Goal: Task Accomplishment & Management: Manage account settings

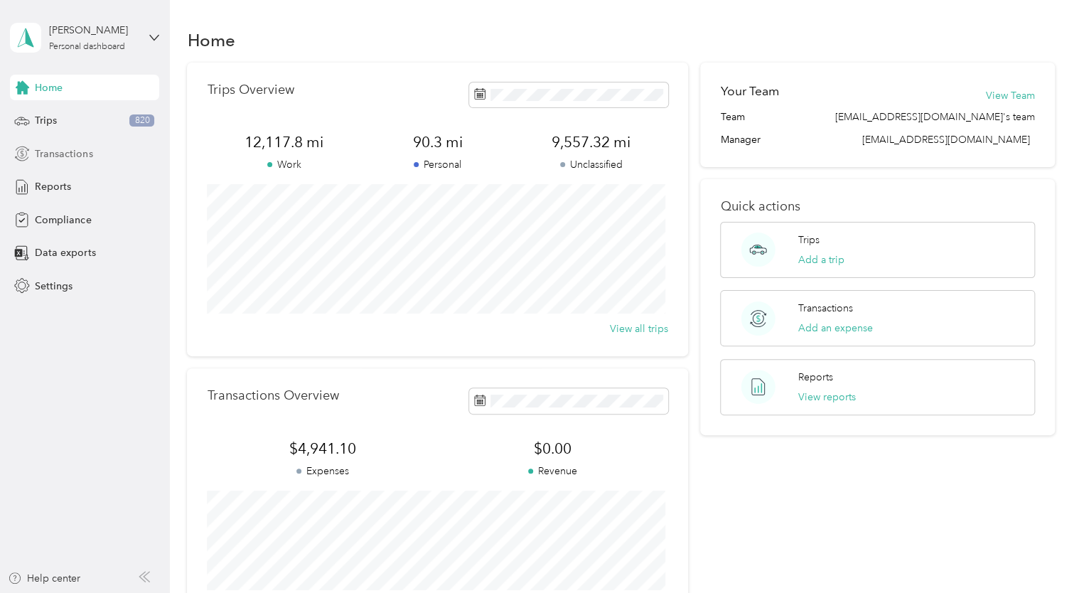
click at [50, 157] on span "Transactions" at bounding box center [64, 153] width 58 height 15
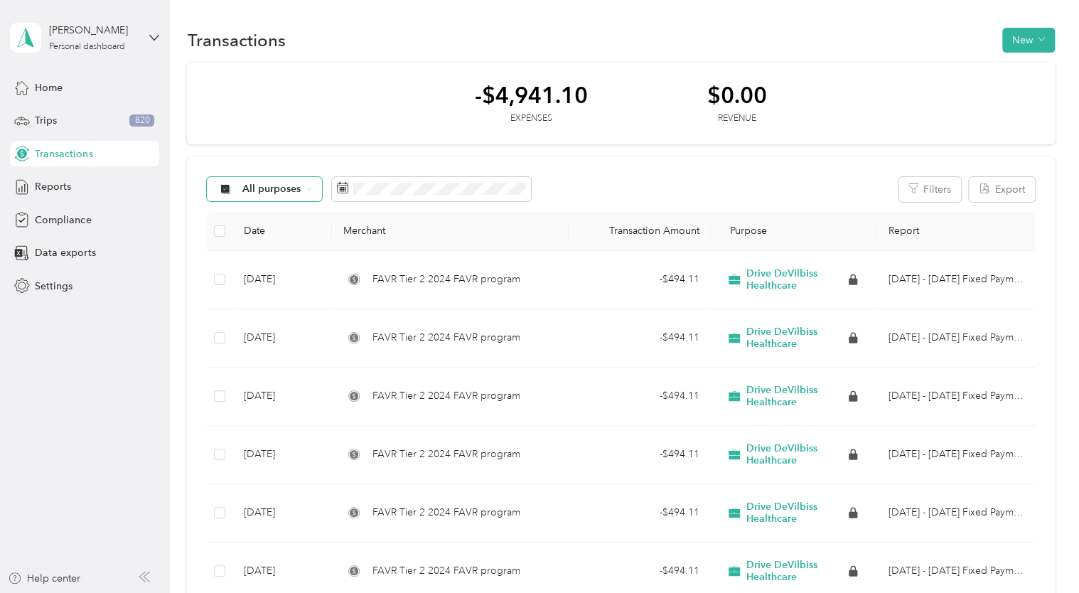
click at [256, 188] on span "All purposes" at bounding box center [271, 189] width 59 height 10
click at [267, 261] on span "Drive DeVilbiss Healthcare" at bounding box center [304, 264] width 124 height 15
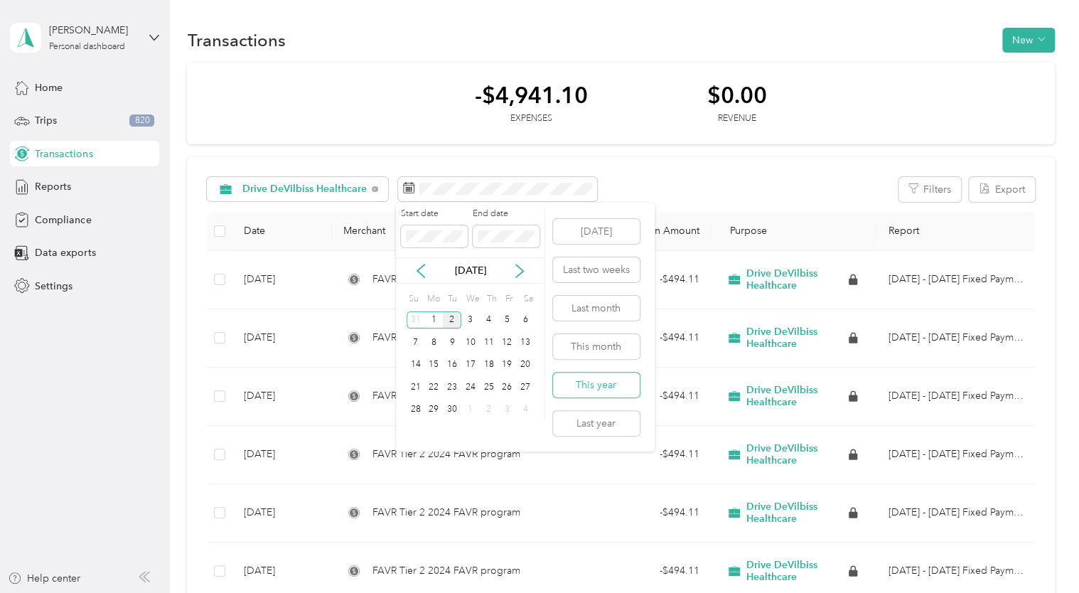
click at [596, 384] on button "This year" at bounding box center [596, 385] width 87 height 25
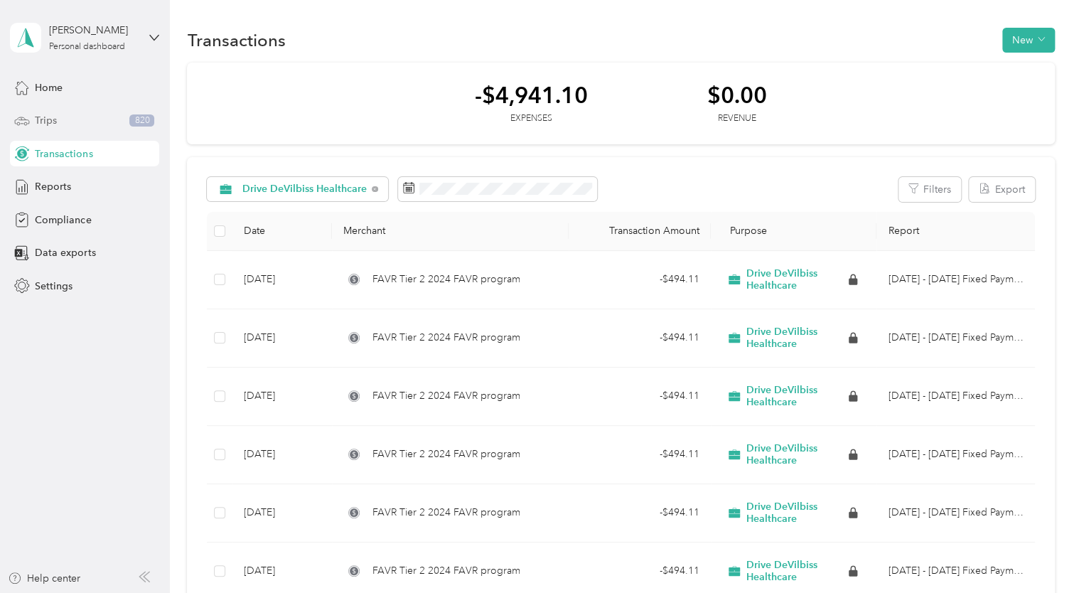
click at [54, 124] on span "Trips" at bounding box center [46, 120] width 22 height 15
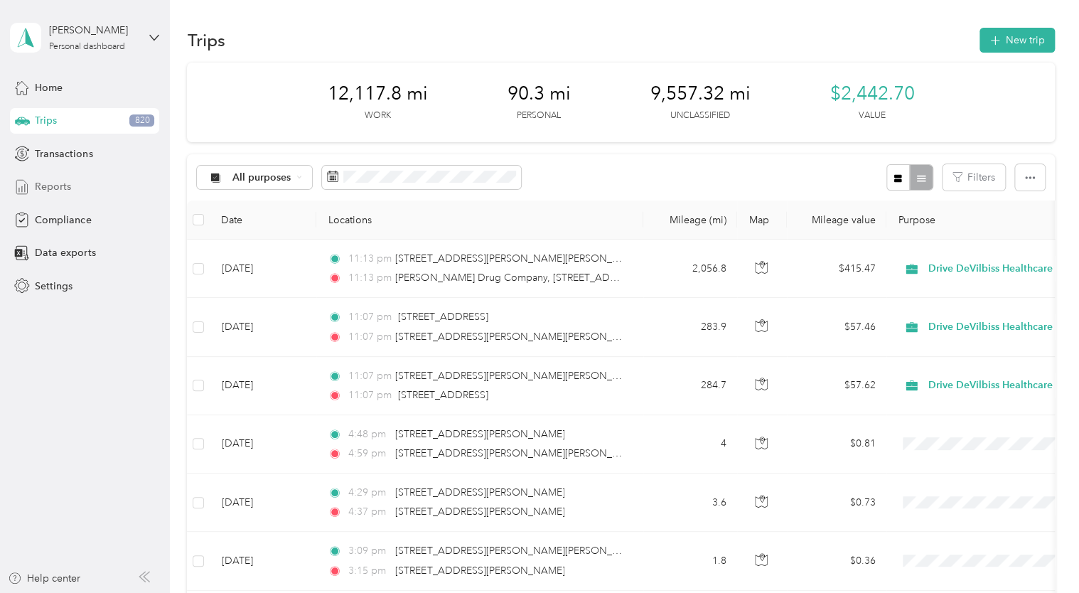
click at [65, 183] on span "Reports" at bounding box center [53, 186] width 36 height 15
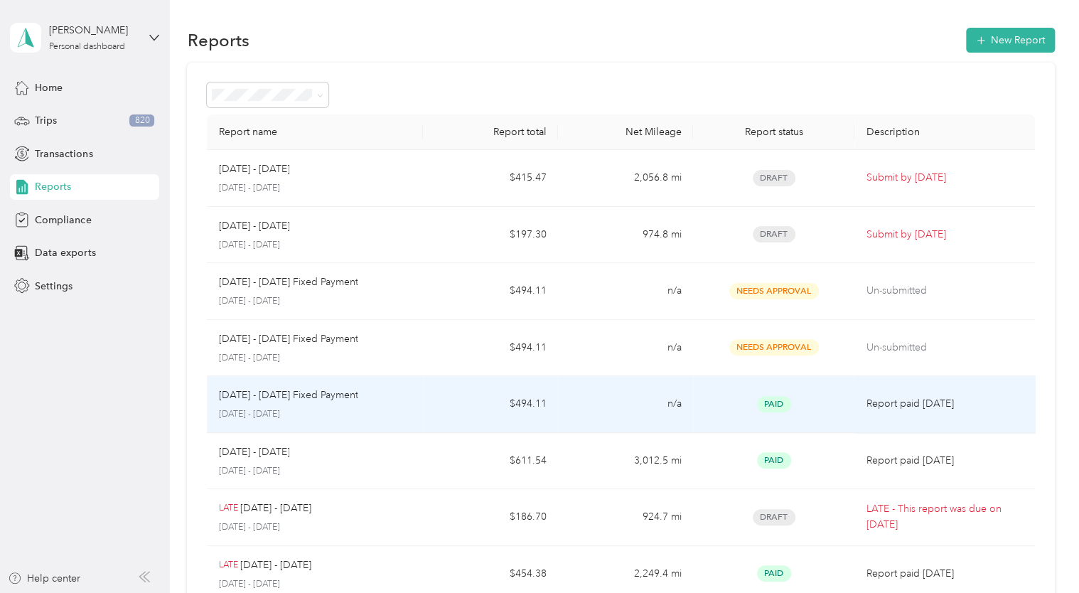
click at [327, 400] on p "[DATE] - [DATE] Fixed Payment" at bounding box center [287, 395] width 139 height 16
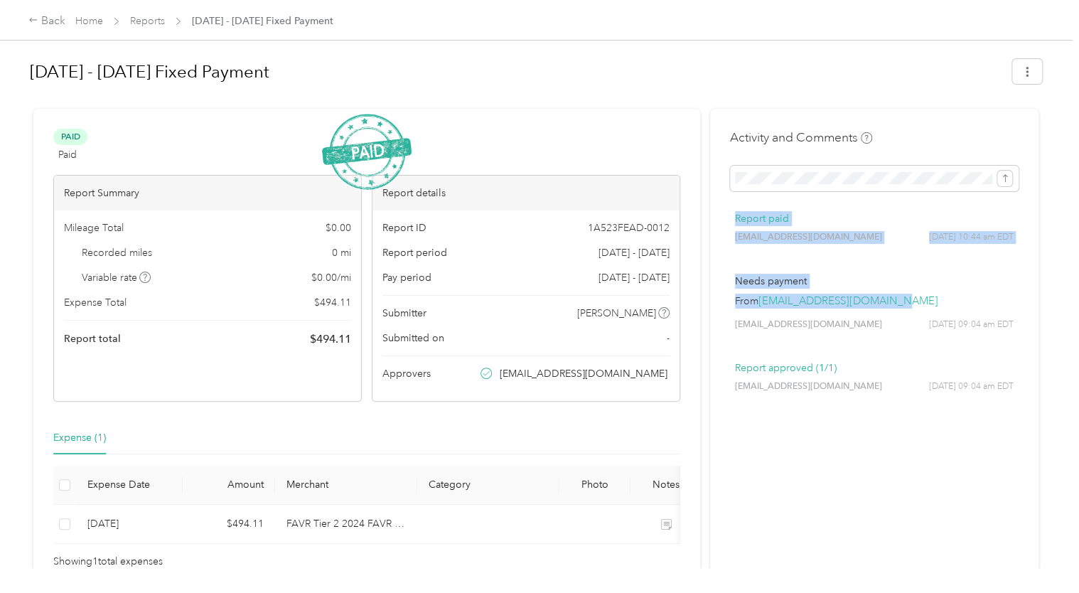
drag, startPoint x: 1067, startPoint y: 183, endPoint x: 1077, endPoint y: 299, distance: 115.6
click at [1072, 299] on div "[DATE] - [DATE] Fixed Payment Paid Paid View activity & comments Report Summary…" at bounding box center [536, 284] width 1072 height 568
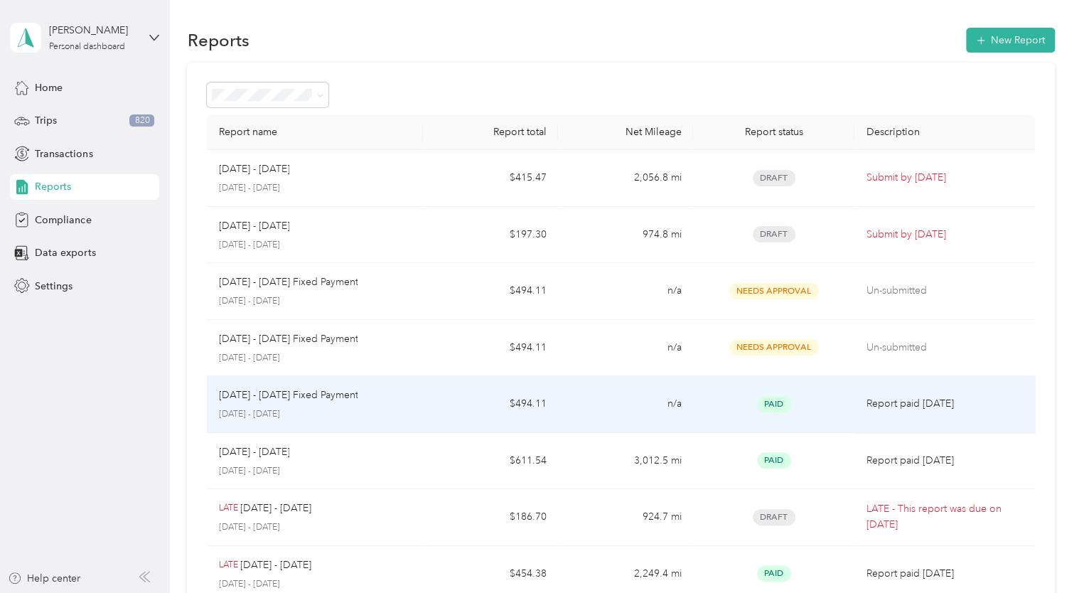
click at [680, 406] on td "n/a" at bounding box center [625, 404] width 135 height 57
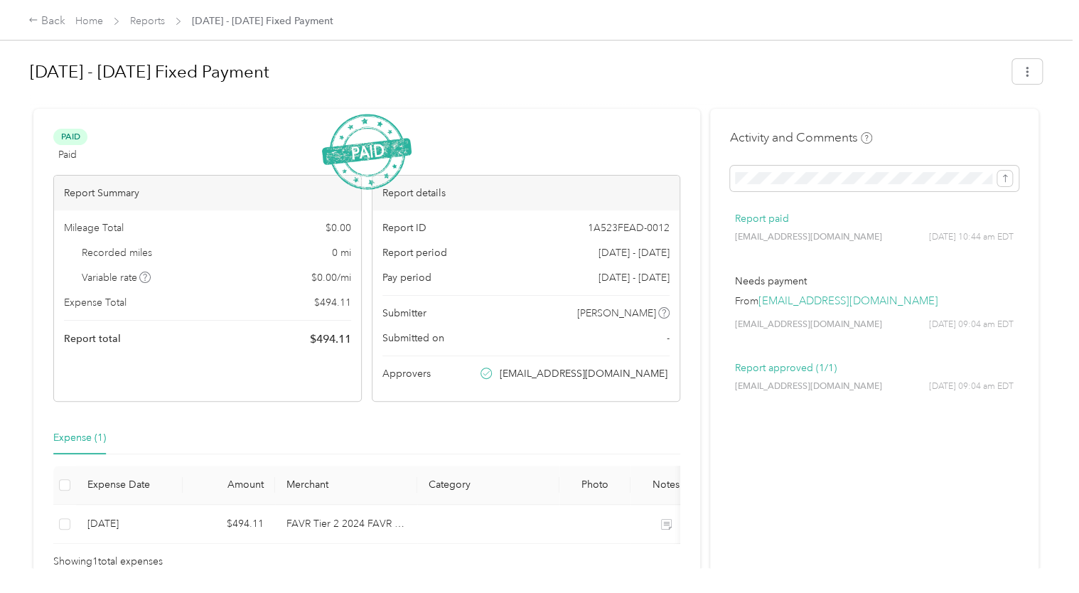
click at [402, 112] on div "Paid Paid View activity & comments Report Summary Mileage Total $ 0.00 Recorded…" at bounding box center [366, 349] width 667 height 481
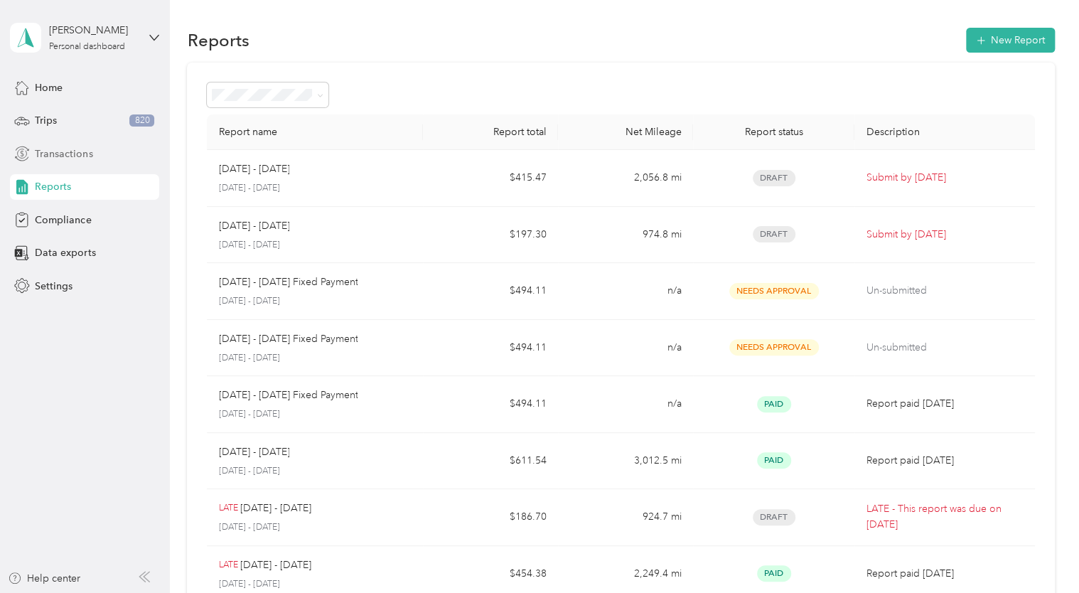
click at [48, 156] on span "Transactions" at bounding box center [64, 153] width 58 height 15
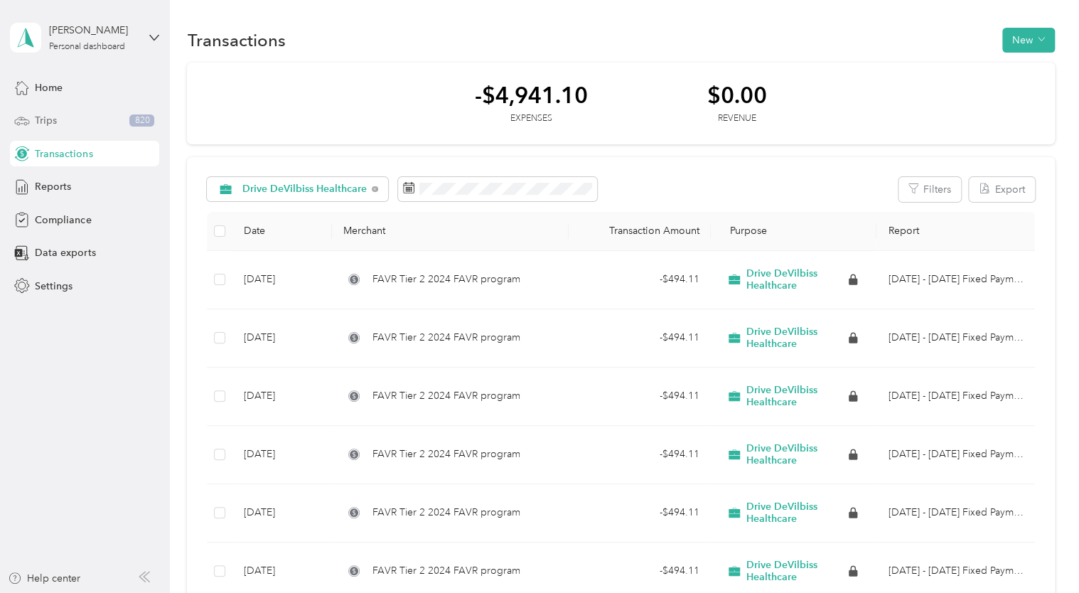
click at [44, 119] on span "Trips" at bounding box center [46, 120] width 22 height 15
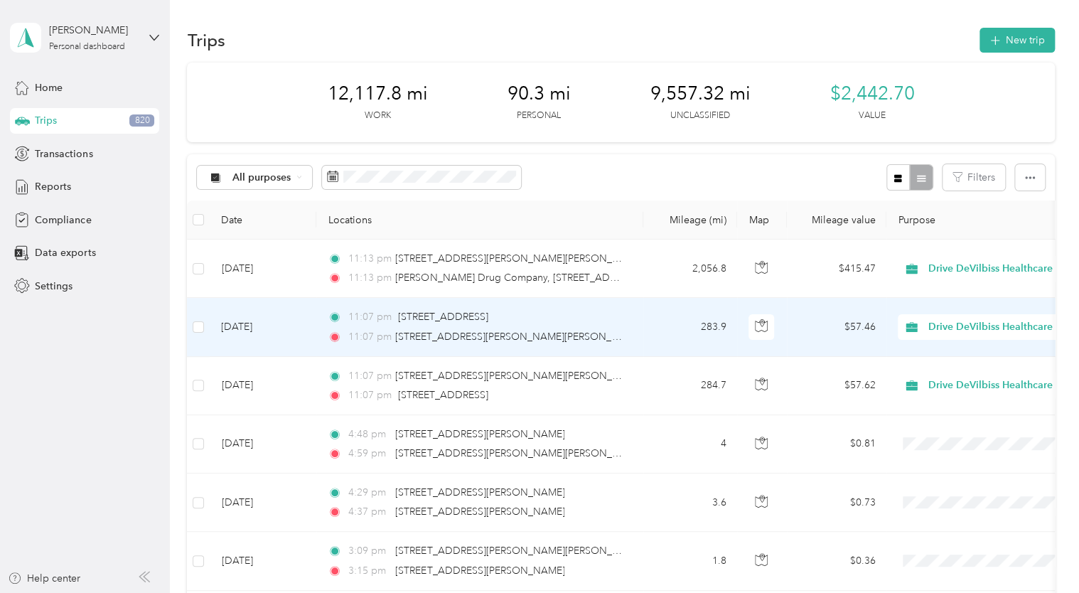
click at [407, 327] on div "11:07 pm [STREET_ADDRESS] 11:07 pm 19061 [PERSON_NAME] [PERSON_NAME] Ln, [PERSO…" at bounding box center [477, 326] width 299 height 35
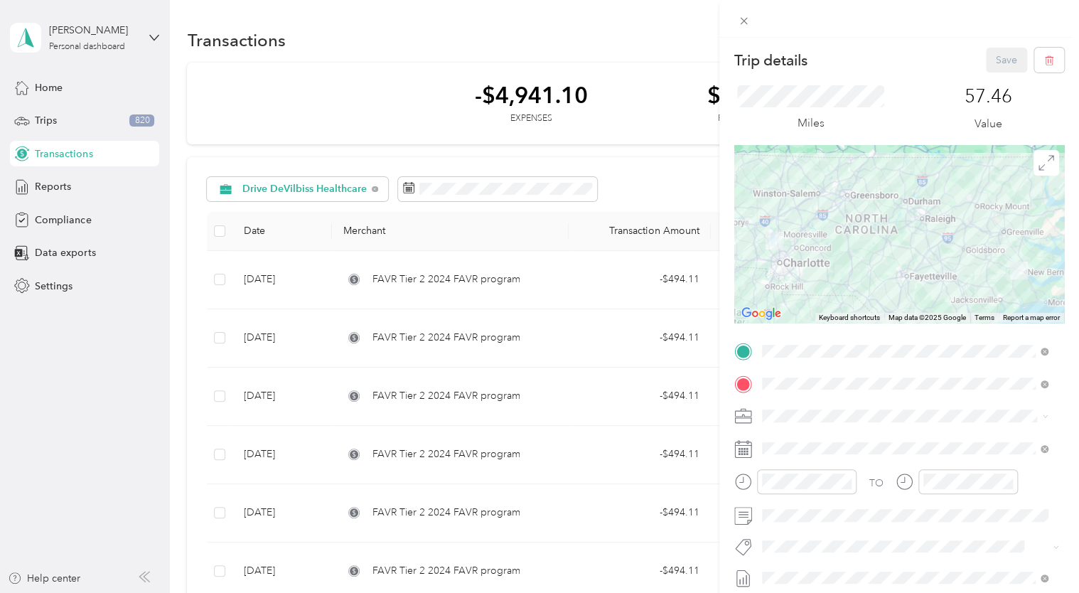
click at [45, 120] on div "Trip details Save This trip cannot be edited because it is either under review,…" at bounding box center [539, 296] width 1079 height 593
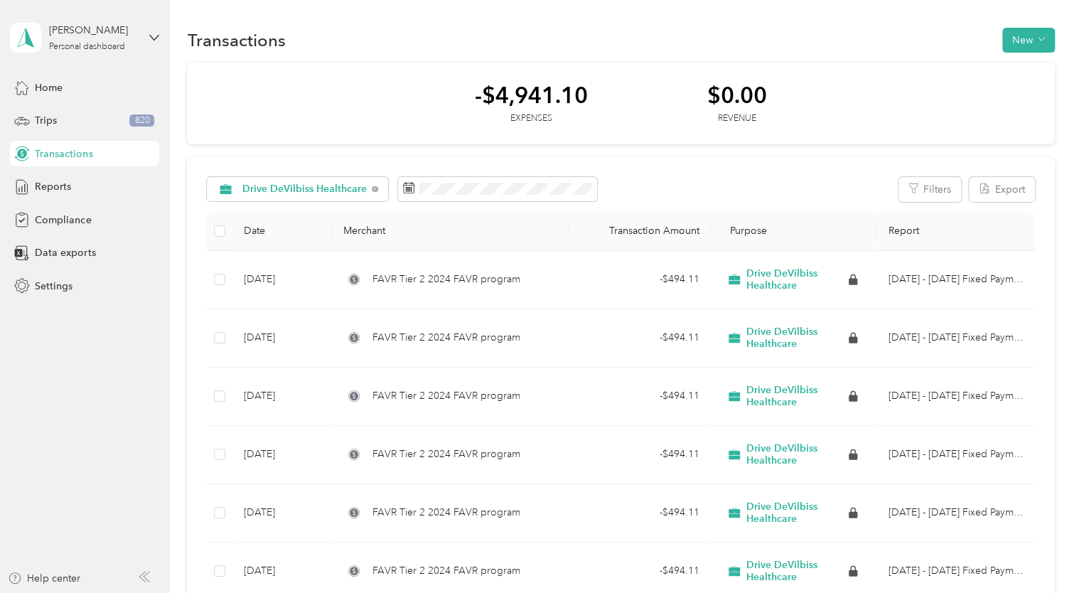
click at [45, 120] on span "Trips" at bounding box center [46, 120] width 22 height 15
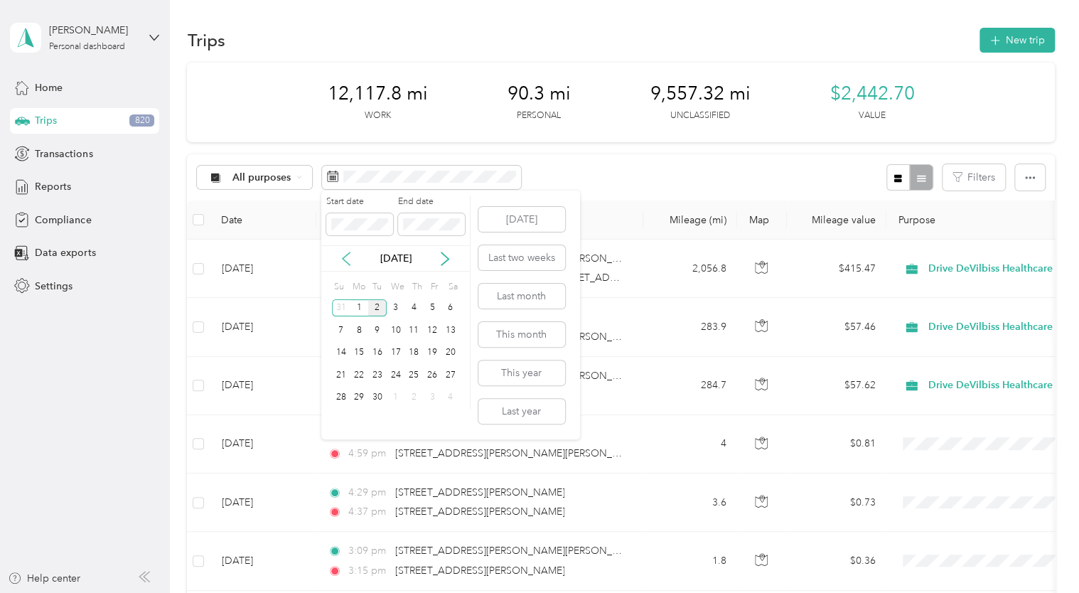
click at [347, 259] on icon at bounding box center [346, 259] width 14 height 14
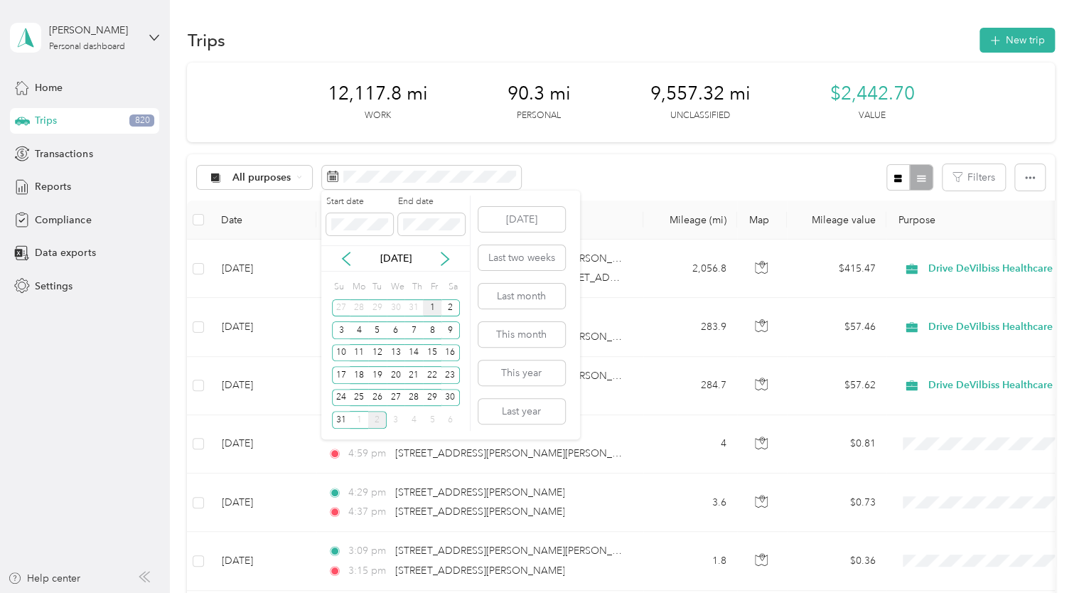
click at [429, 310] on div "1" at bounding box center [432, 308] width 18 height 18
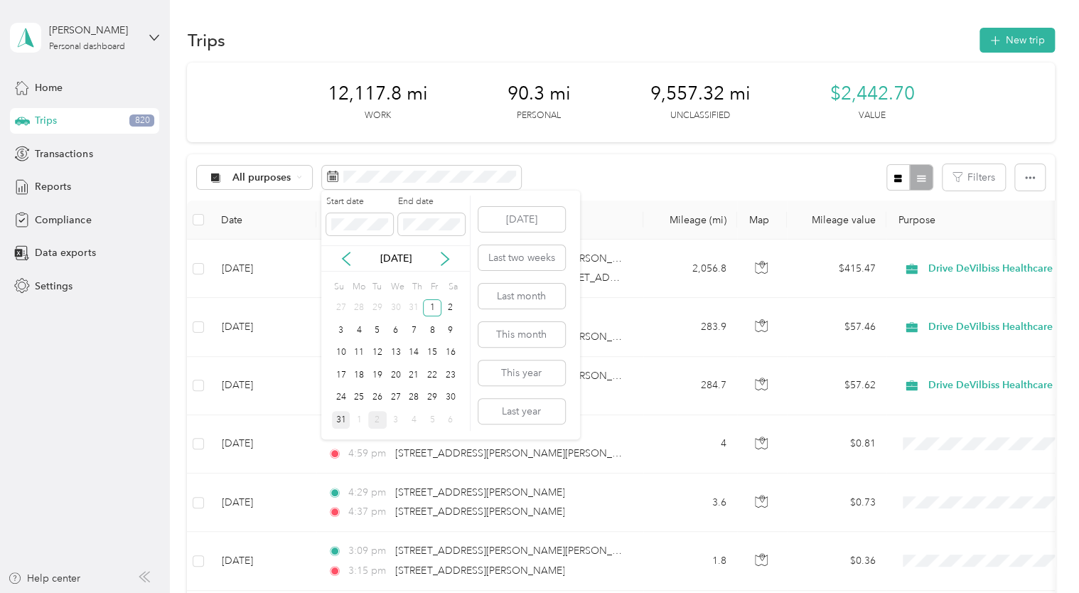
click at [341, 417] on div "31" at bounding box center [341, 420] width 18 height 18
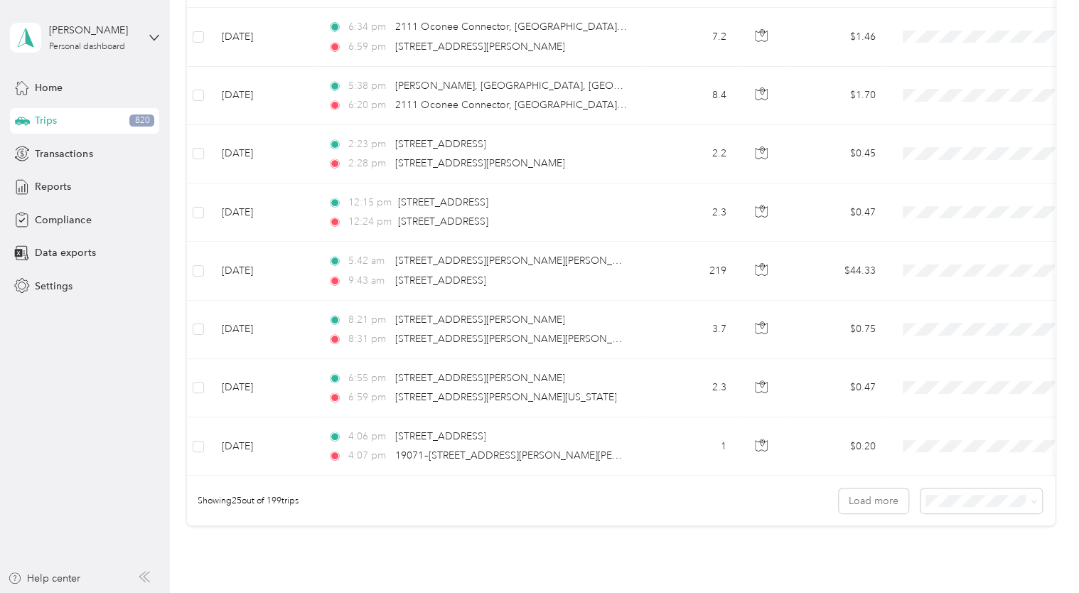
scroll to position [1223, 0]
click at [879, 516] on button "Load more" at bounding box center [874, 503] width 70 height 25
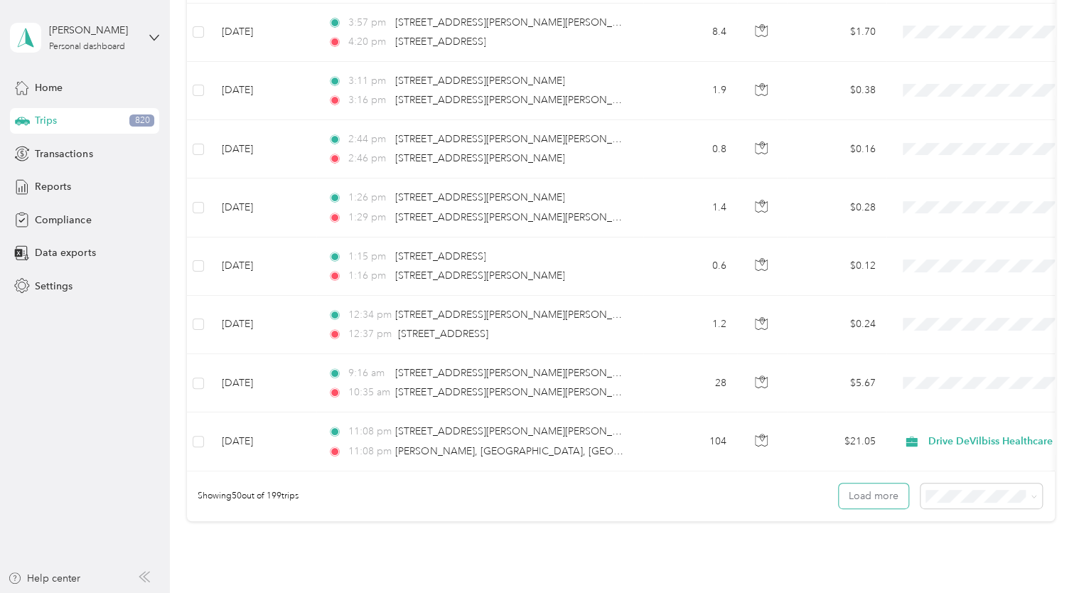
scroll to position [2689, 0]
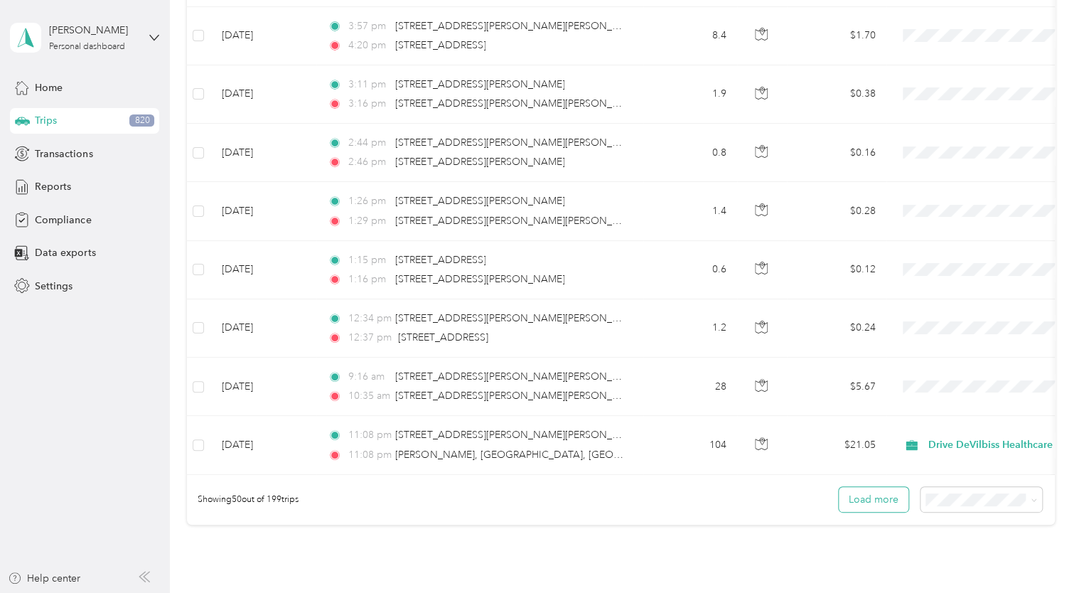
click at [853, 500] on button "Load more" at bounding box center [874, 499] width 70 height 25
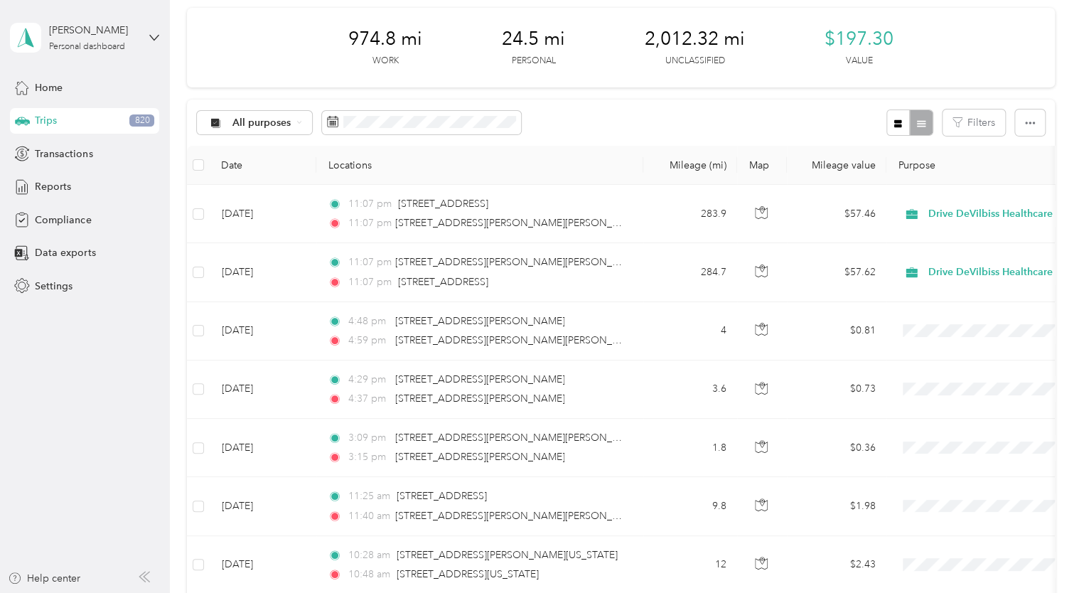
scroll to position [0, 0]
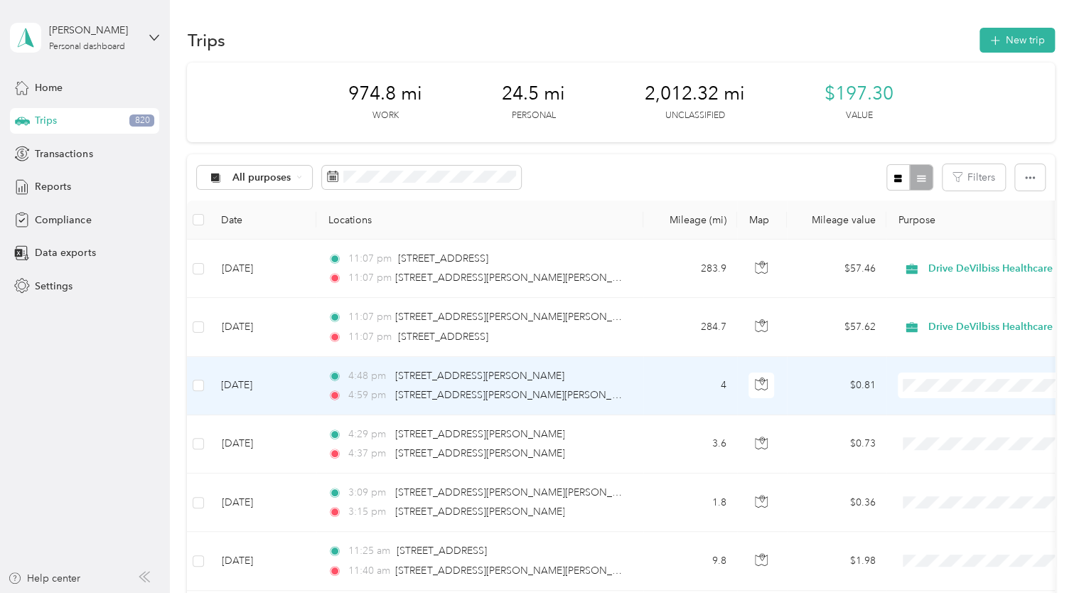
click at [372, 387] on span "4:59 pm" at bounding box center [368, 395] width 41 height 16
click at [372, 387] on div at bounding box center [539, 296] width 1079 height 593
click at [231, 385] on td "[DATE]" at bounding box center [263, 386] width 107 height 58
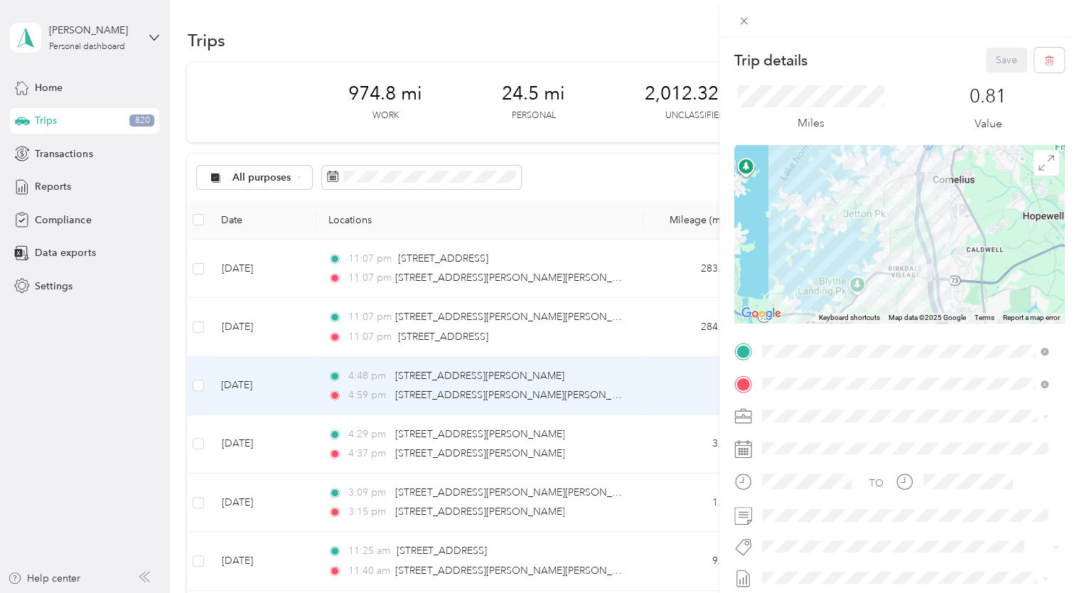
click at [791, 442] on div "Drive DeVilbiss Healthcare" at bounding box center [905, 441] width 277 height 15
click at [680, 48] on div "Trip details Save This trip cannot be edited because it is either under review,…" at bounding box center [539, 296] width 1079 height 593
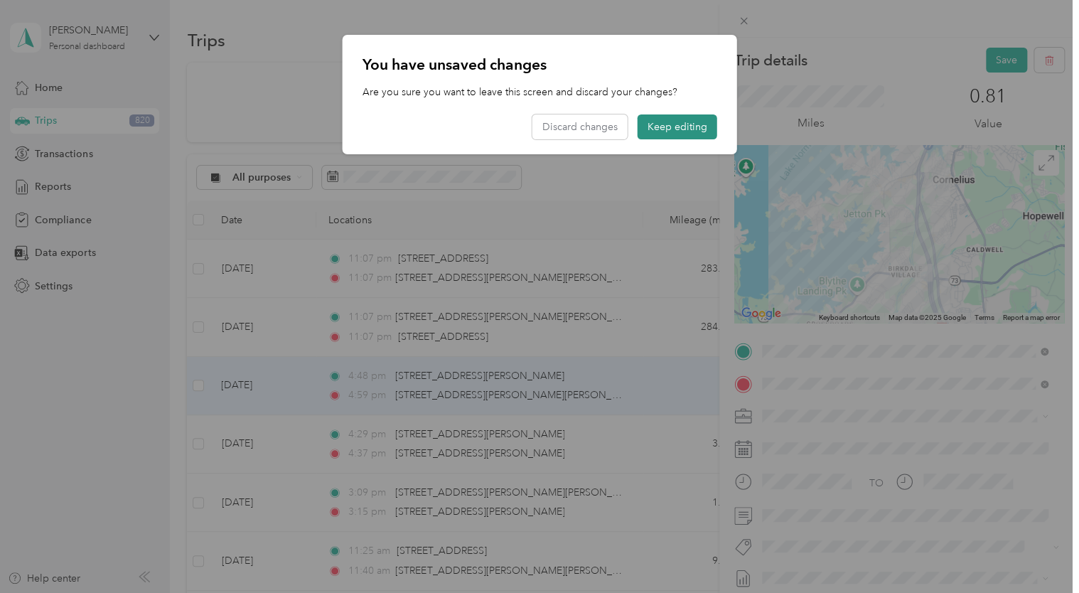
click at [688, 124] on button "Keep editing" at bounding box center [678, 126] width 80 height 25
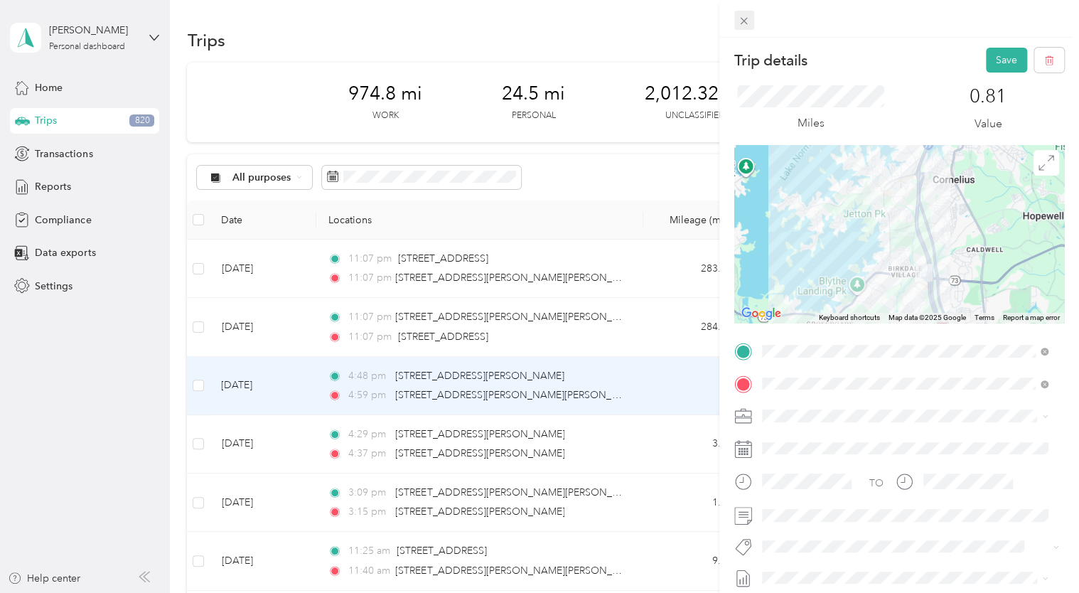
click at [747, 23] on icon at bounding box center [744, 21] width 12 height 12
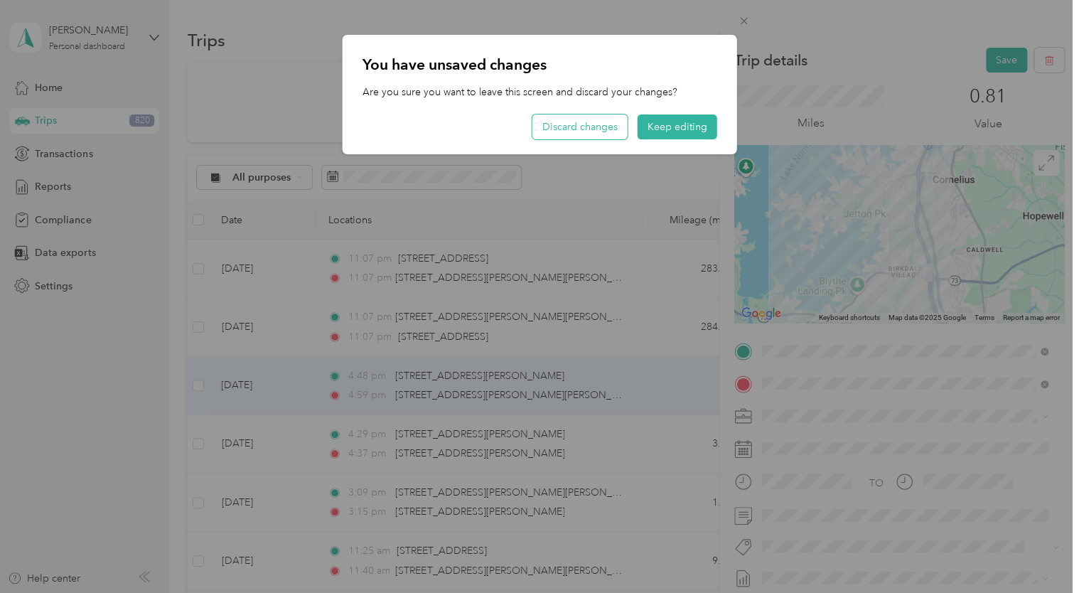
click at [601, 129] on button "Discard changes" at bounding box center [579, 126] width 95 height 25
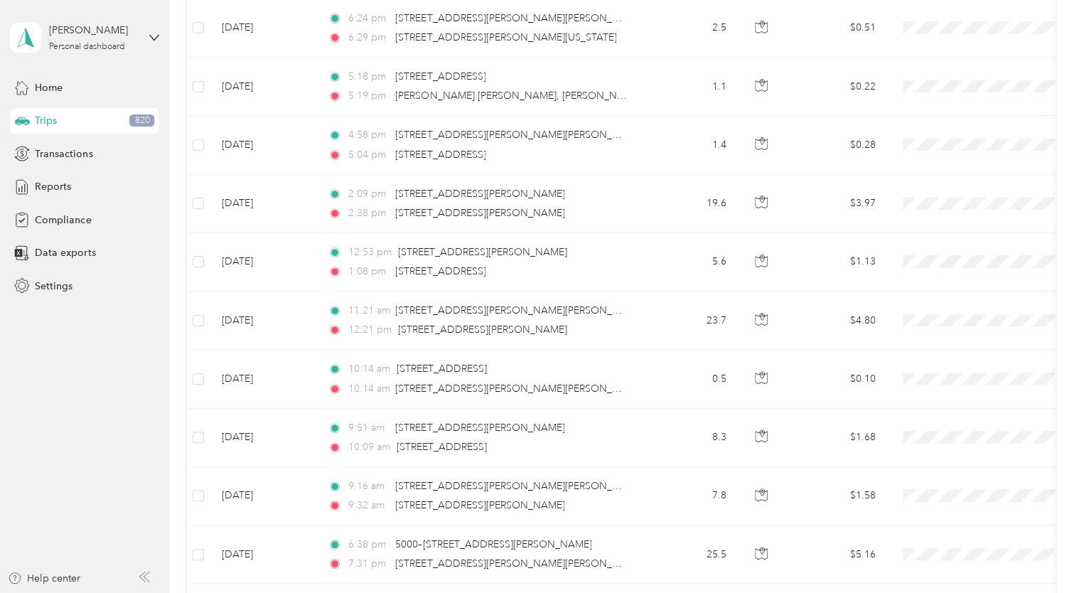
scroll to position [3919, 0]
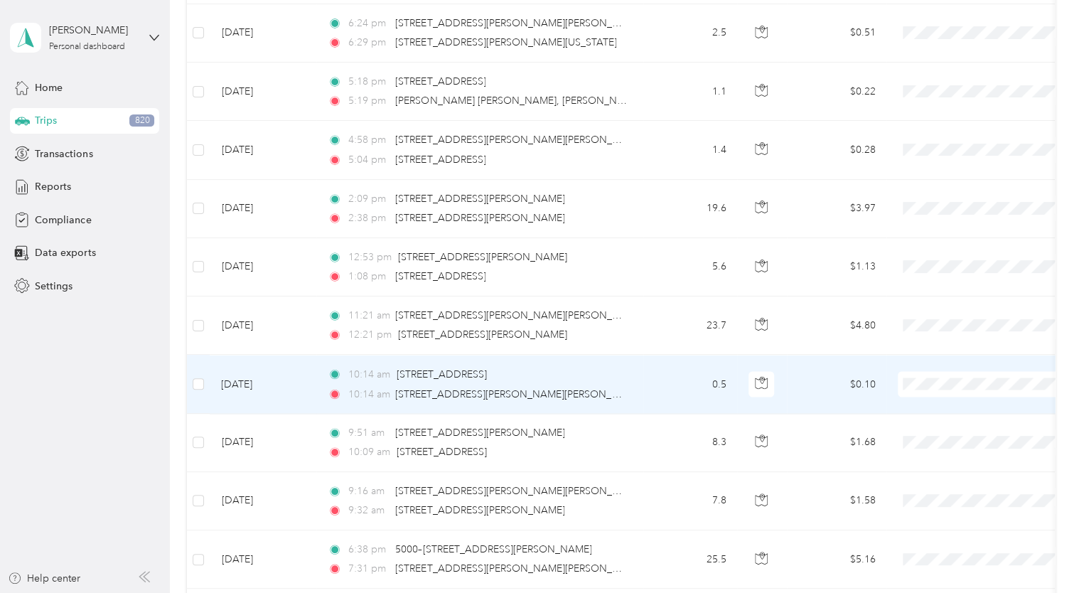
click at [930, 424] on span "Personal" at bounding box center [987, 424] width 156 height 15
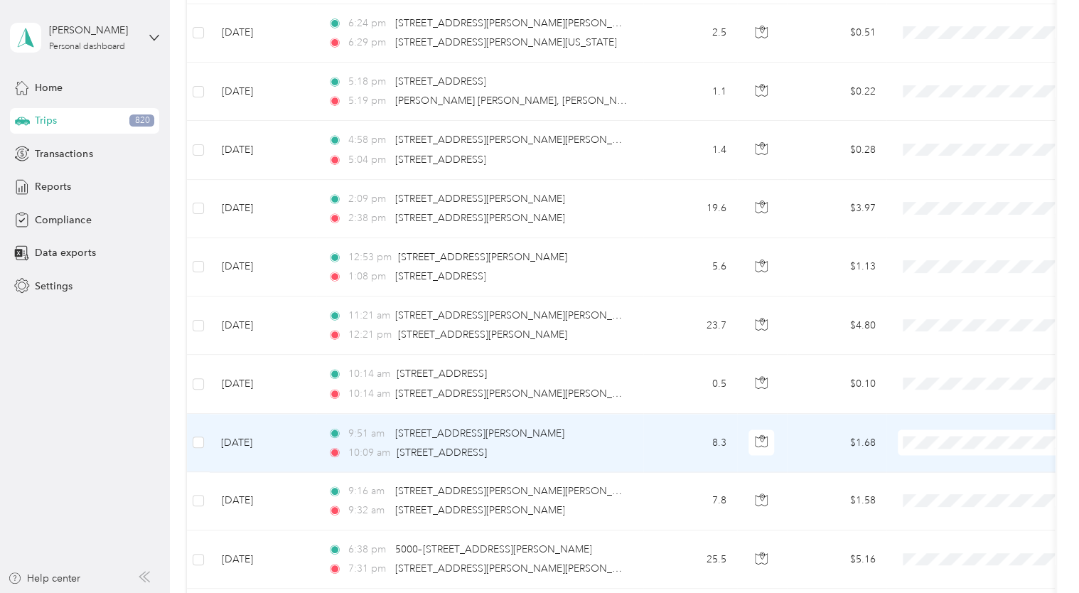
click at [945, 481] on span "Personal" at bounding box center [999, 483] width 132 height 15
click at [940, 479] on span "Personal" at bounding box center [999, 483] width 132 height 15
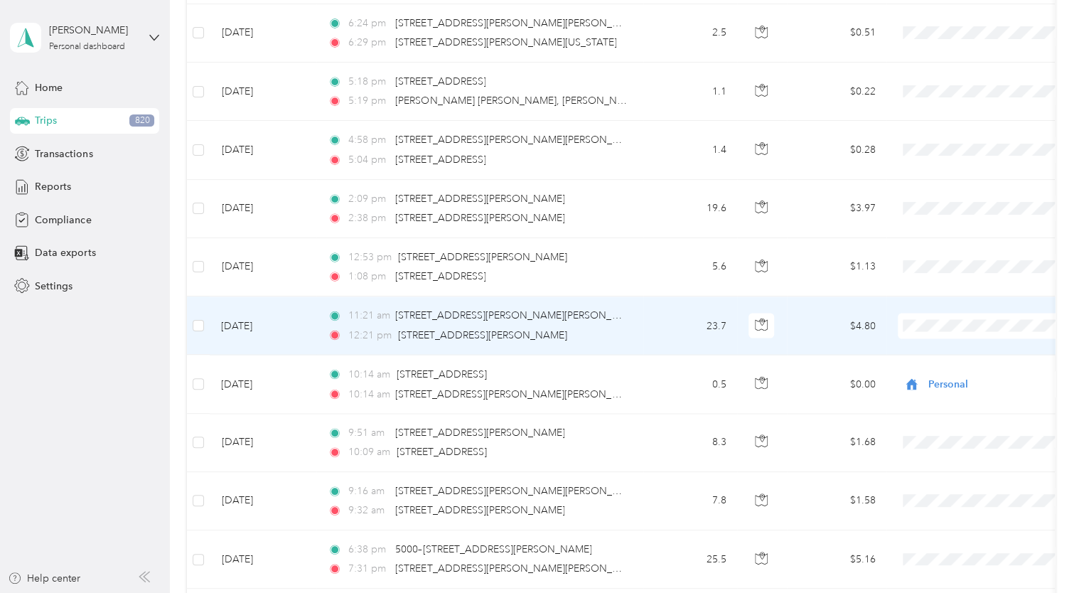
click at [941, 340] on span "Drive DeVilbiss Healthcare" at bounding box center [999, 341] width 132 height 15
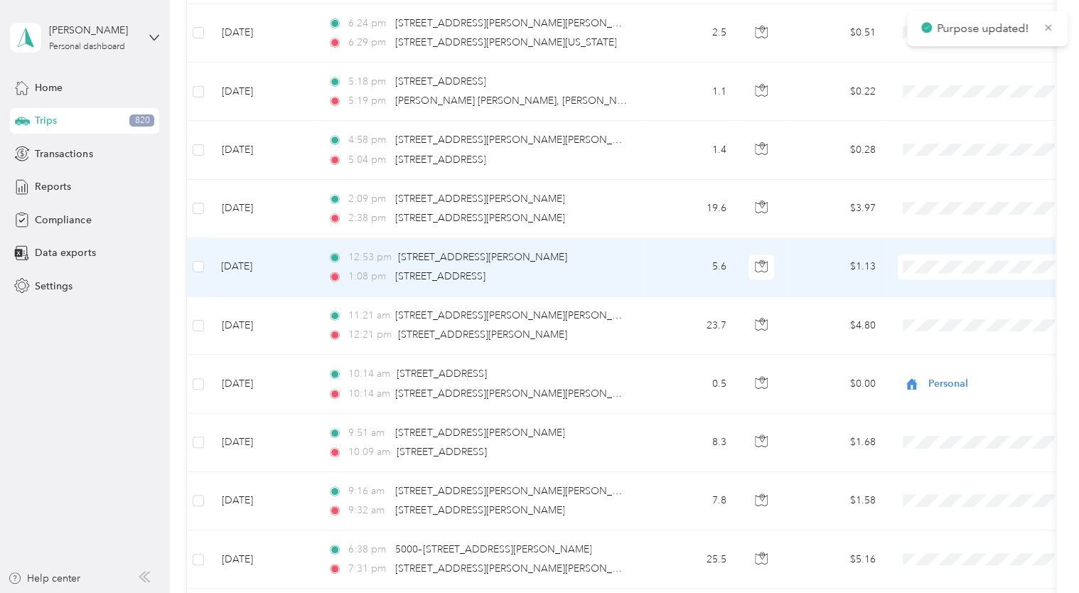
click at [950, 283] on span "Drive DeVilbiss Healthcare" at bounding box center [999, 283] width 132 height 15
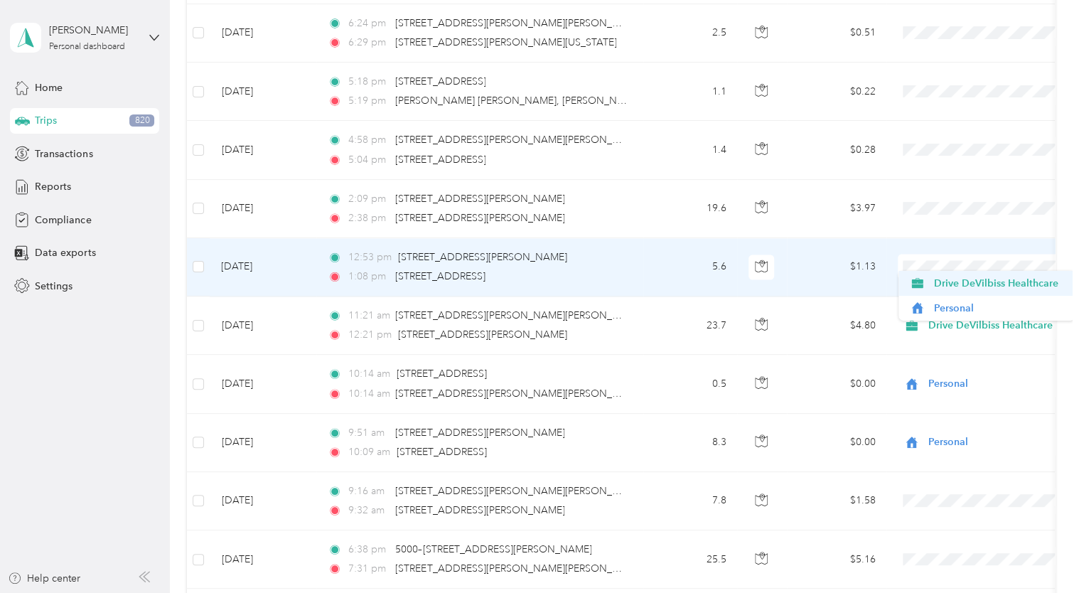
click at [941, 287] on span "Drive DeVilbiss Healthcare" at bounding box center [999, 283] width 132 height 15
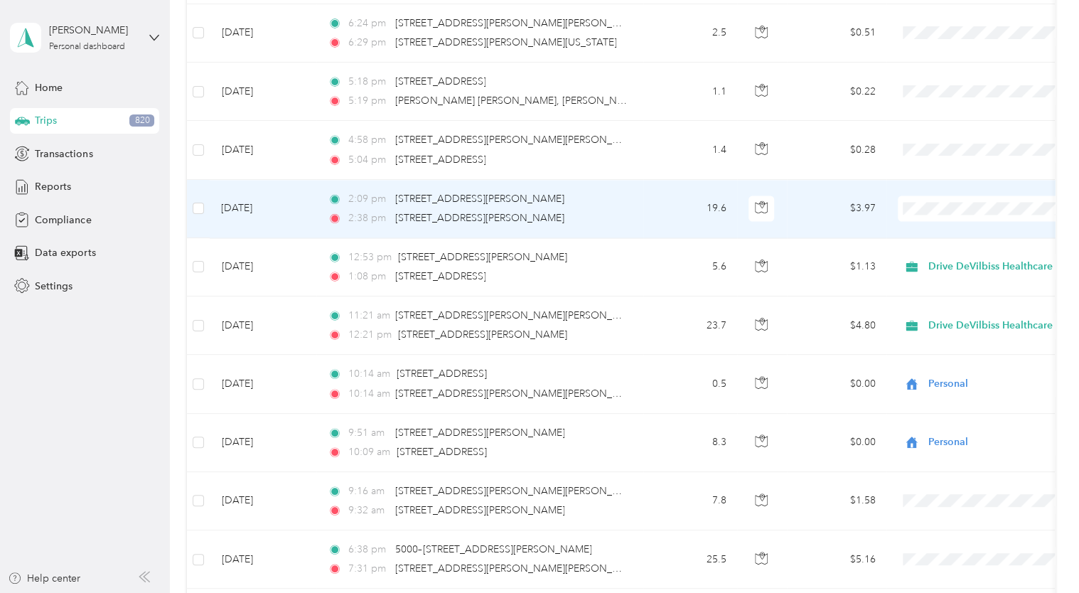
click at [941, 224] on span "Drive DeVilbiss Healthcare" at bounding box center [999, 225] width 132 height 15
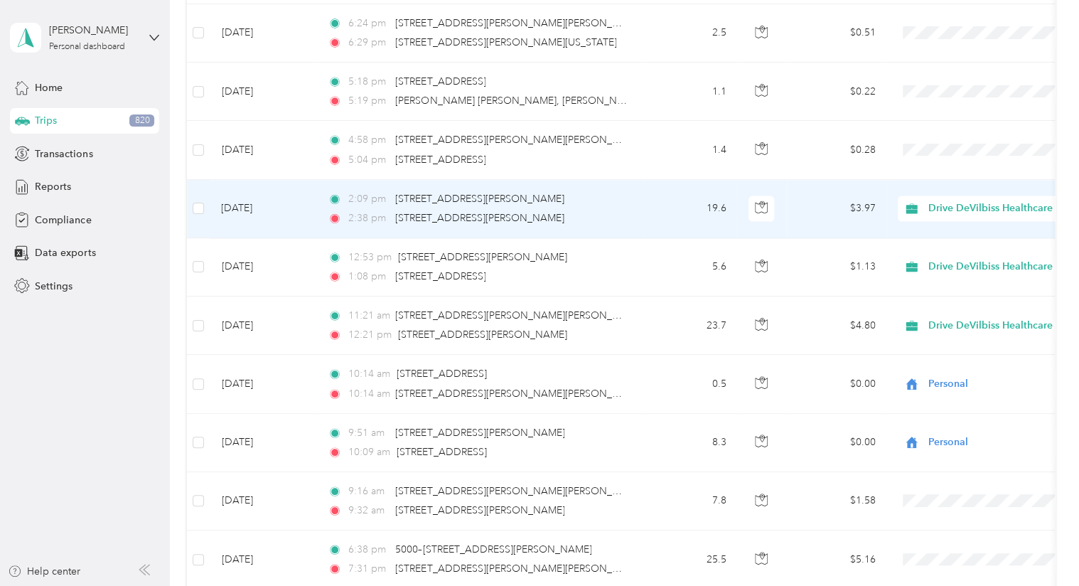
click at [936, 225] on span "Drive DeVilbiss Healthcare" at bounding box center [996, 219] width 126 height 15
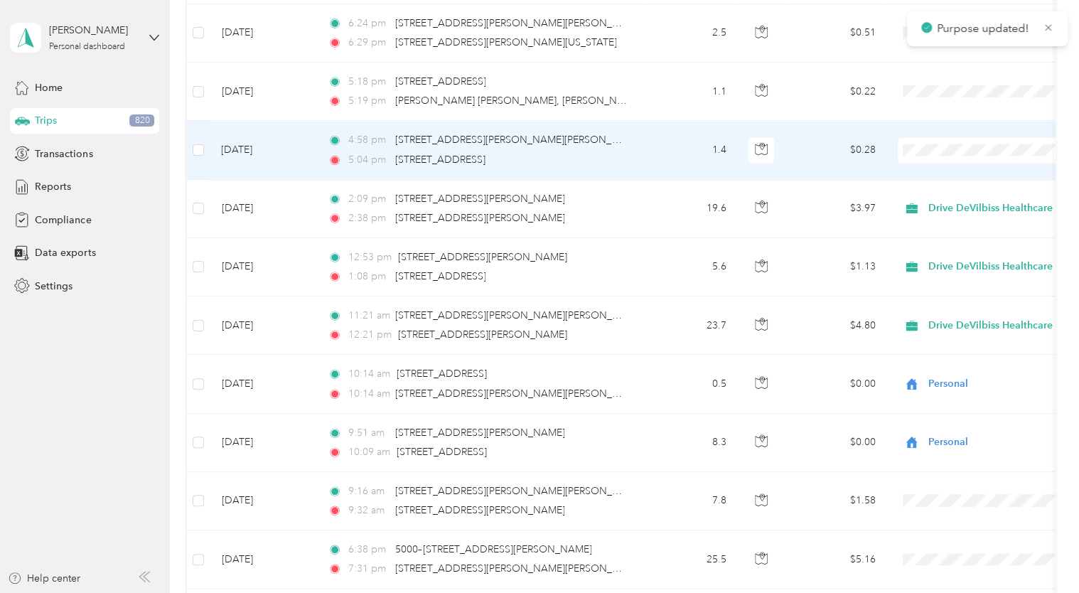
click at [951, 168] on span "Drive DeVilbiss Healthcare" at bounding box center [999, 166] width 132 height 15
click at [943, 137] on span at bounding box center [986, 150] width 176 height 26
click at [947, 165] on span "Drive DeVilbiss Healthcare" at bounding box center [999, 166] width 132 height 15
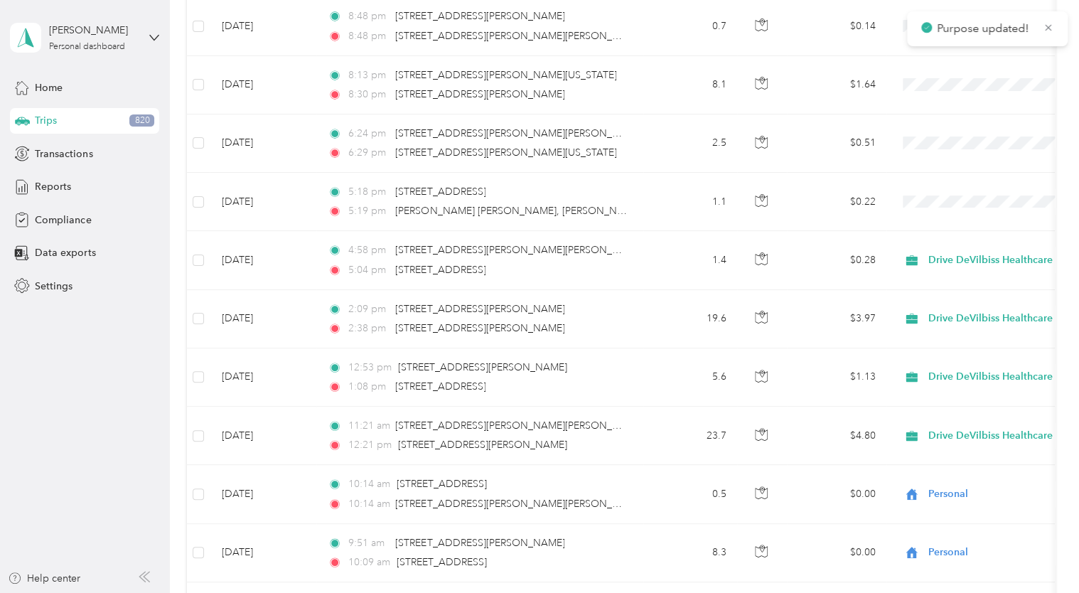
scroll to position [3805, 0]
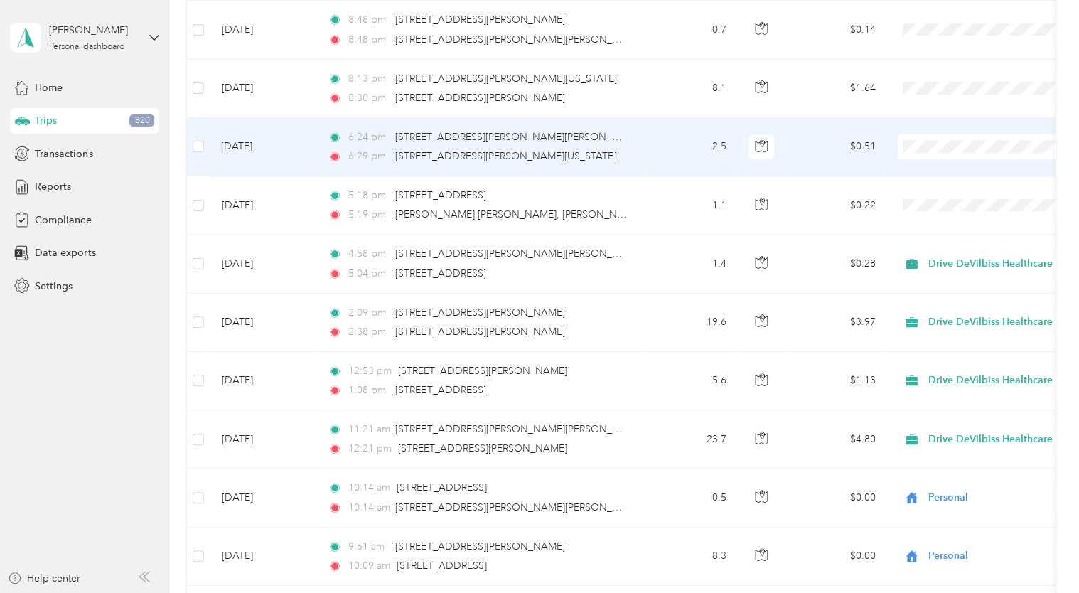
click at [936, 183] on span "Personal" at bounding box center [999, 188] width 132 height 15
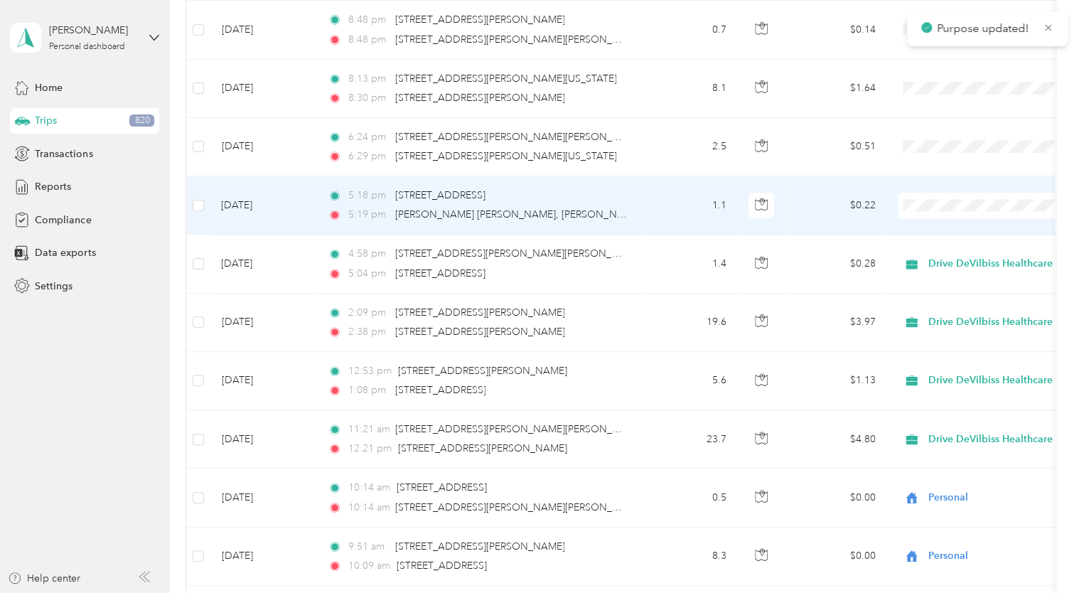
click at [934, 249] on span "Personal" at bounding box center [999, 247] width 132 height 15
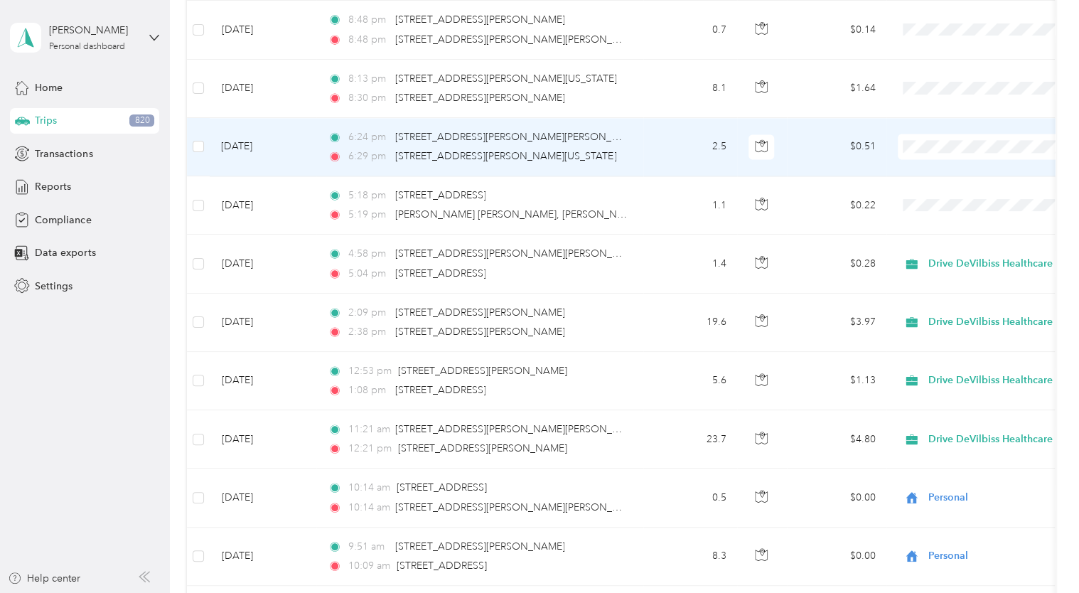
click at [940, 186] on span "Personal" at bounding box center [999, 180] width 132 height 15
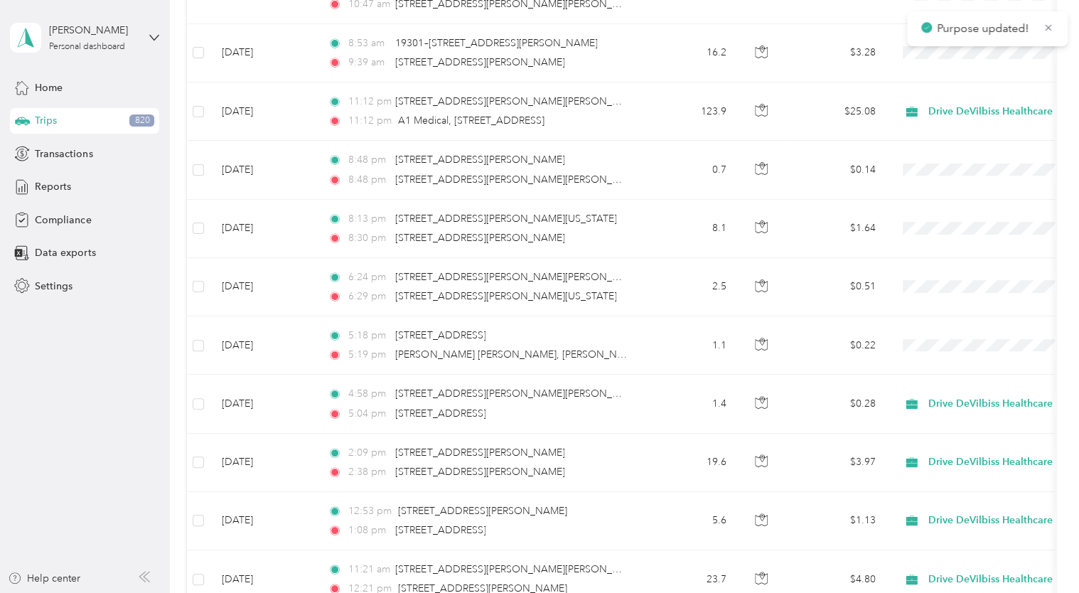
scroll to position [3663, 0]
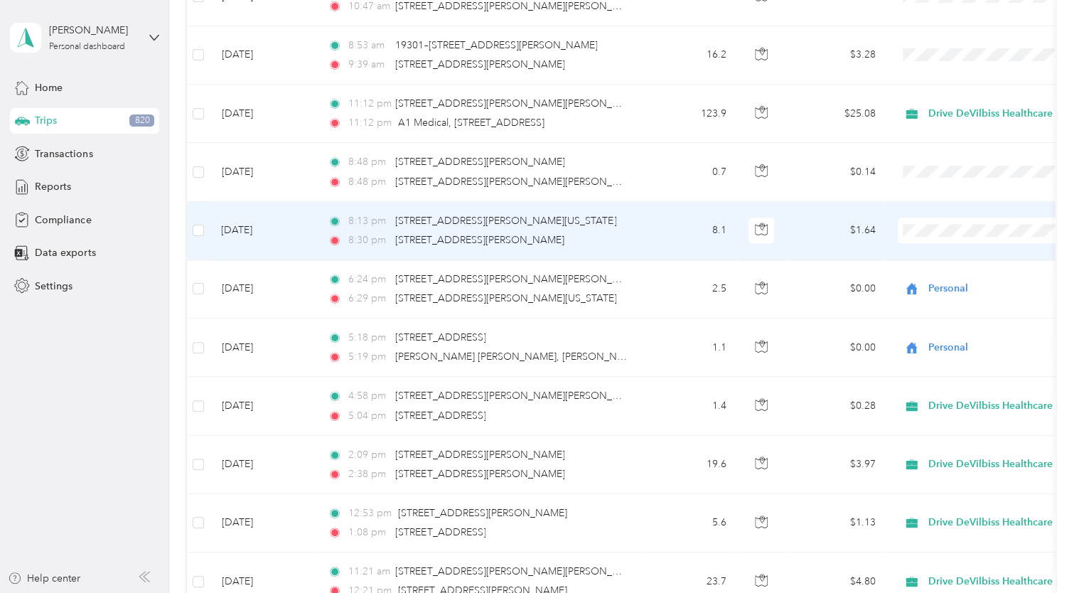
click at [928, 272] on span "Personal" at bounding box center [987, 272] width 156 height 15
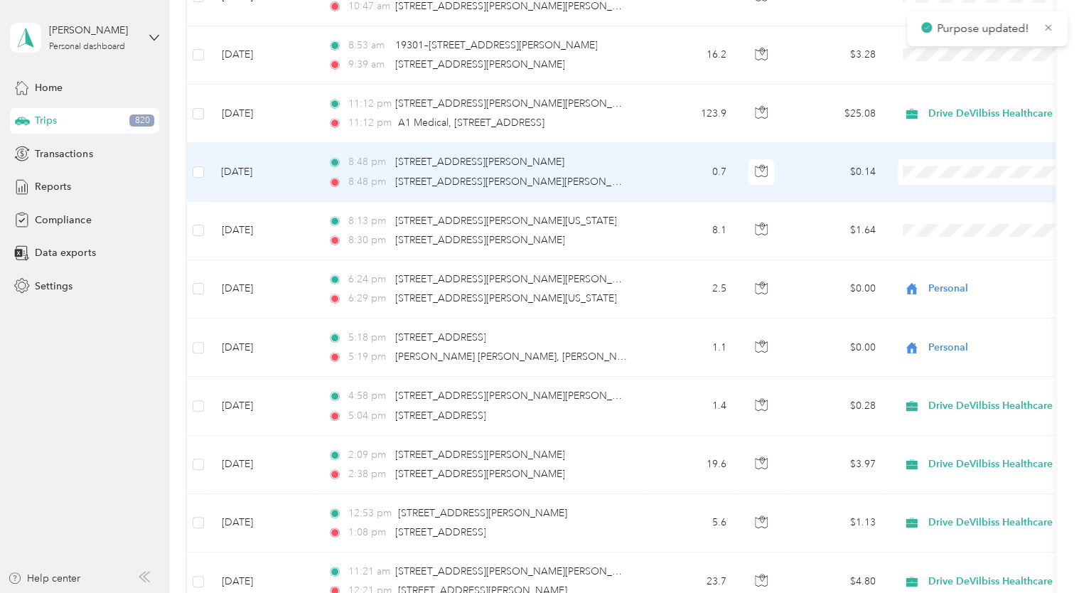
click at [936, 175] on td at bounding box center [985, 172] width 199 height 58
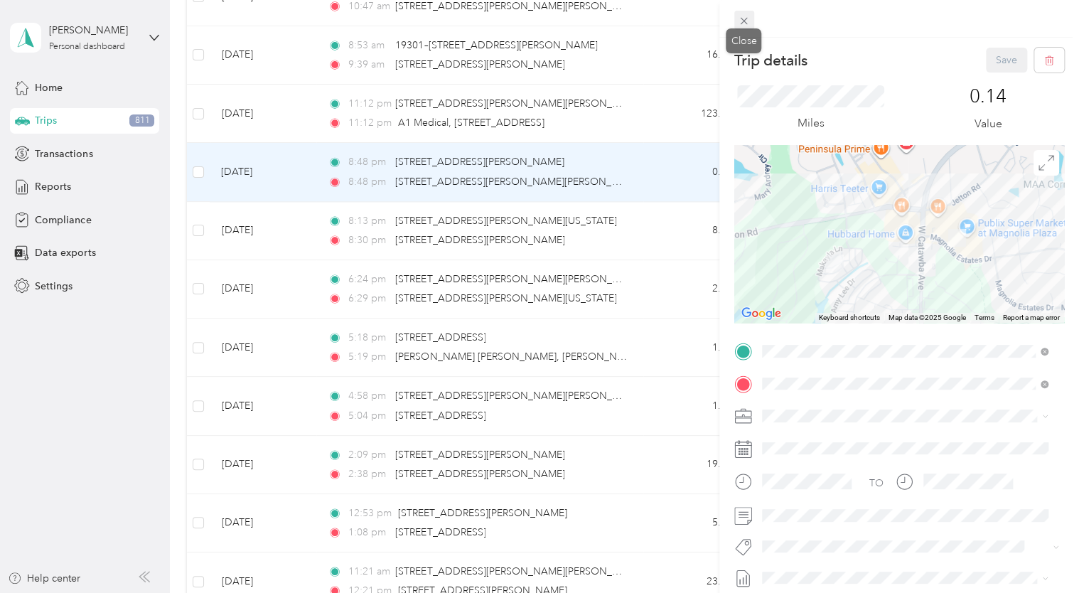
click at [742, 21] on icon at bounding box center [744, 21] width 7 height 7
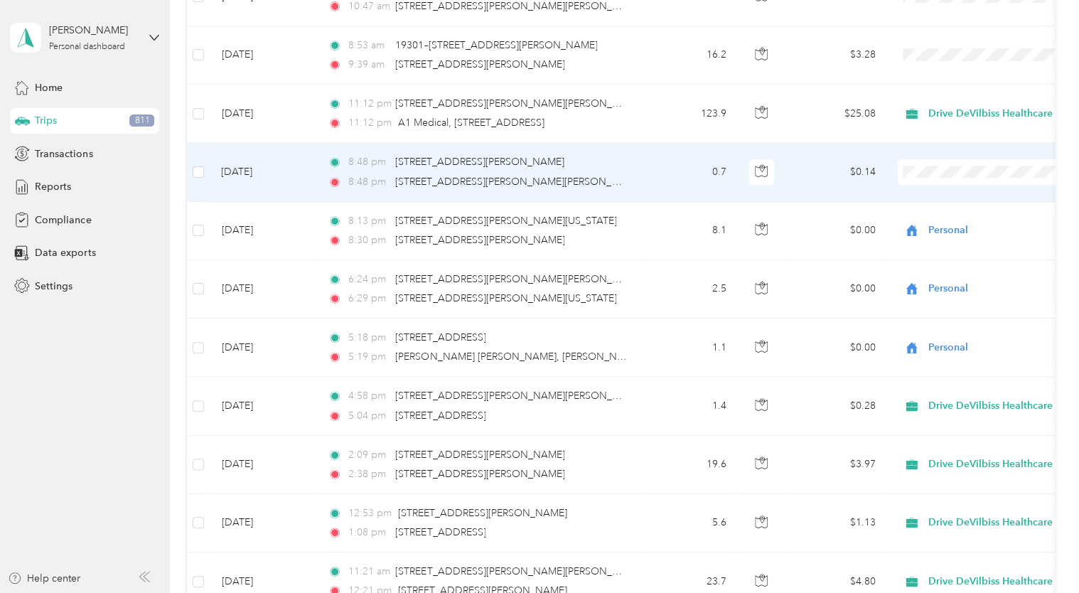
click at [941, 215] on span "Personal" at bounding box center [999, 213] width 132 height 15
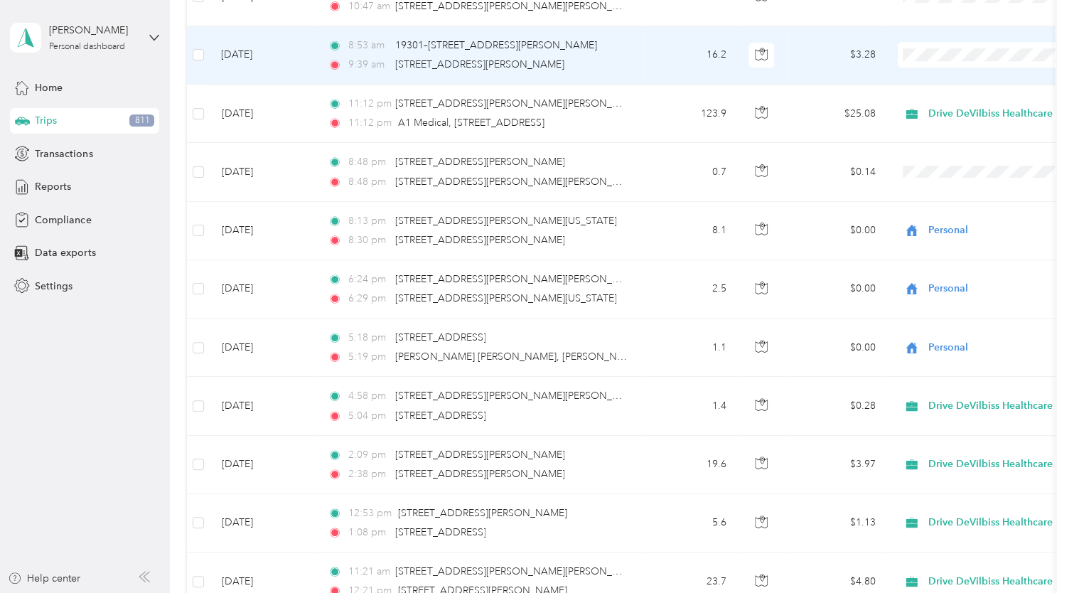
click at [936, 65] on span "Drive DeVilbiss Healthcare" at bounding box center [999, 70] width 132 height 15
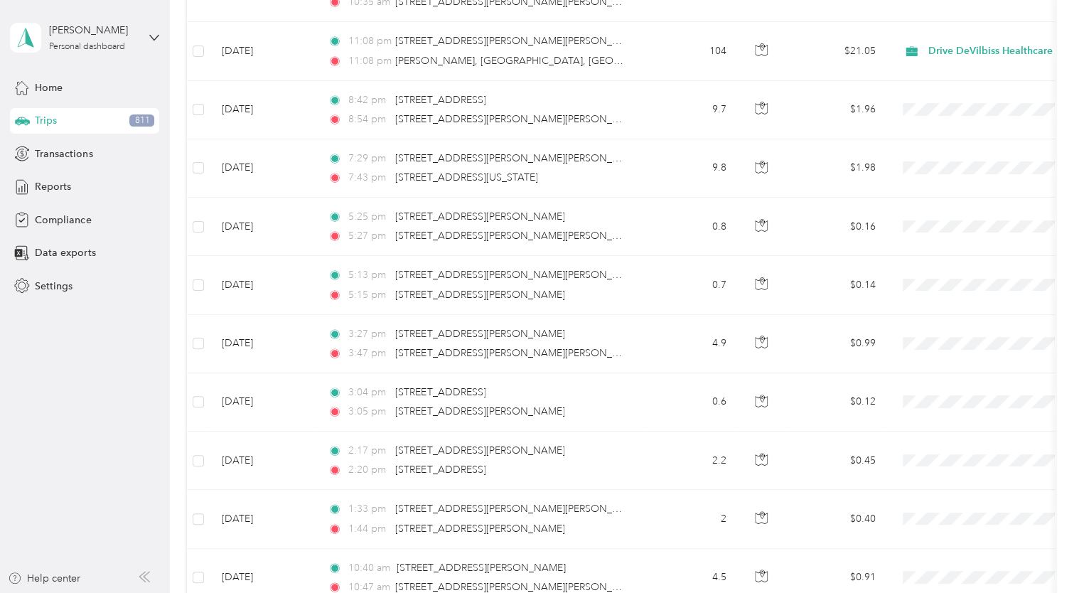
scroll to position [2923, 0]
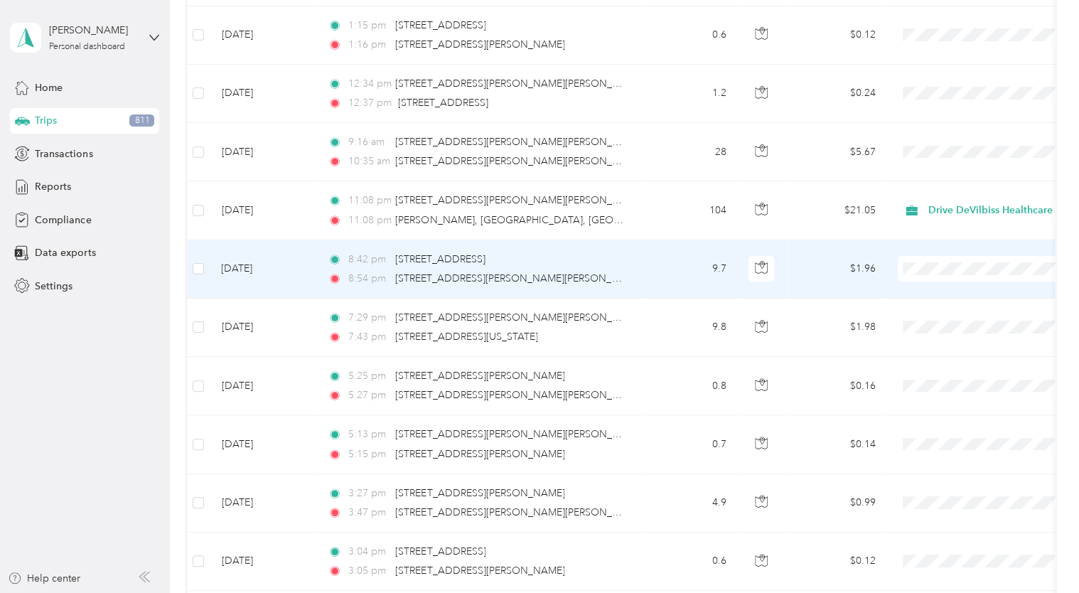
click at [936, 282] on span "Drive DeVilbiss Healthcare" at bounding box center [999, 286] width 132 height 15
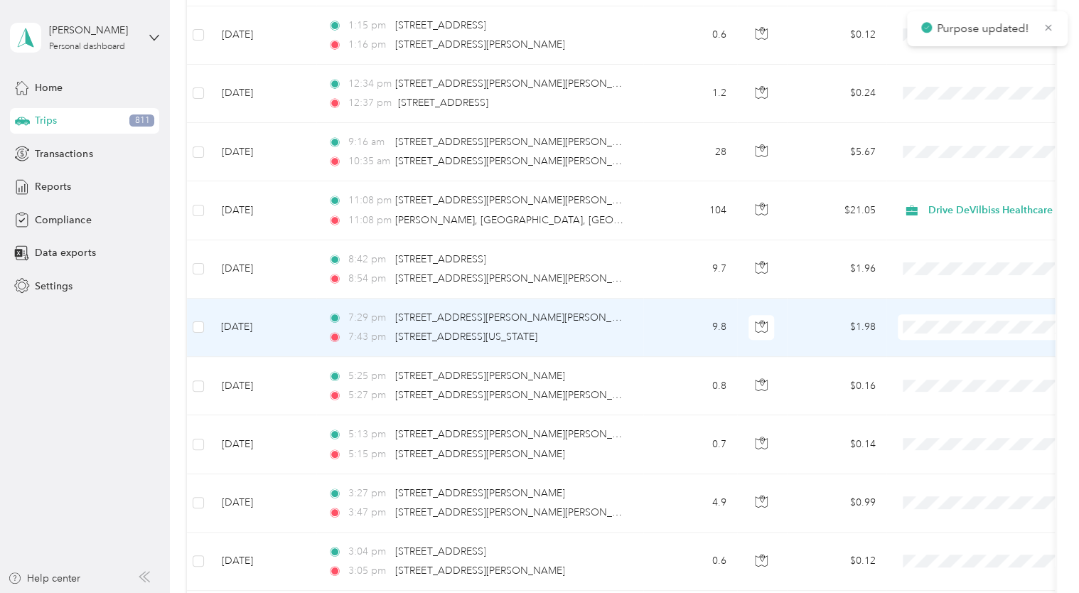
click at [948, 342] on span "Drive DeVilbiss Healthcare" at bounding box center [999, 345] width 132 height 15
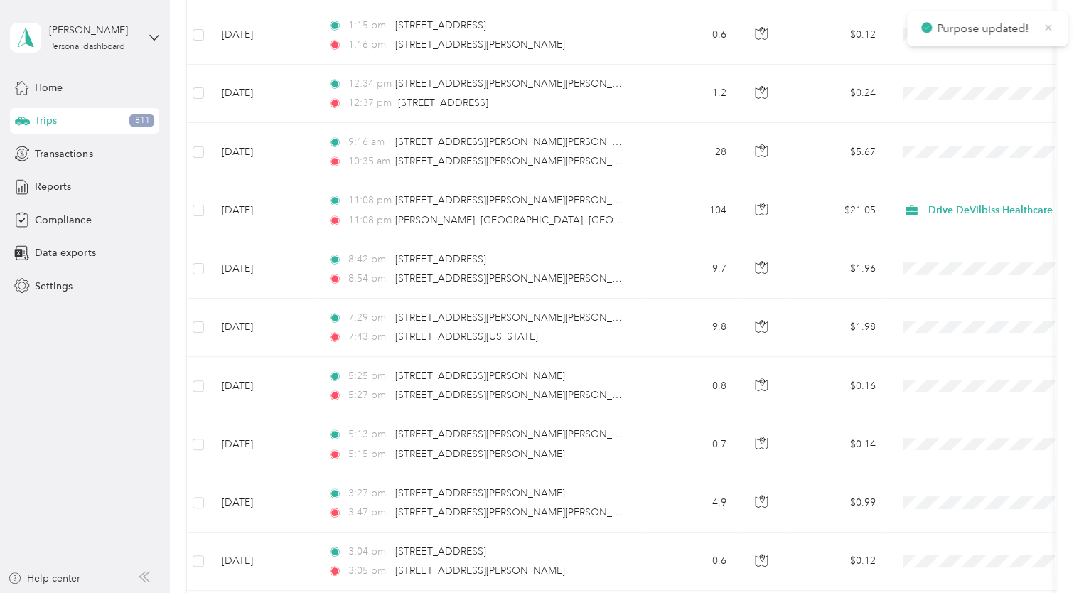
click at [1046, 23] on icon at bounding box center [1048, 27] width 11 height 13
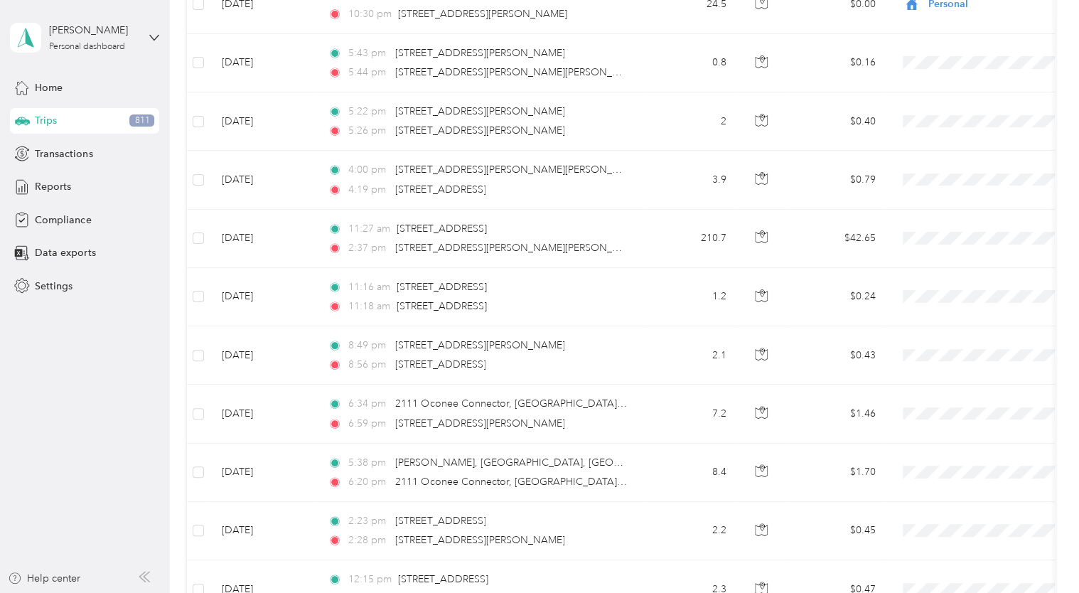
scroll to position [0, 0]
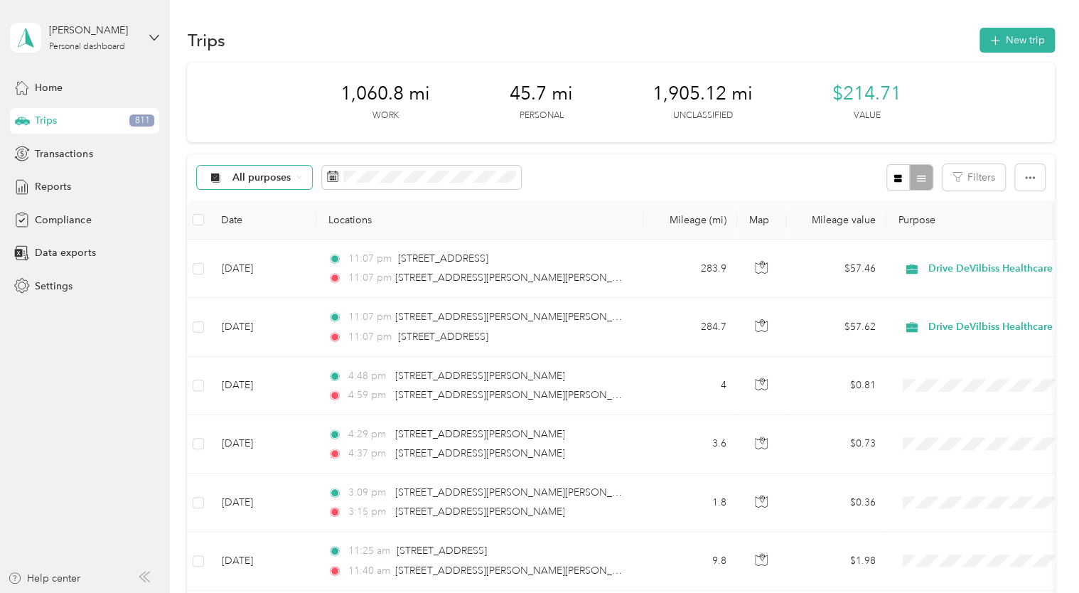
click at [292, 177] on div "All purposes" at bounding box center [254, 178] width 115 height 24
click at [45, 94] on span "Home" at bounding box center [49, 87] width 28 height 15
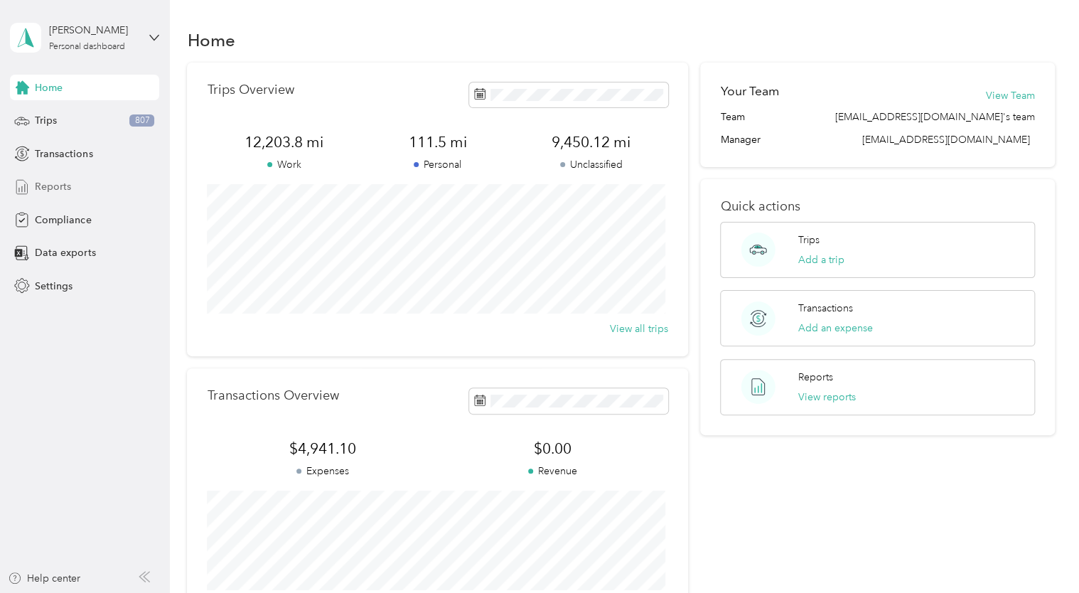
click at [44, 188] on span "Reports" at bounding box center [53, 186] width 36 height 15
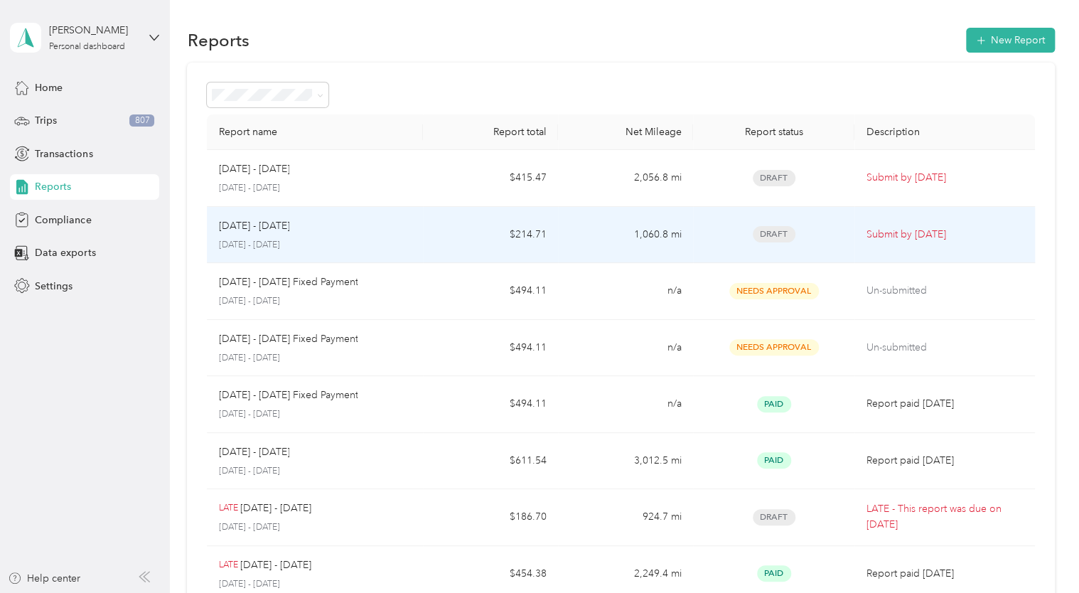
click at [630, 235] on td "1,060.8 mi" at bounding box center [625, 235] width 135 height 57
click at [781, 232] on span "Draft" at bounding box center [774, 234] width 43 height 16
click at [250, 241] on p "[DATE] - [DATE]" at bounding box center [314, 245] width 193 height 13
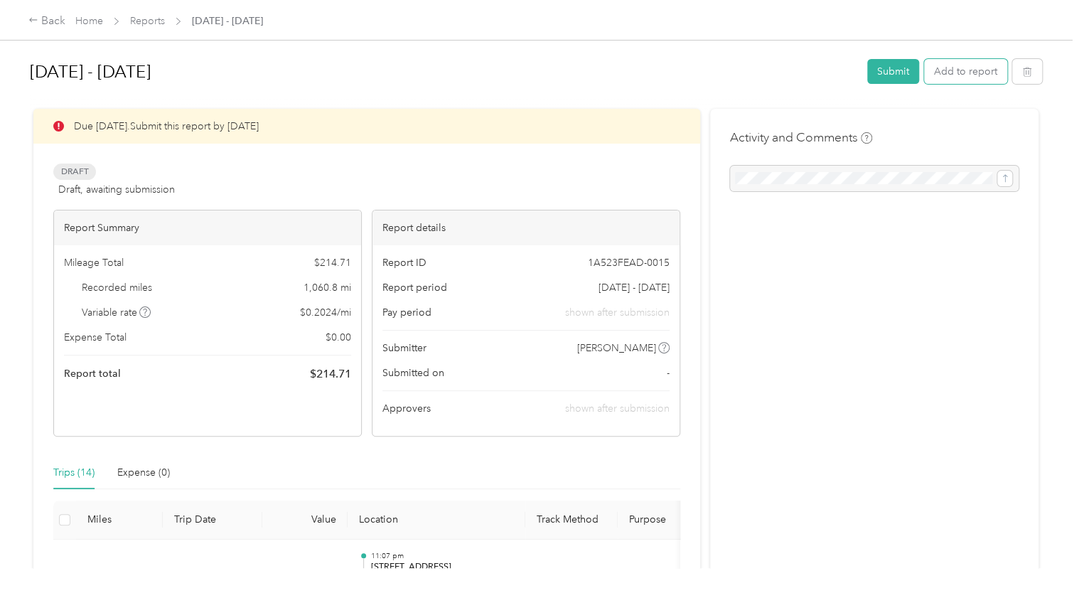
drag, startPoint x: 981, startPoint y: 76, endPoint x: 1042, endPoint y: 173, distance: 114.4
click at [1042, 173] on div "[DATE] - [DATE] Submit Add to report Due [DATE]. Submit this report by [DATE] D…" at bounding box center [536, 284] width 1072 height 568
click at [965, 66] on button "Add to report" at bounding box center [965, 71] width 83 height 25
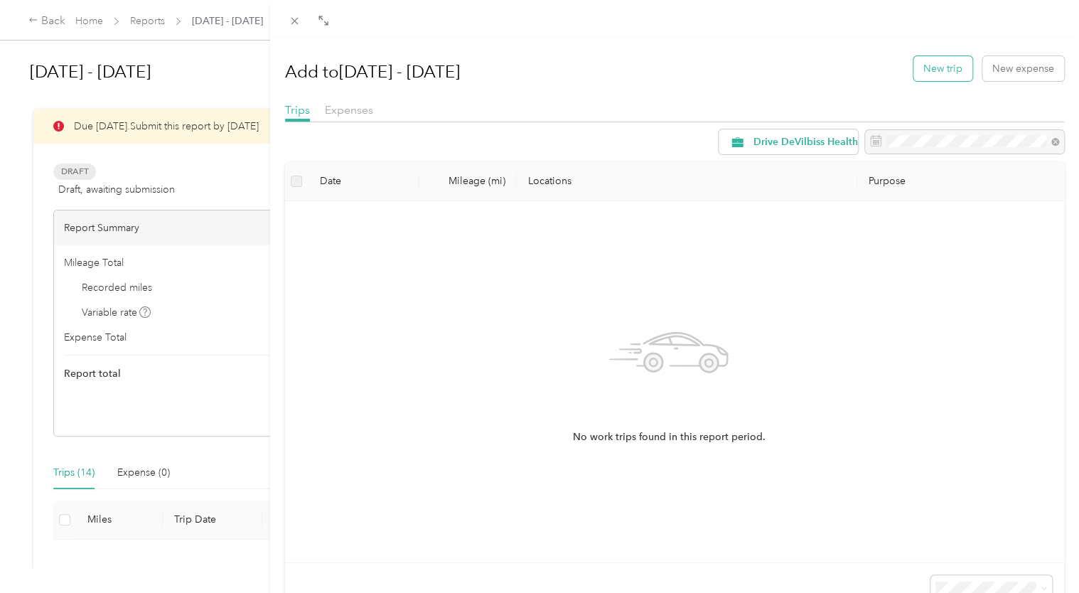
click at [936, 71] on button "New trip" at bounding box center [942, 68] width 59 height 25
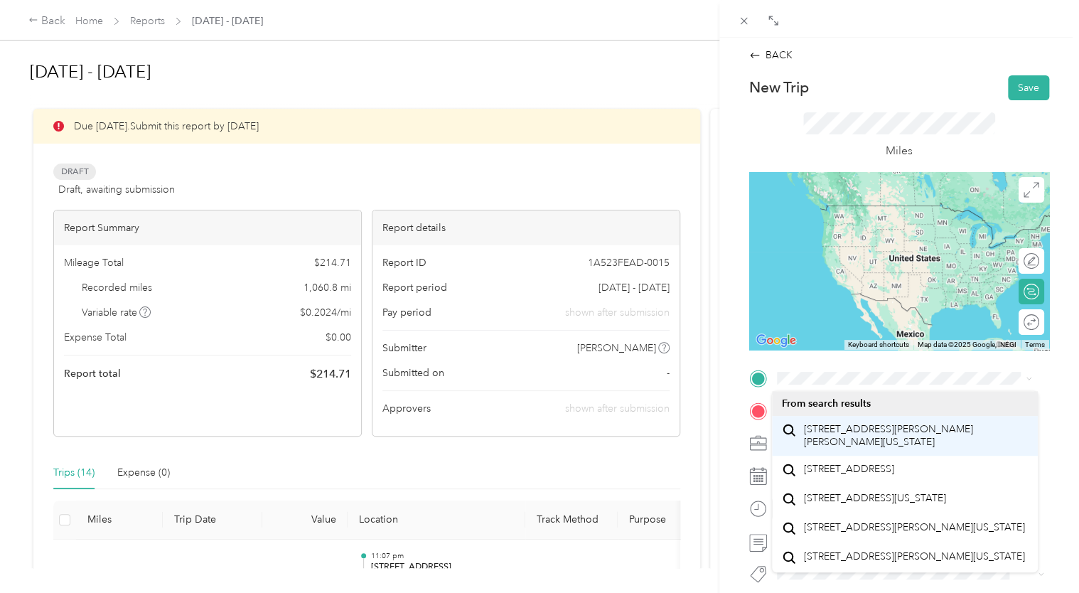
click at [839, 436] on span "[STREET_ADDRESS][PERSON_NAME][PERSON_NAME][US_STATE]" at bounding box center [915, 435] width 225 height 25
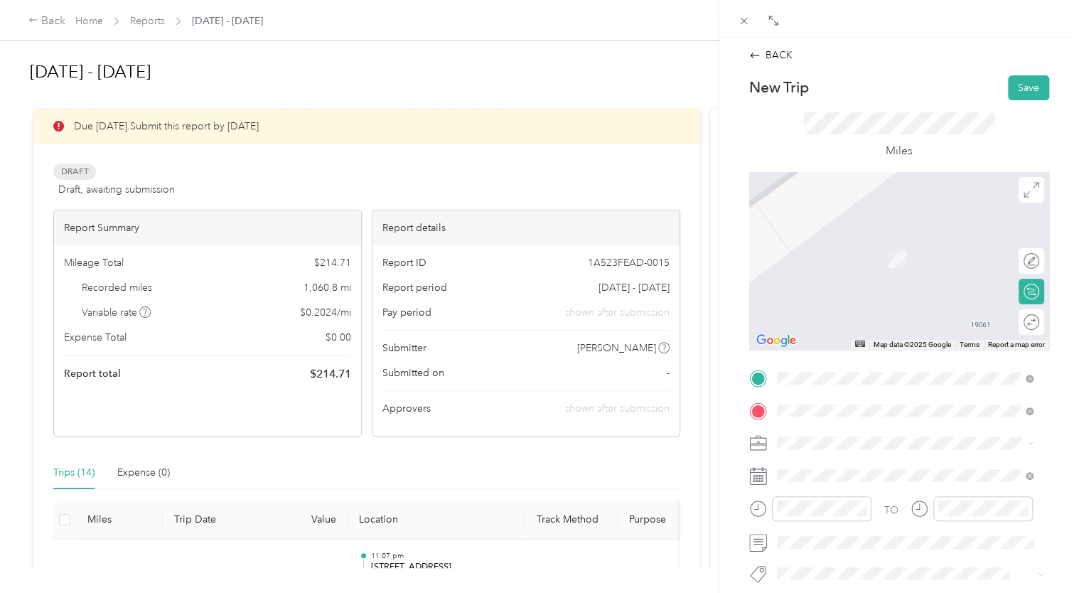
click at [852, 252] on span "Wilmington [US_STATE], [GEOGRAPHIC_DATA]" at bounding box center [883, 243] width 160 height 25
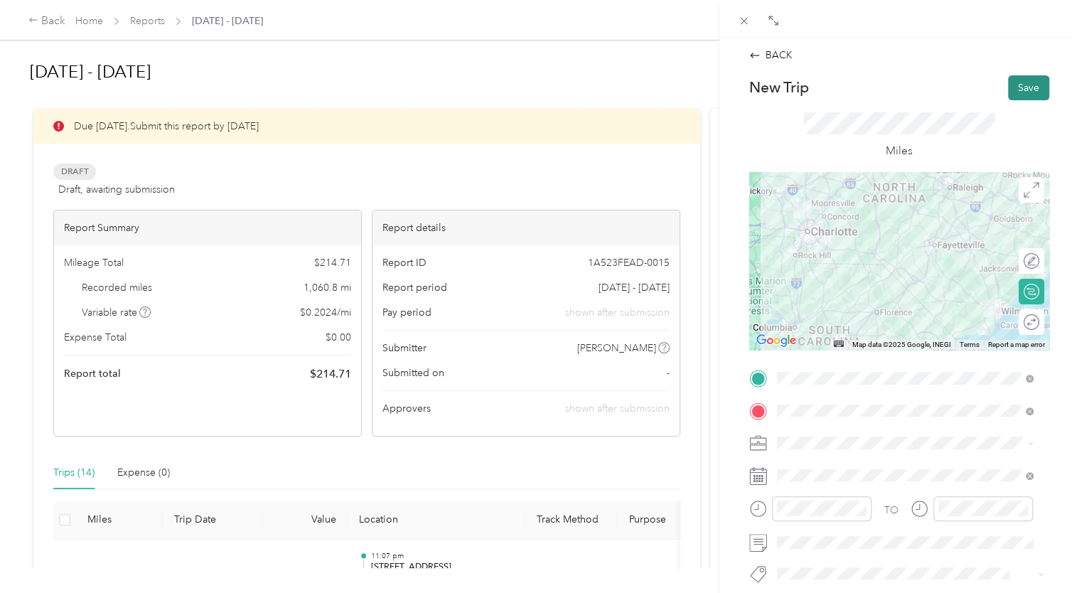
click at [1017, 95] on button "Save" at bounding box center [1028, 87] width 41 height 25
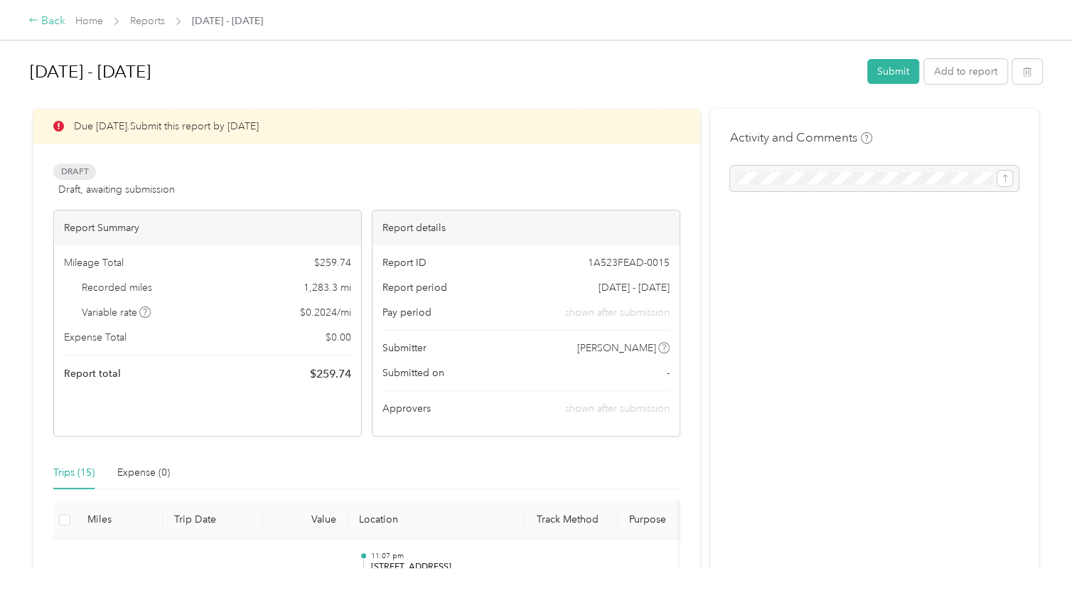
click at [35, 24] on icon at bounding box center [33, 20] width 10 height 10
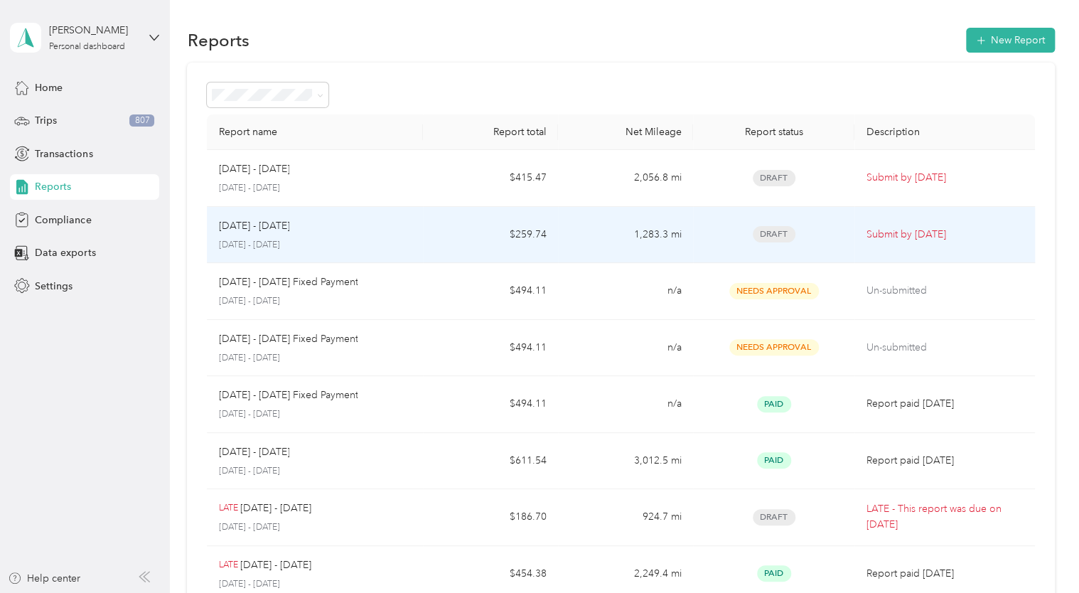
click at [625, 240] on td "1,283.3 mi" at bounding box center [625, 235] width 135 height 57
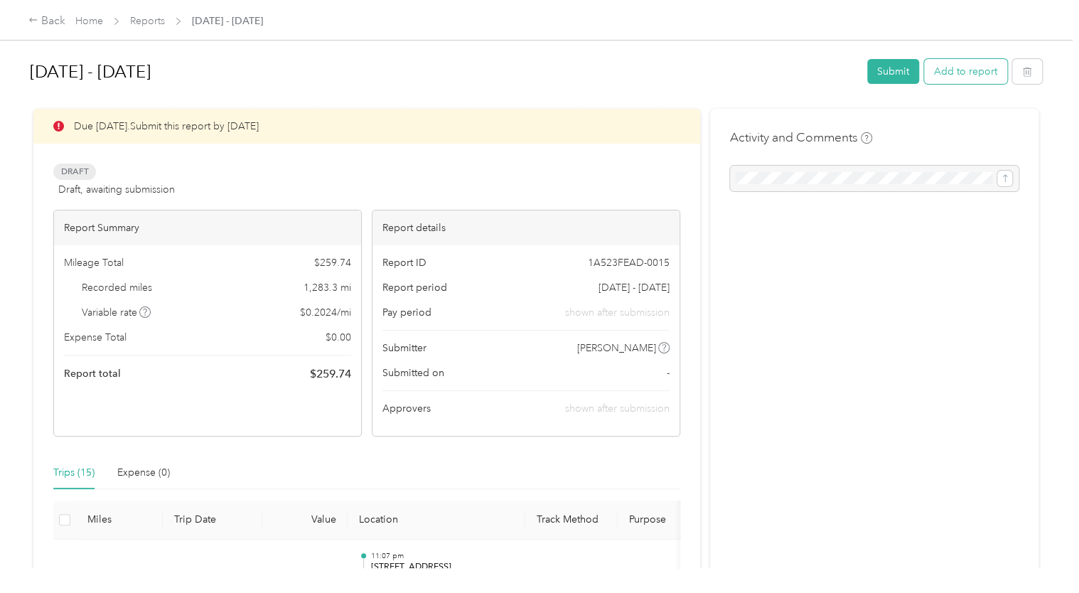
click at [950, 70] on button "Add to report" at bounding box center [965, 71] width 83 height 25
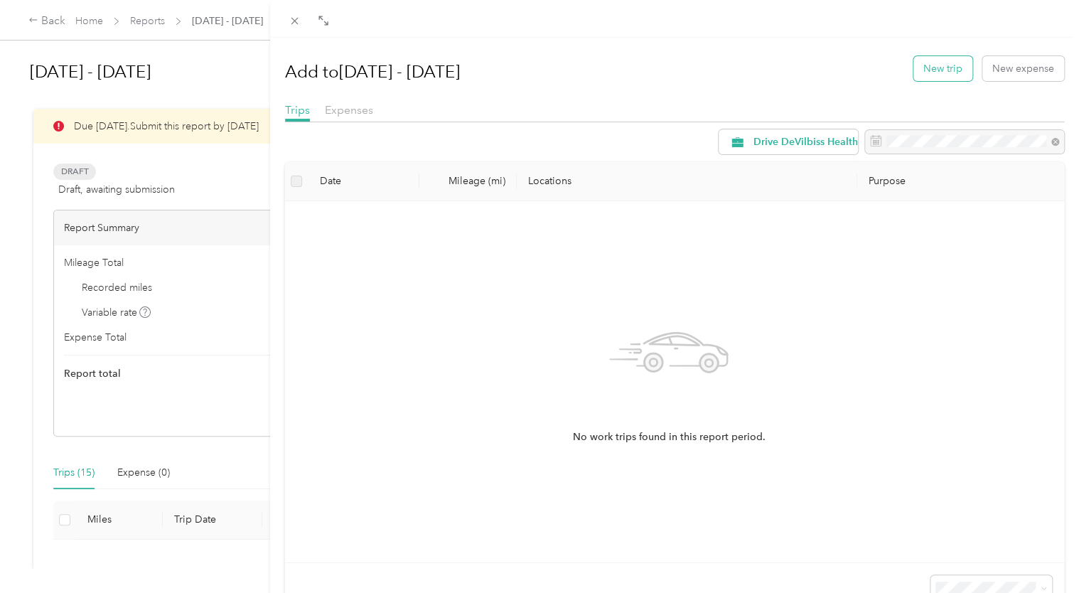
click at [931, 67] on button "New trip" at bounding box center [942, 68] width 59 height 25
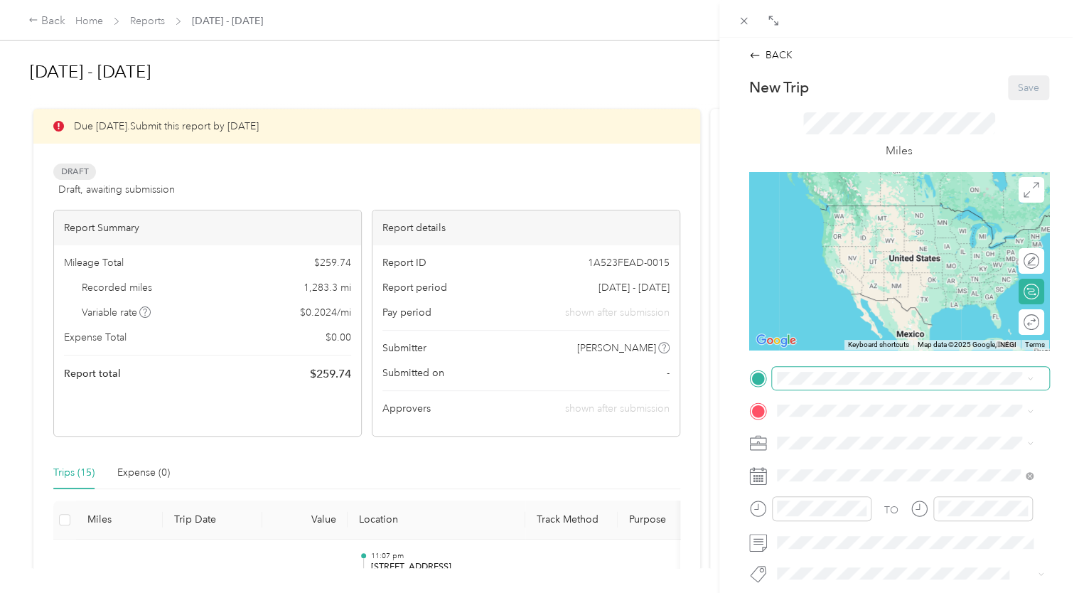
click at [808, 385] on span at bounding box center [910, 378] width 277 height 23
click at [830, 434] on span "[STREET_ADDRESS][PERSON_NAME][PERSON_NAME][US_STATE]" at bounding box center [915, 435] width 225 height 25
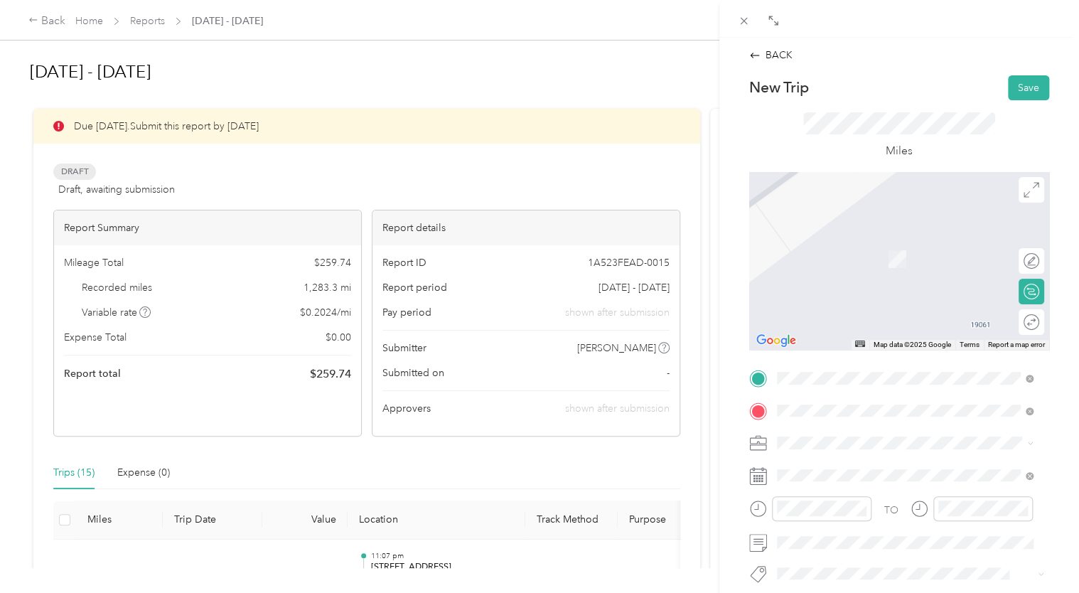
click at [867, 259] on span "[GEOGRAPHIC_DATA][US_STATE], [GEOGRAPHIC_DATA]" at bounding box center [915, 258] width 225 height 25
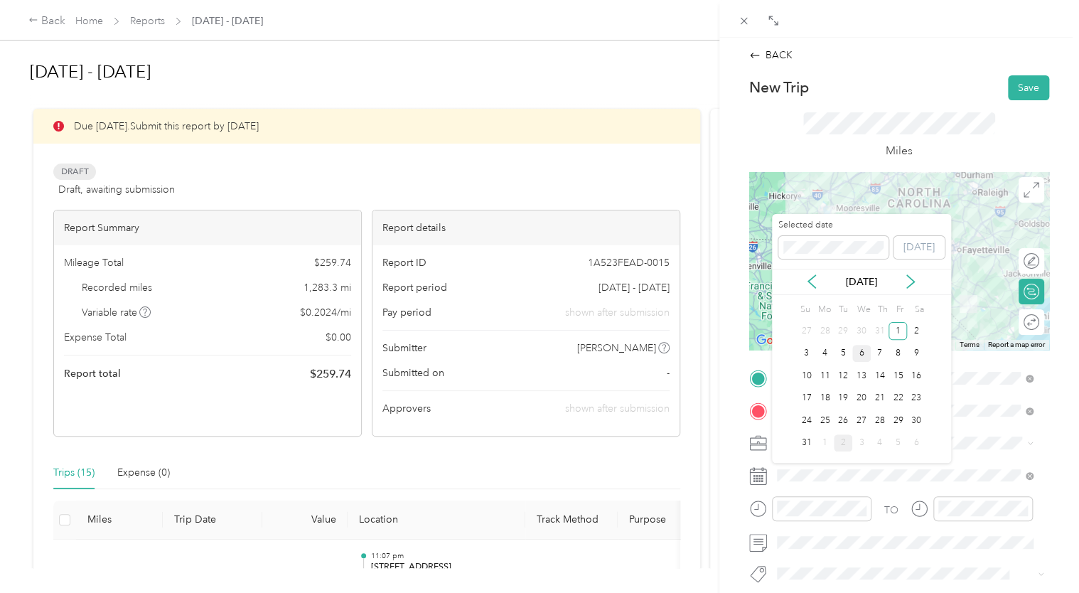
click at [858, 355] on div "6" at bounding box center [861, 354] width 18 height 18
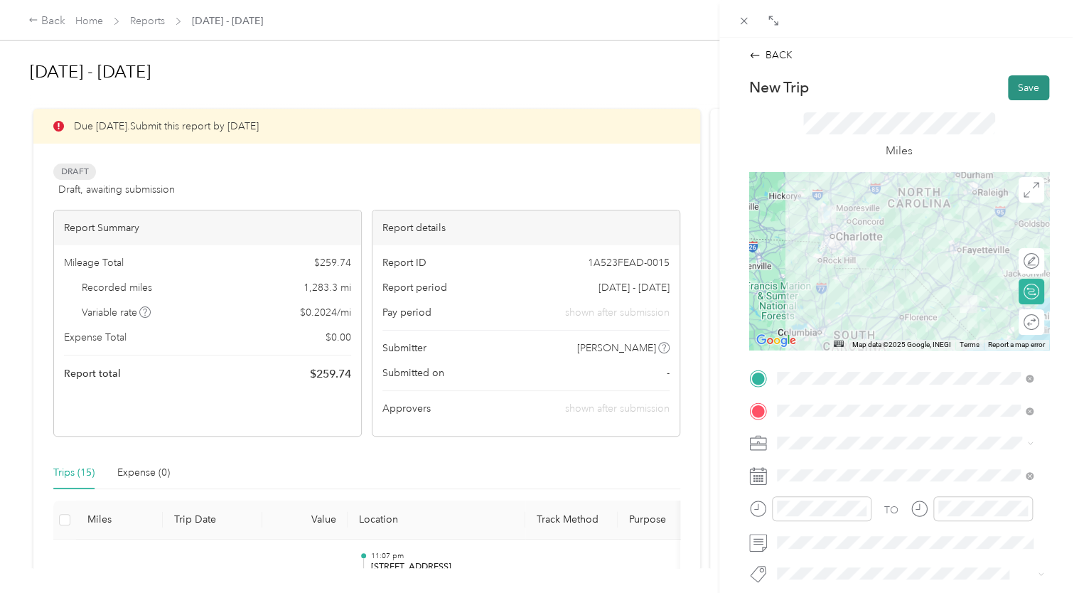
click at [1017, 95] on button "Save" at bounding box center [1028, 87] width 41 height 25
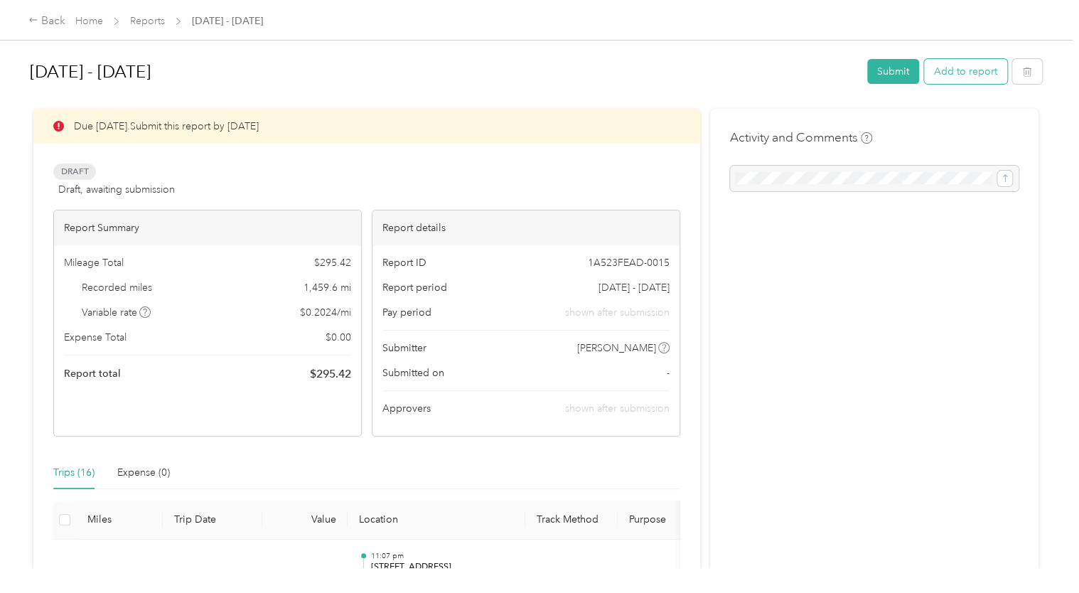
click at [978, 75] on button "Add to report" at bounding box center [965, 71] width 83 height 25
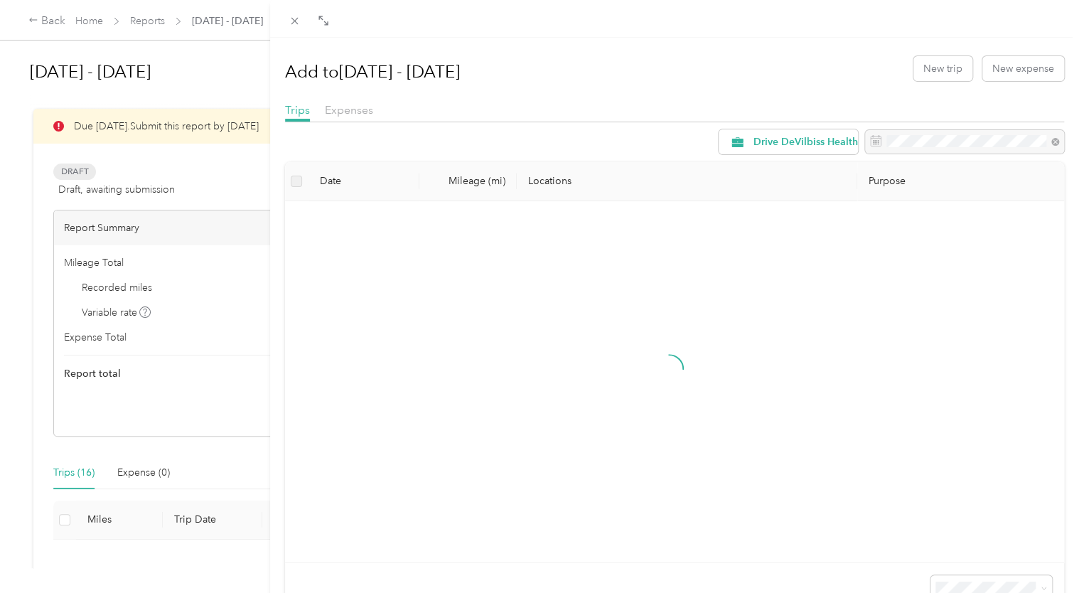
click at [788, 122] on div at bounding box center [675, 126] width 780 height 8
click at [935, 62] on button "New trip" at bounding box center [942, 68] width 59 height 25
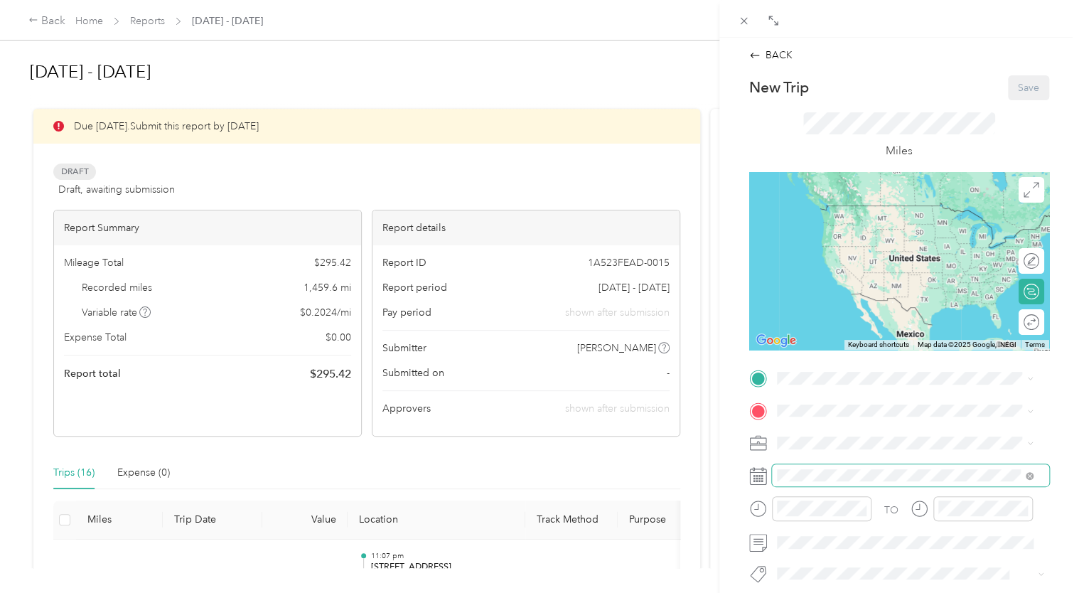
click at [821, 465] on span at bounding box center [910, 475] width 277 height 23
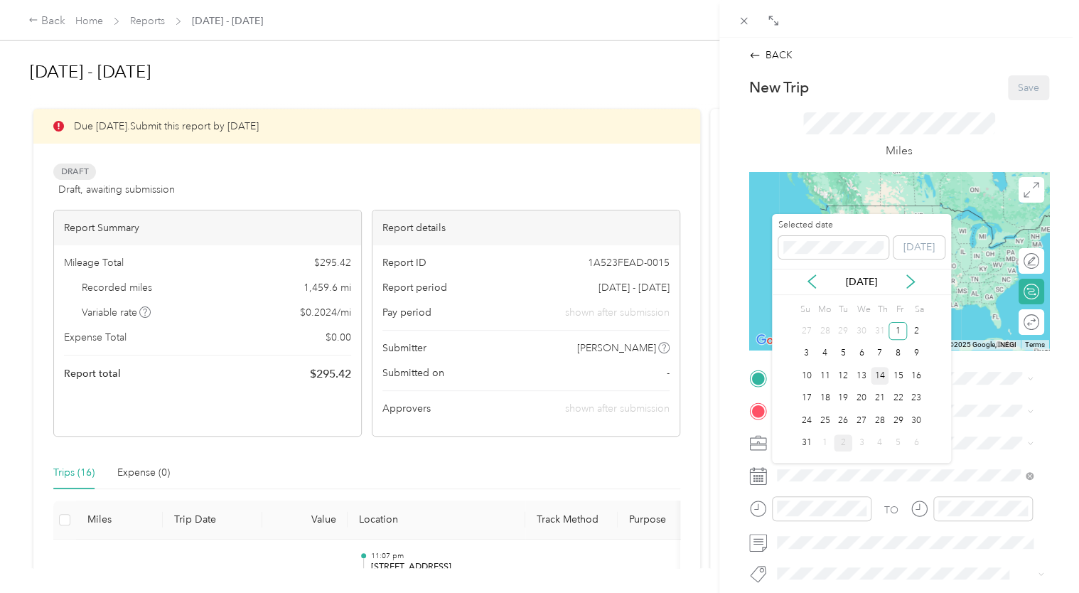
click at [875, 370] on div "14" at bounding box center [880, 376] width 18 height 18
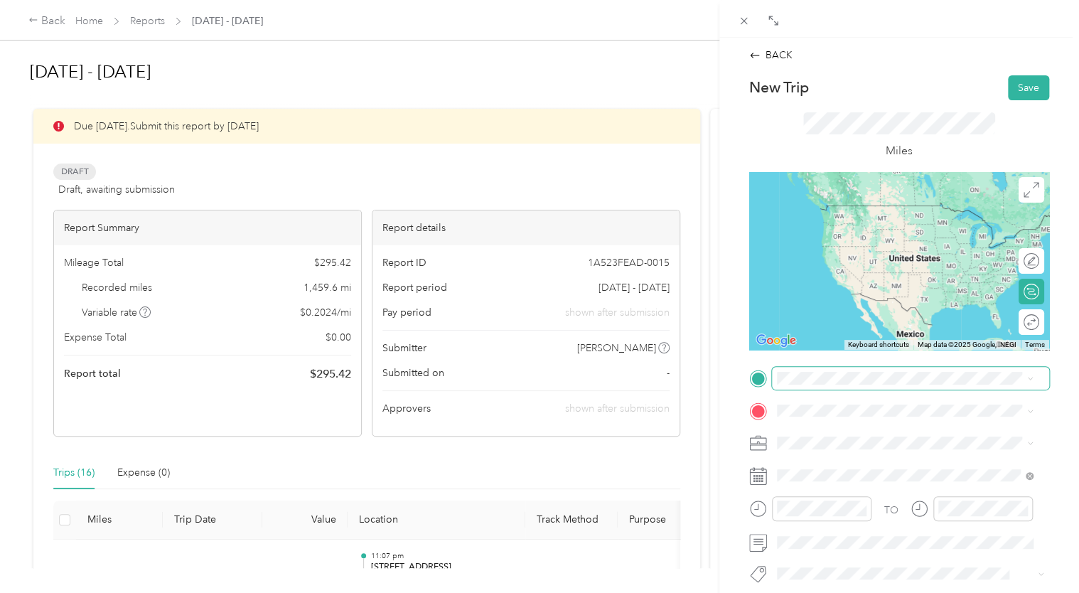
click at [827, 387] on span at bounding box center [910, 378] width 277 height 23
click at [830, 424] on span "[STREET_ADDRESS][PERSON_NAME][PERSON_NAME][US_STATE]" at bounding box center [915, 435] width 225 height 25
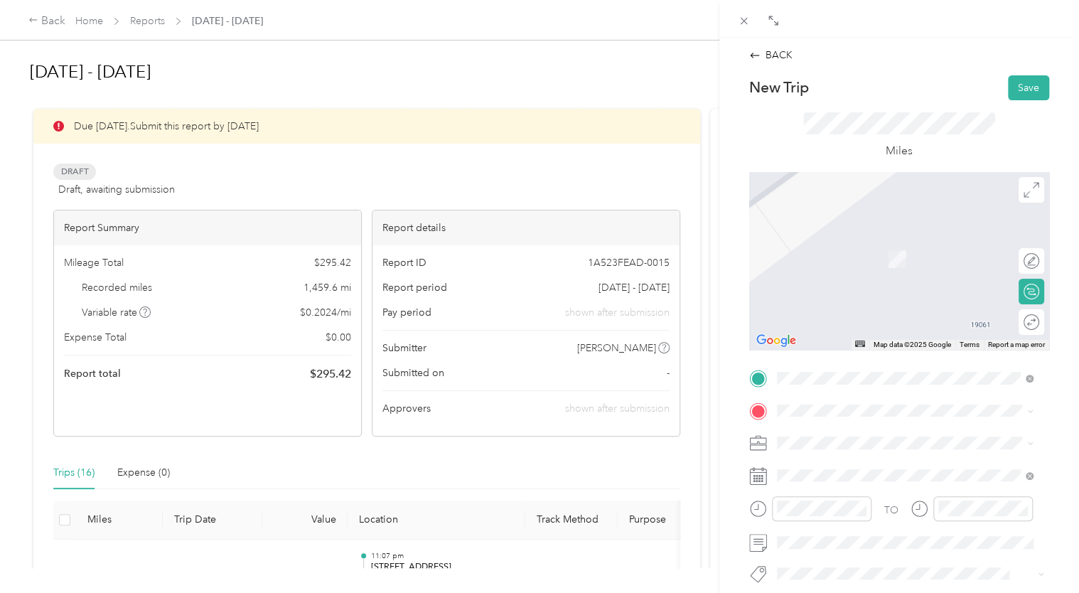
click at [828, 250] on span "Asheville [US_STATE], [GEOGRAPHIC_DATA]" at bounding box center [883, 242] width 160 height 25
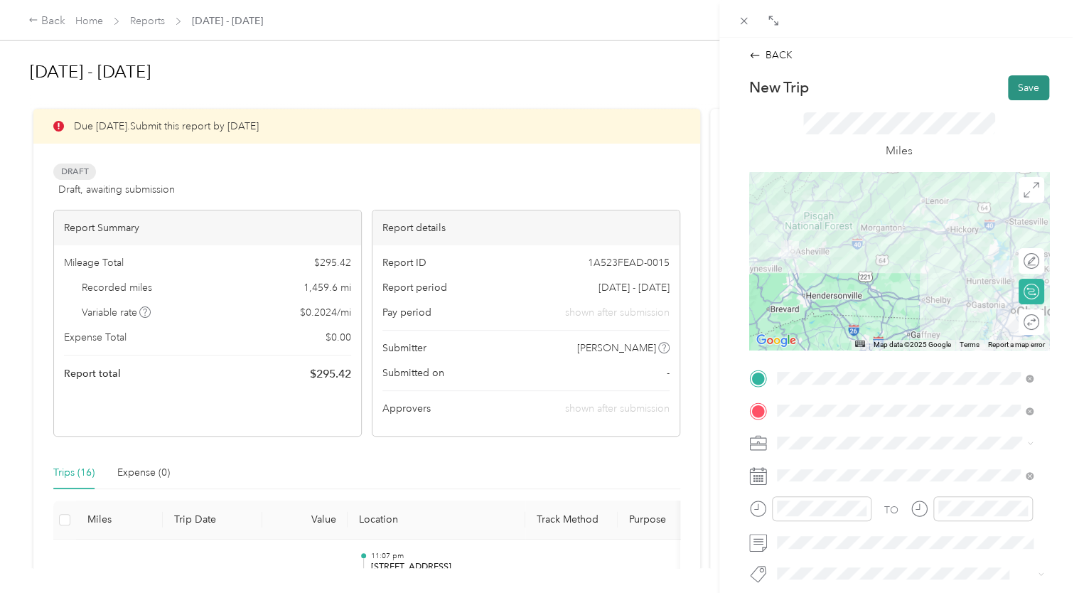
click at [1017, 82] on button "Save" at bounding box center [1028, 87] width 41 height 25
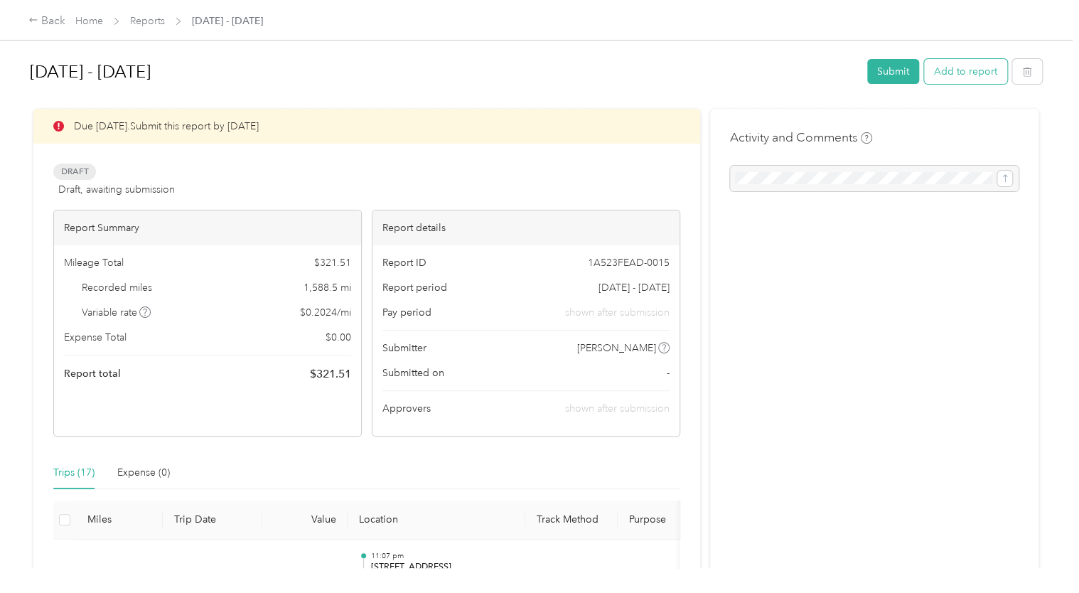
click at [944, 75] on button "Add to report" at bounding box center [965, 71] width 83 height 25
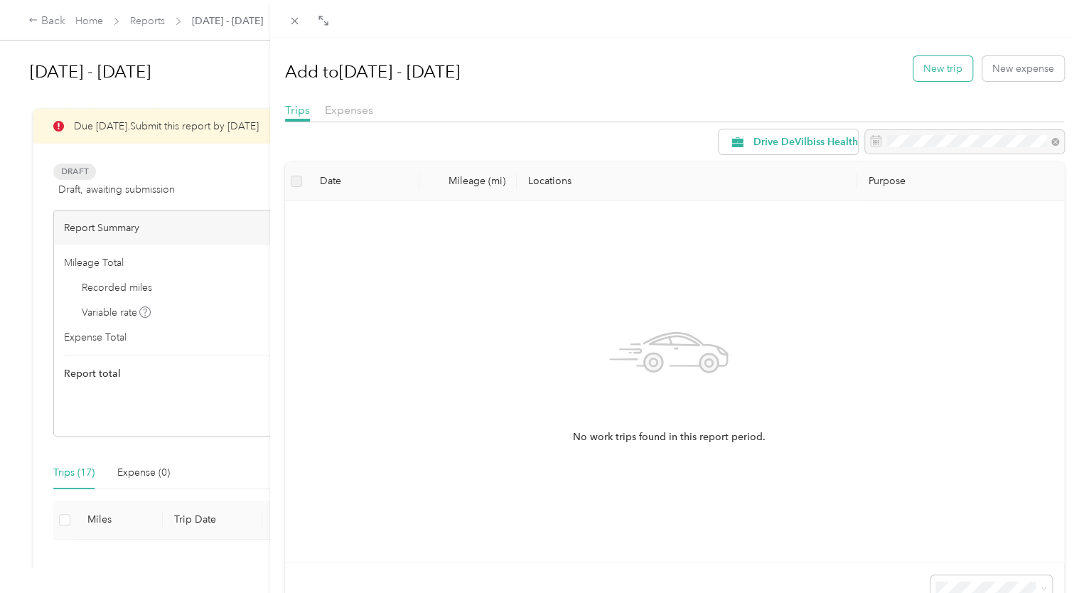
click at [921, 69] on button "New trip" at bounding box center [942, 68] width 59 height 25
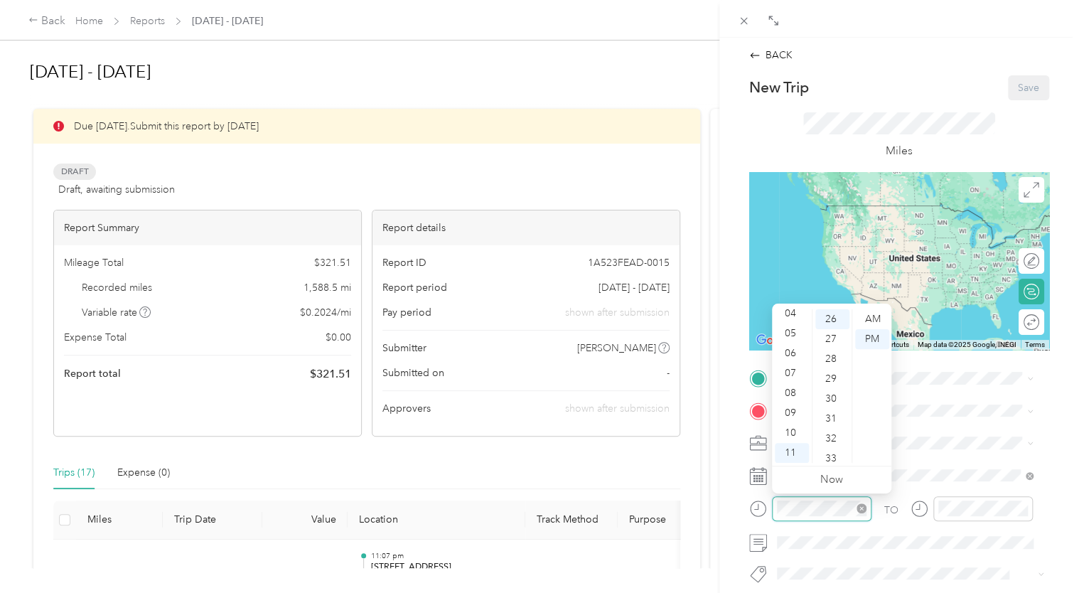
scroll to position [518, 0]
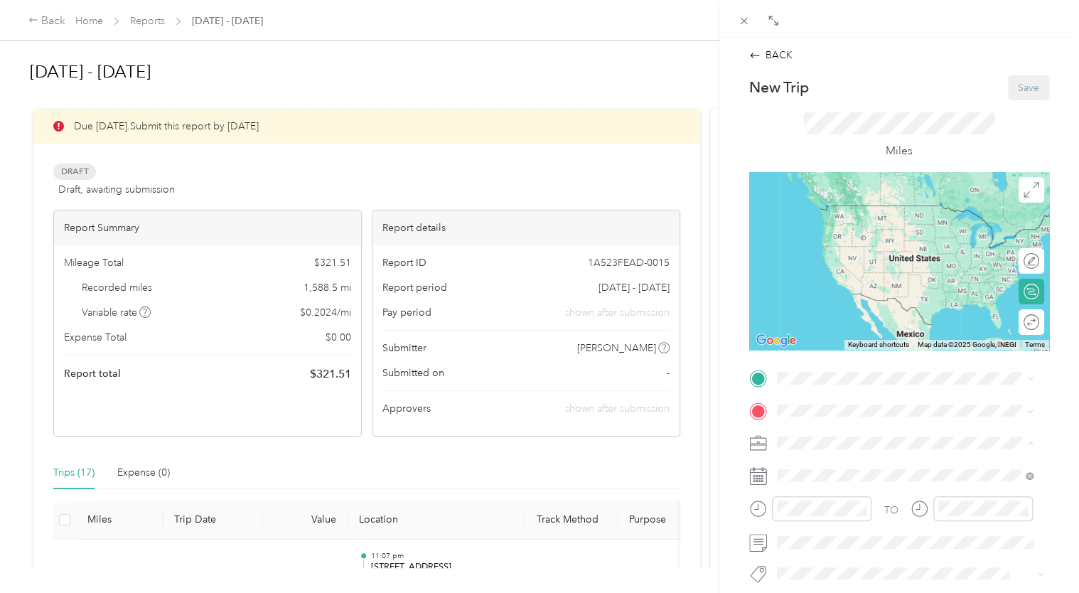
click at [1063, 385] on div "BACK New Trip Save This trip cannot be edited because it is either under review…" at bounding box center [899, 334] width 360 height 593
click at [762, 479] on icon at bounding box center [758, 476] width 18 height 18
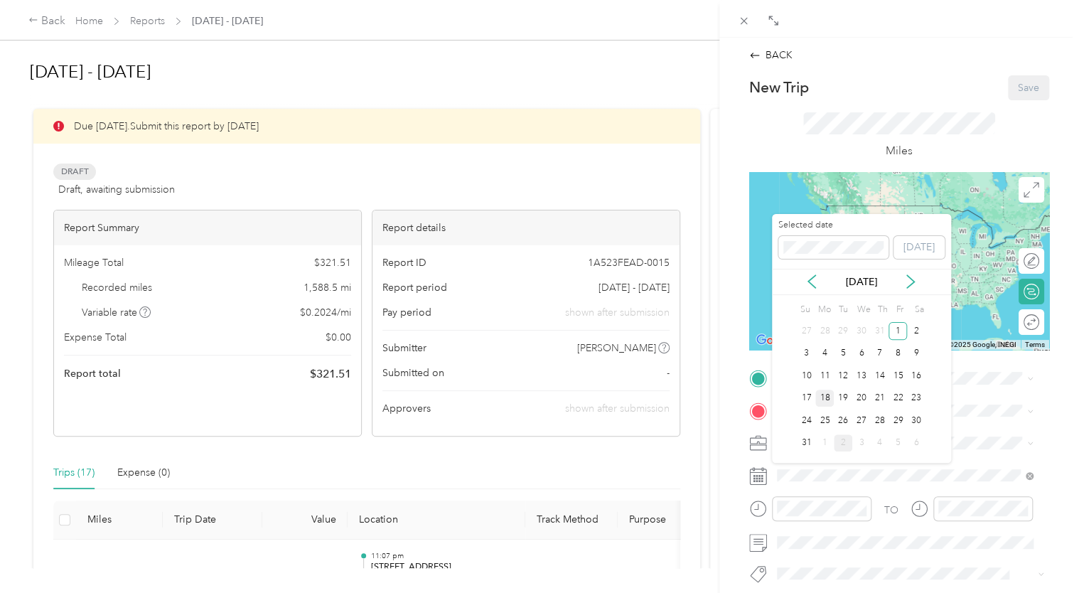
click at [822, 399] on div "18" at bounding box center [824, 399] width 18 height 18
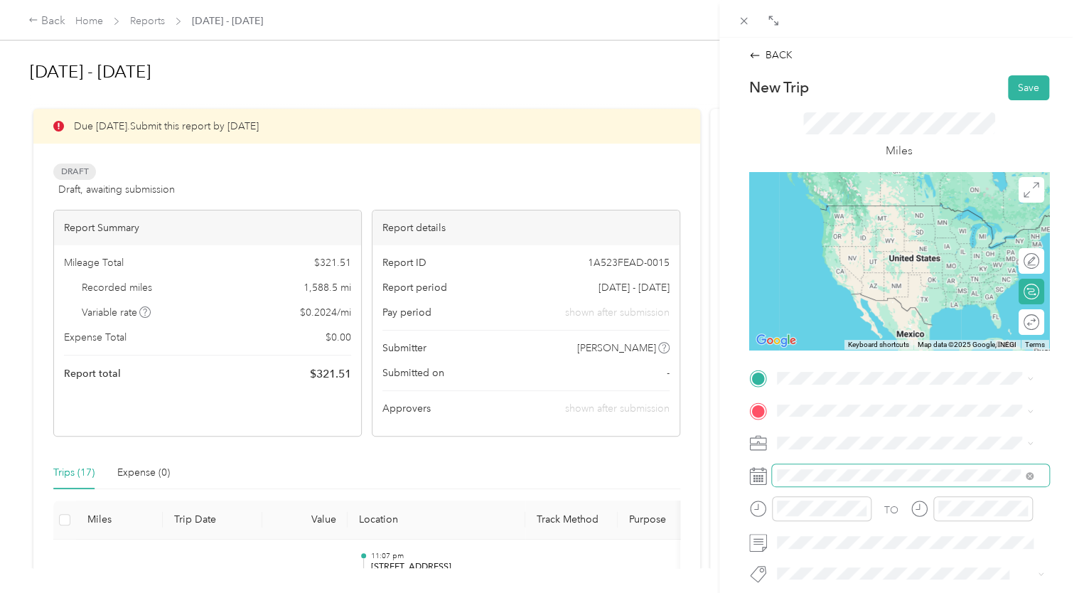
click at [815, 468] on span at bounding box center [910, 475] width 277 height 23
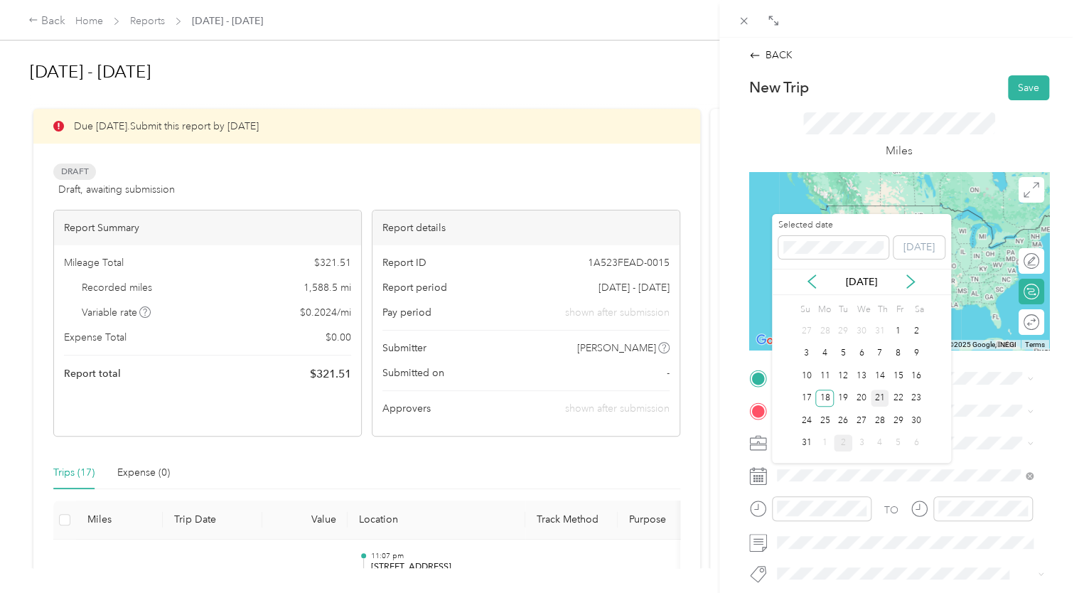
click at [882, 398] on div "21" at bounding box center [880, 399] width 18 height 18
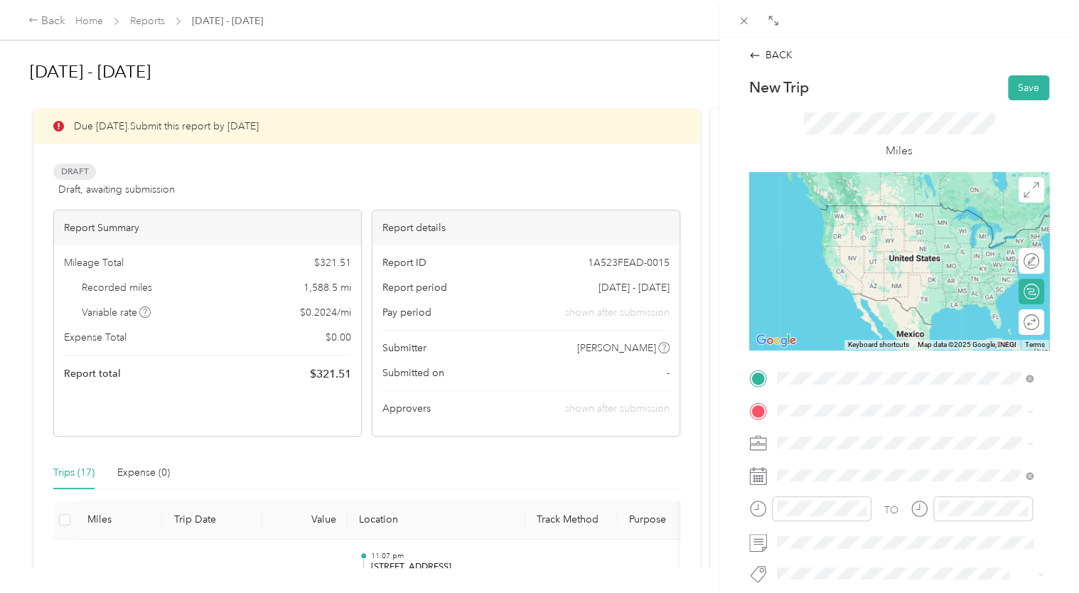
click at [836, 422] on div "[STREET_ADDRESS][PERSON_NAME][PERSON_NAME][US_STATE]" at bounding box center [905, 436] width 247 height 30
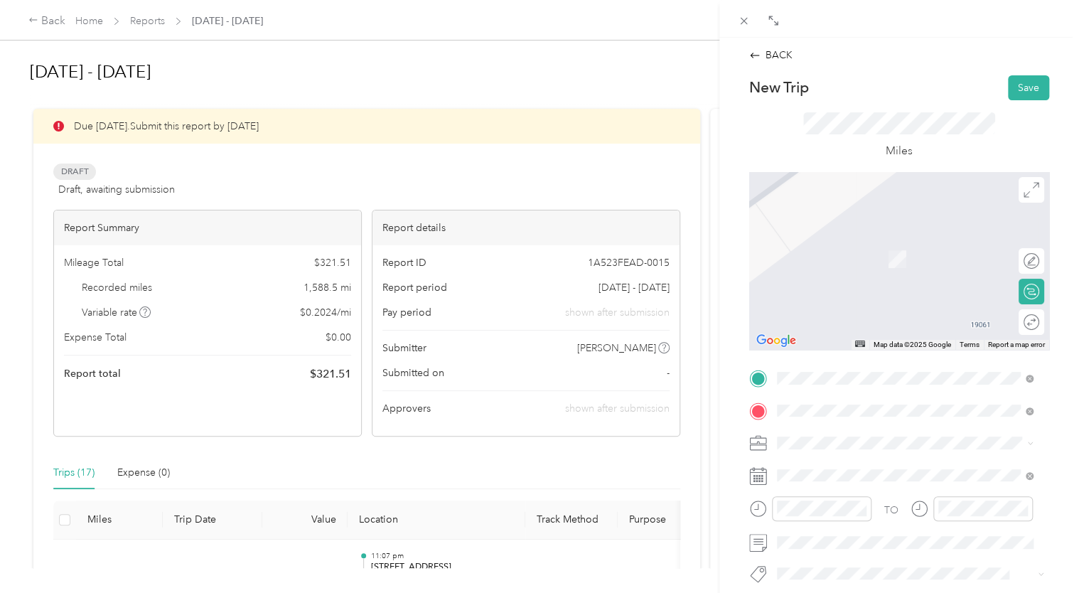
click at [832, 248] on span "[GEOGRAPHIC_DATA] [US_STATE], [GEOGRAPHIC_DATA]" at bounding box center [883, 243] width 160 height 25
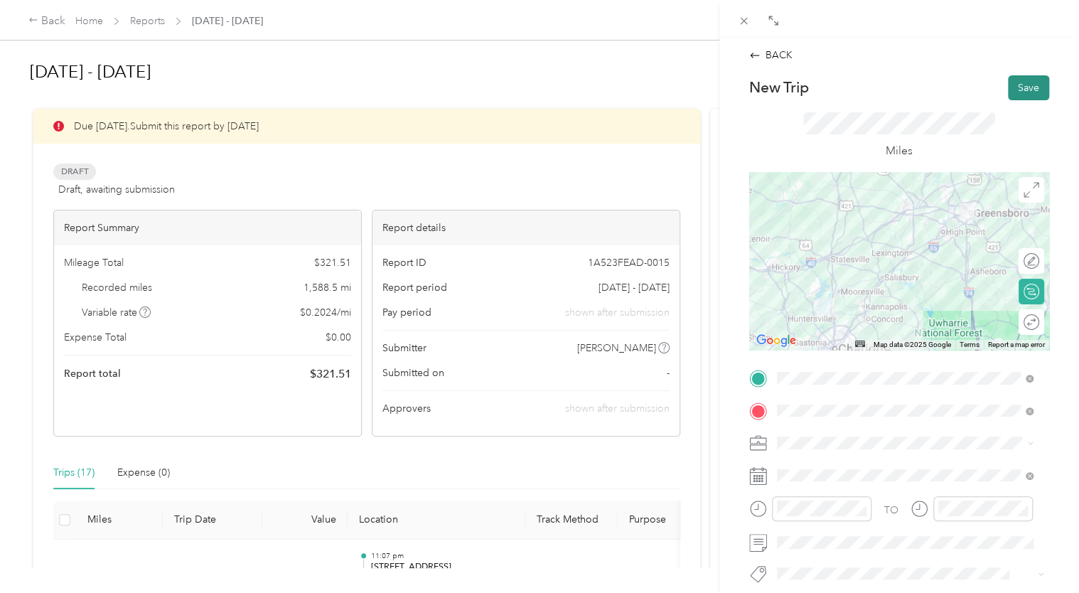
click at [1012, 92] on button "Save" at bounding box center [1028, 87] width 41 height 25
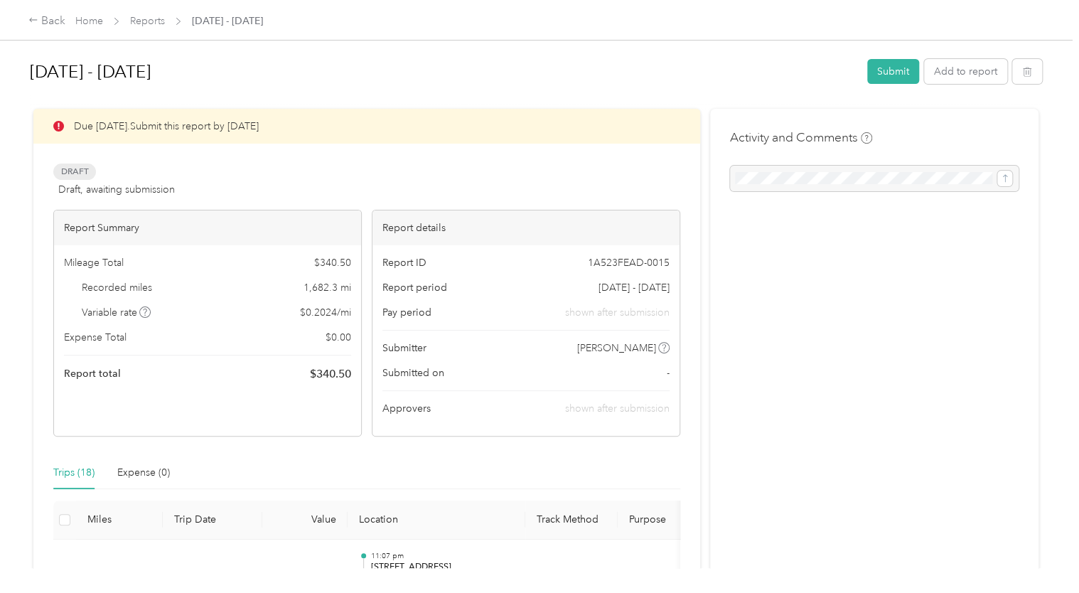
click at [71, 465] on div "Trips (18)" at bounding box center [73, 473] width 41 height 16
click at [73, 471] on div "Trips (18)" at bounding box center [73, 473] width 41 height 16
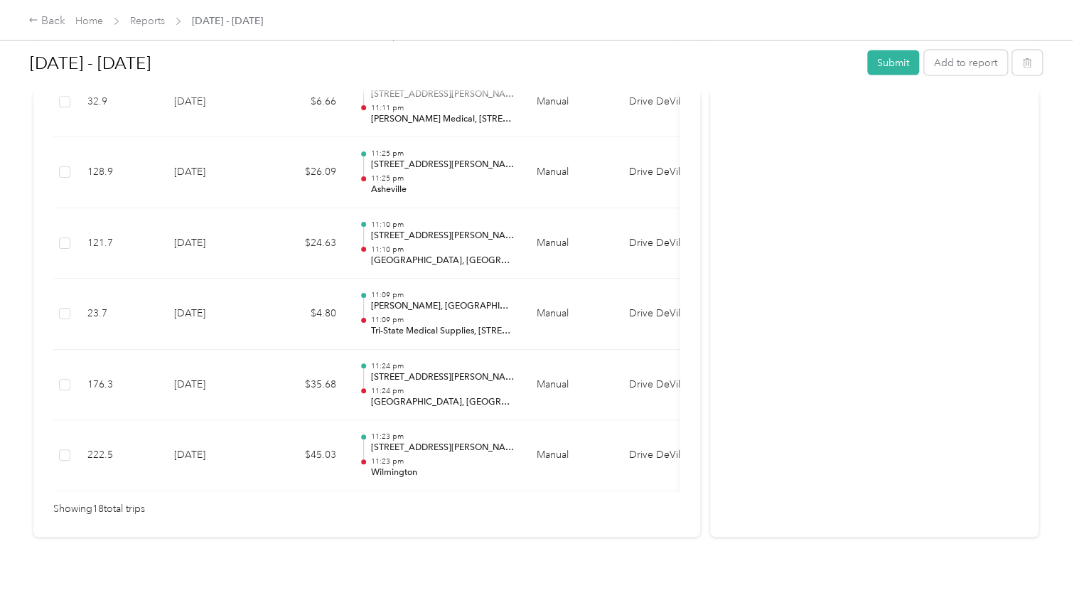
scroll to position [1356, 0]
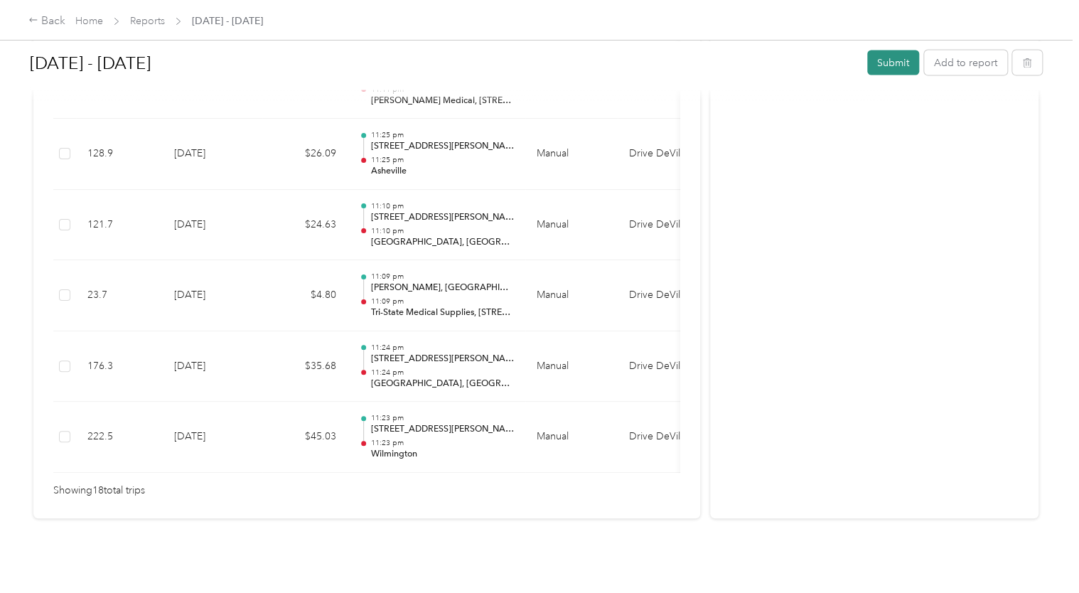
click at [885, 69] on button "Submit" at bounding box center [893, 62] width 52 height 25
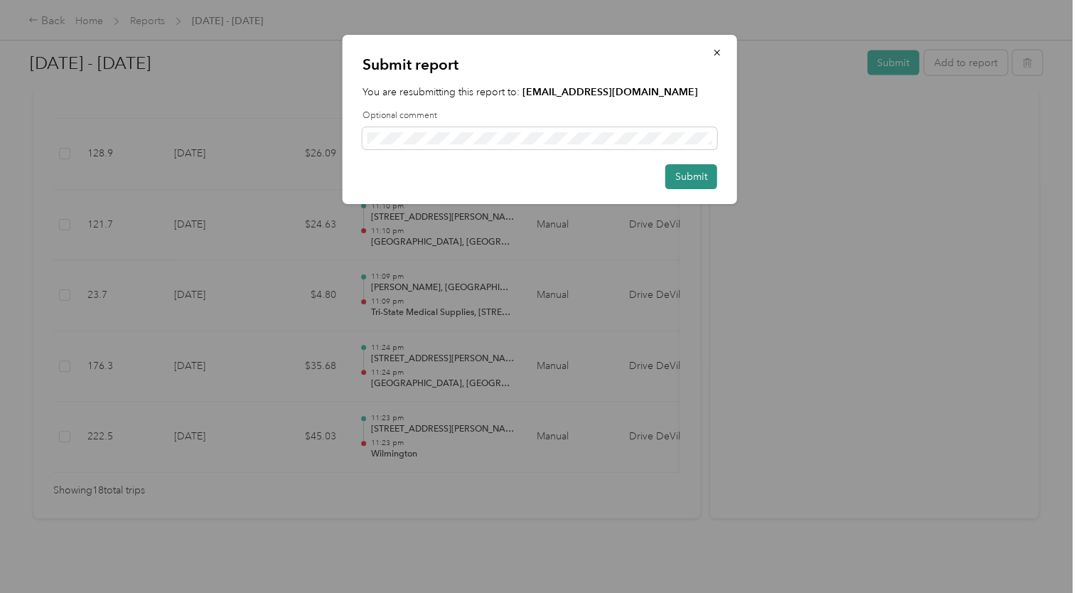
click at [679, 175] on button "Submit" at bounding box center [691, 176] width 52 height 25
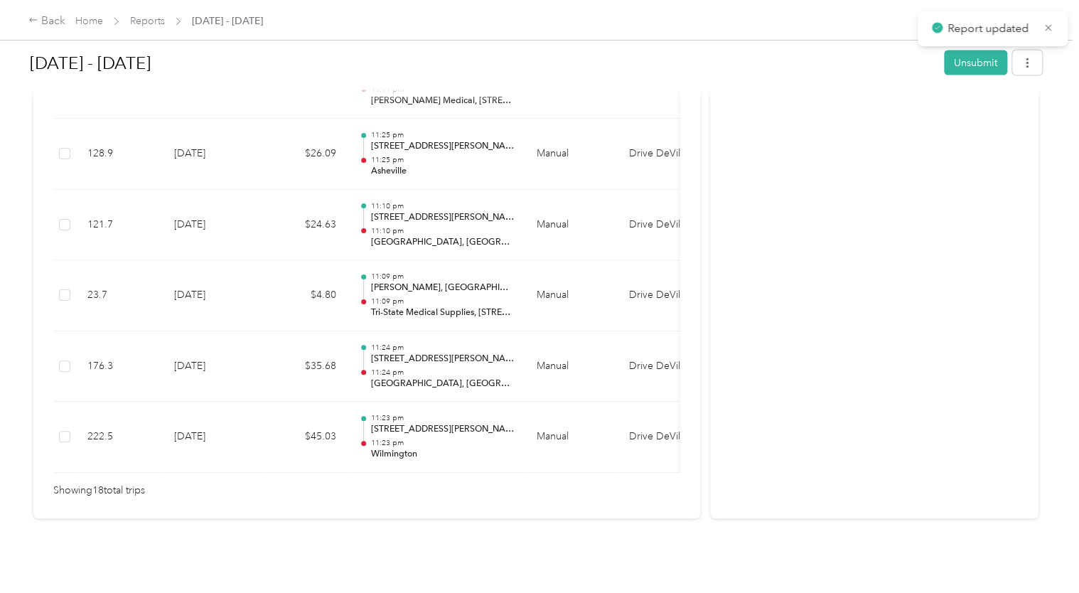
scroll to position [1336, 0]
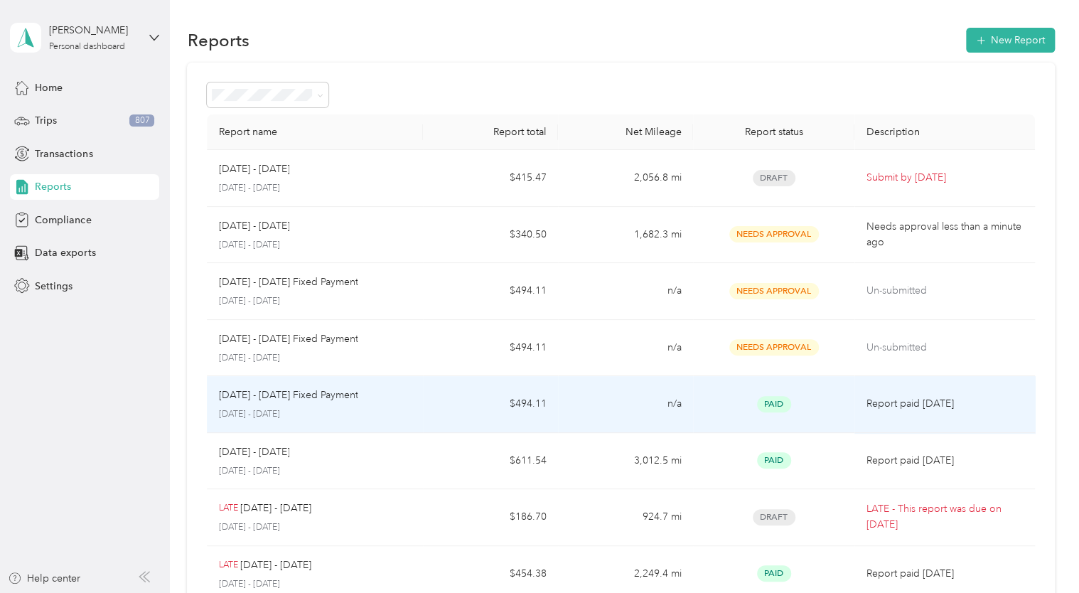
click at [338, 398] on p "[DATE] - [DATE] Fixed Payment" at bounding box center [287, 395] width 139 height 16
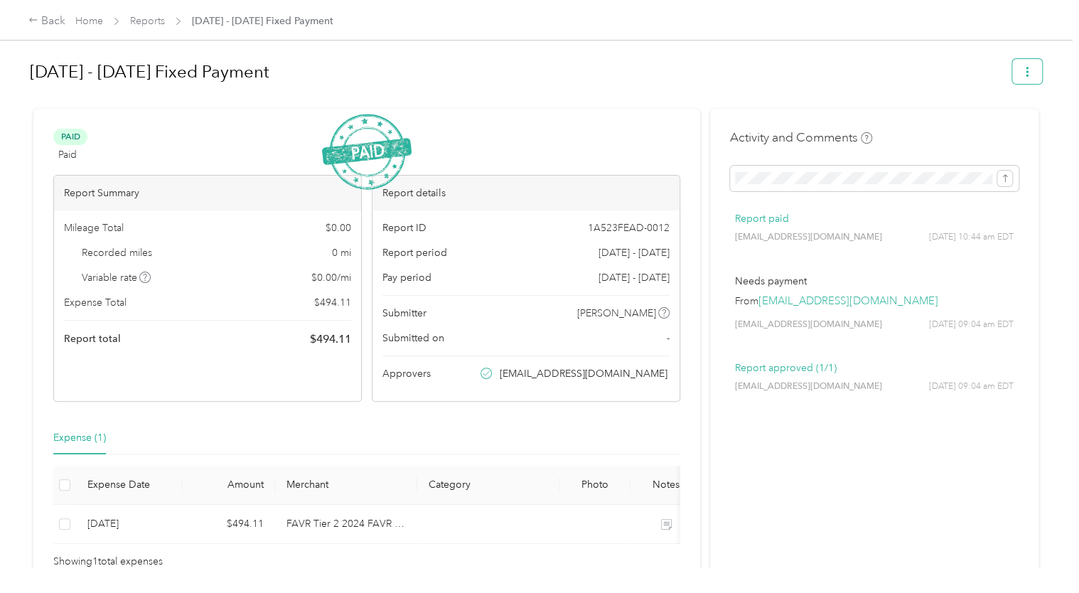
click at [1024, 80] on button "button" at bounding box center [1027, 71] width 30 height 25
click at [938, 59] on h1 "[DATE] - [DATE] Fixed Payment" at bounding box center [516, 72] width 972 height 34
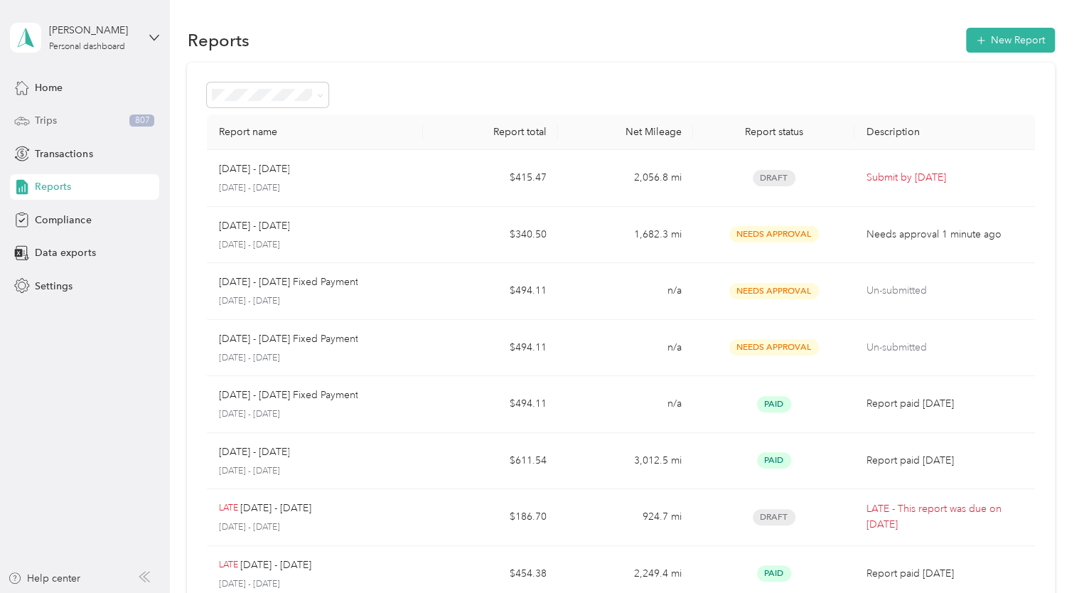
click at [37, 118] on span "Trips" at bounding box center [46, 120] width 22 height 15
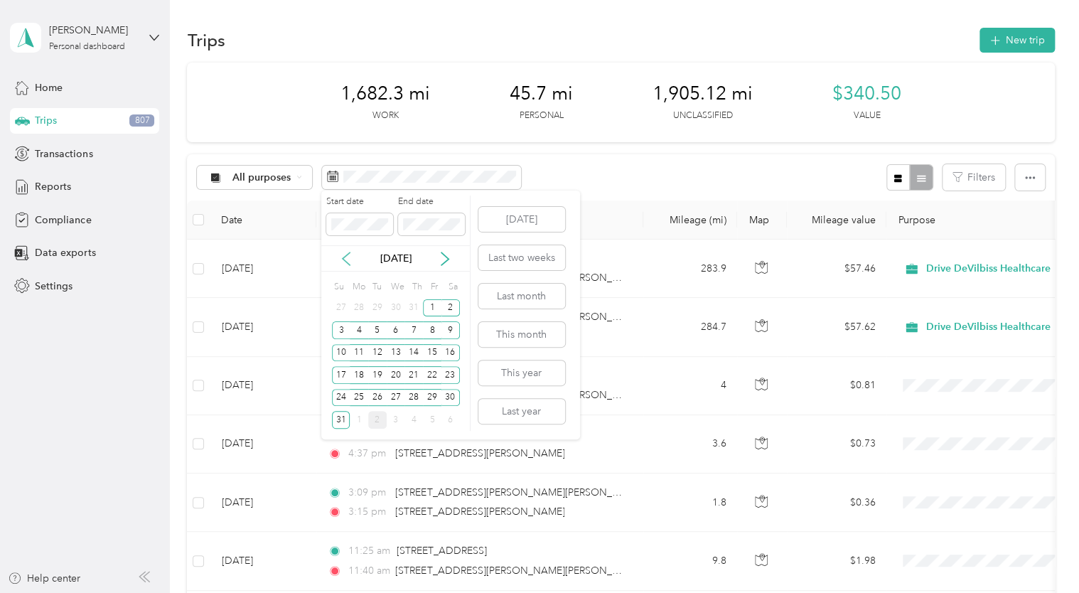
click at [353, 259] on icon at bounding box center [346, 259] width 14 height 14
click at [376, 306] on div "1" at bounding box center [377, 308] width 18 height 18
click at [417, 394] on div "31" at bounding box center [413, 398] width 18 height 18
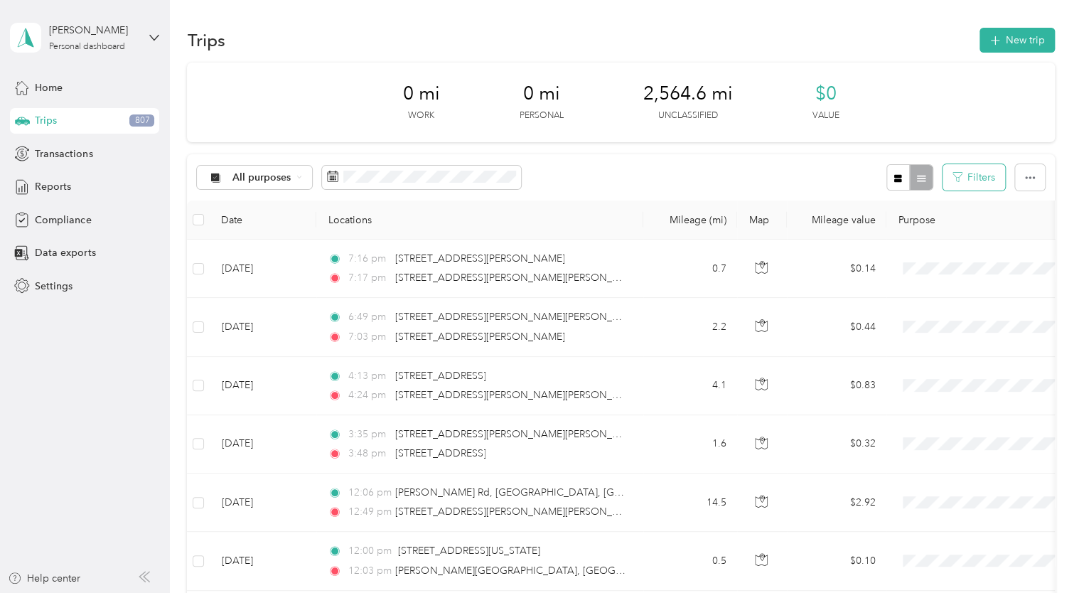
click at [966, 175] on button "Filters" at bounding box center [974, 177] width 63 height 26
click at [891, 183] on button "button" at bounding box center [898, 177] width 24 height 26
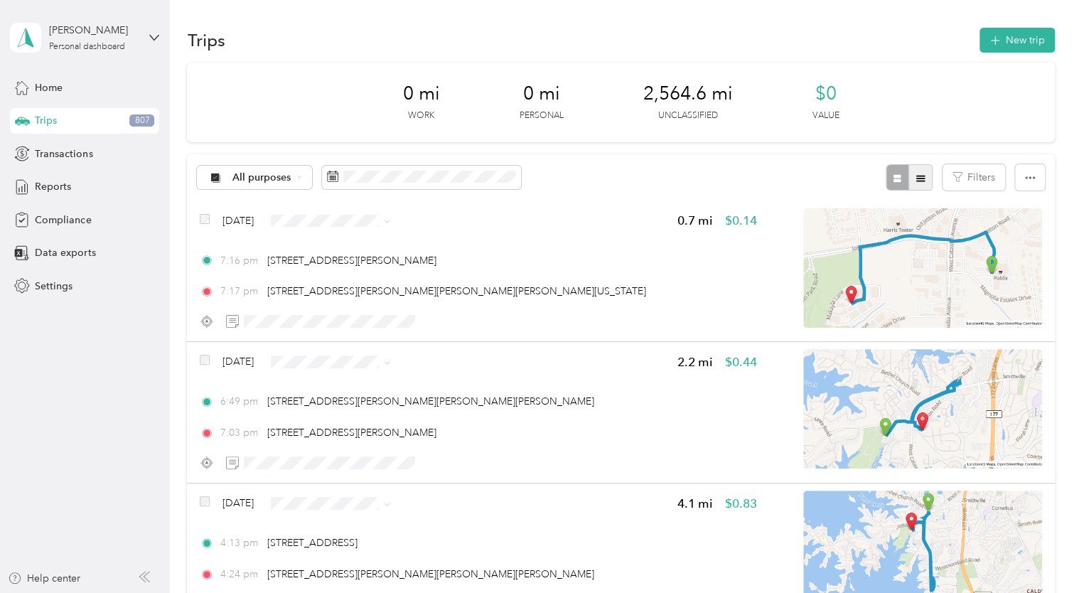
click at [921, 183] on button "button" at bounding box center [921, 177] width 24 height 26
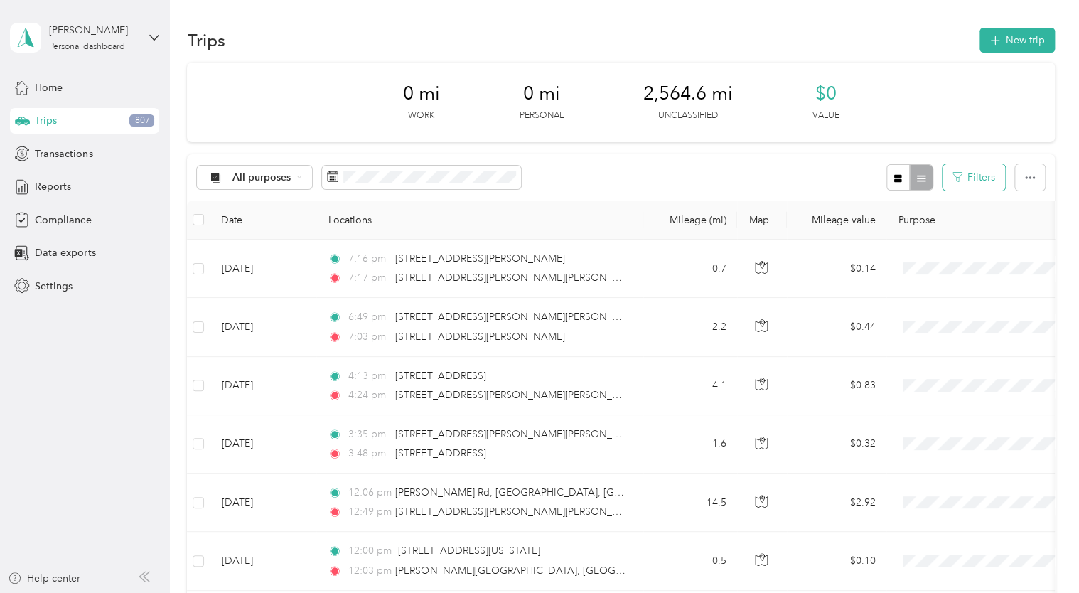
click at [978, 181] on button "Filters" at bounding box center [974, 177] width 63 height 26
click at [894, 186] on button "button" at bounding box center [898, 177] width 24 height 26
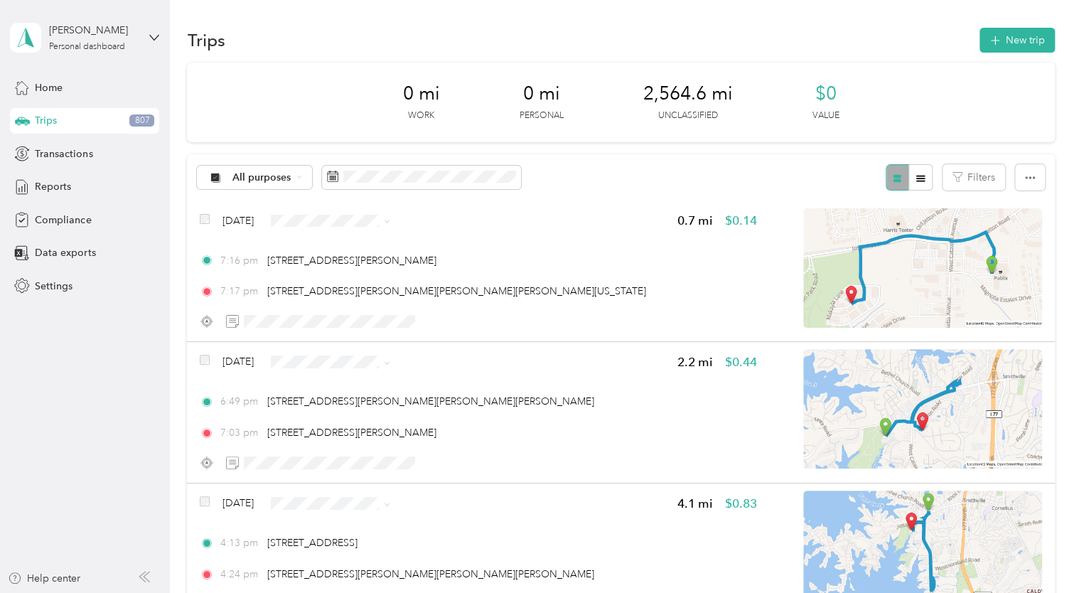
click at [894, 186] on div at bounding box center [909, 177] width 46 height 26
click at [899, 178] on div at bounding box center [909, 177] width 46 height 26
click at [918, 181] on icon "button" at bounding box center [921, 178] width 10 height 10
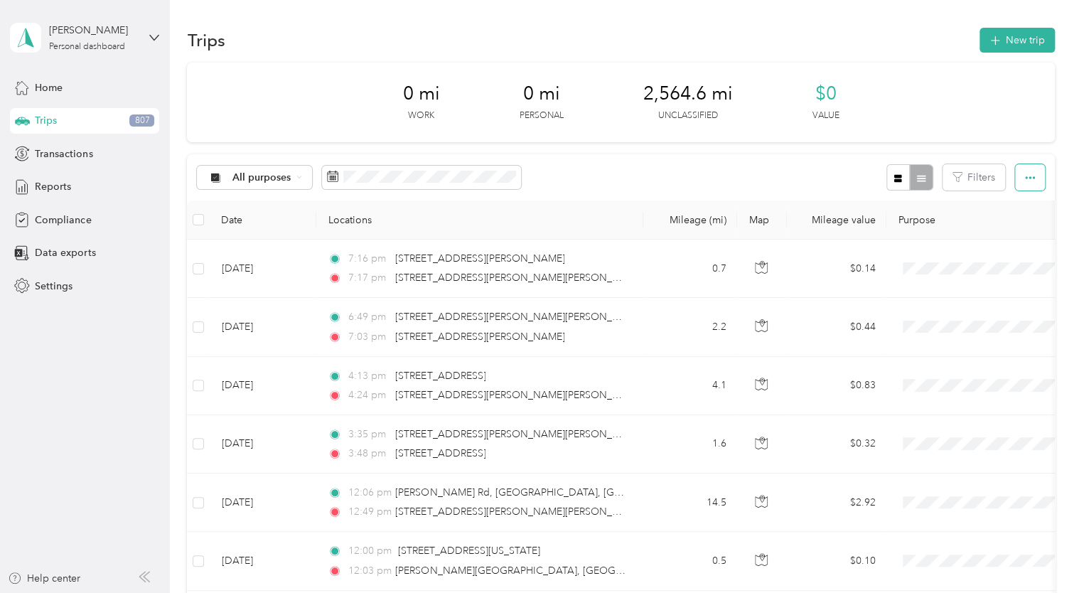
click at [1015, 177] on button "button" at bounding box center [1030, 177] width 30 height 26
click at [939, 122] on div "0 mi Work 0 mi Personal 2,564.6 mi Unclassified $0 Value" at bounding box center [620, 103] width 867 height 80
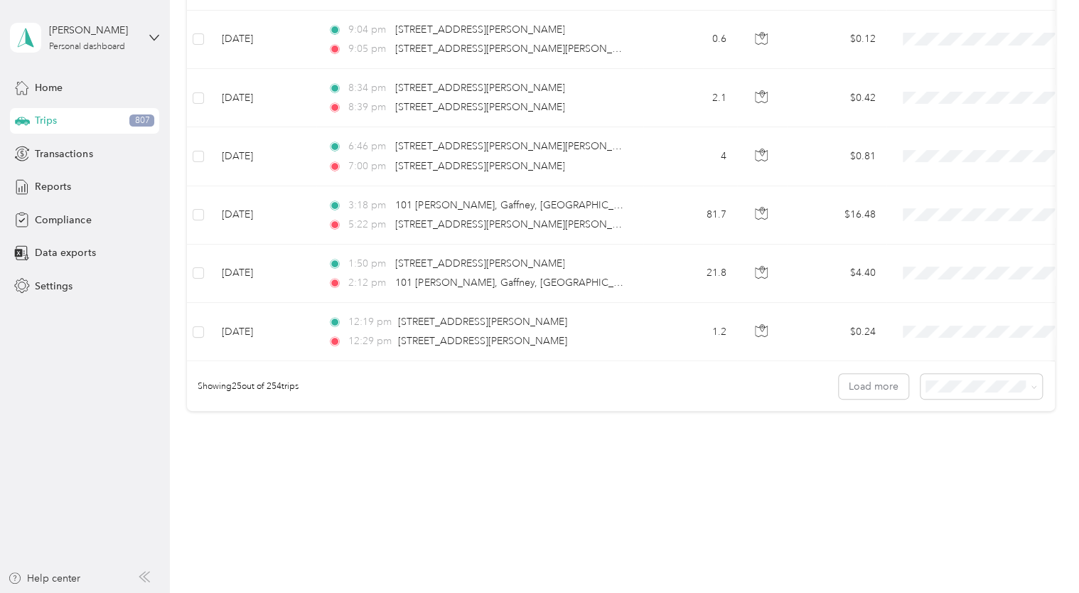
scroll to position [1342, 0]
click at [890, 385] on button "Load more" at bounding box center [874, 384] width 70 height 25
click at [938, 462] on span "100 per load" at bounding box center [956, 467] width 58 height 12
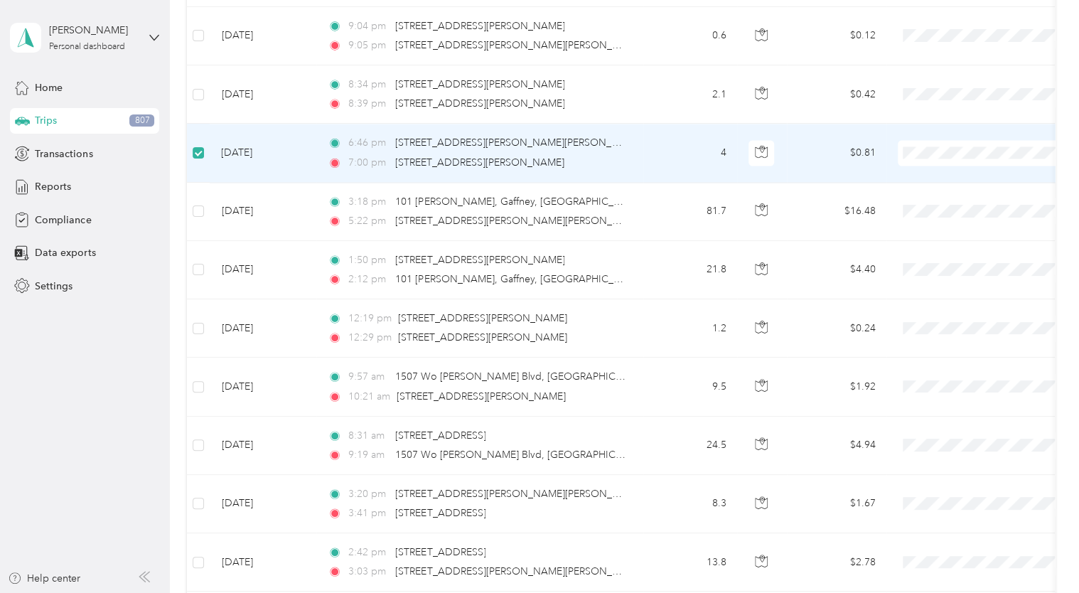
scroll to position [1341, 0]
click at [200, 156] on label at bounding box center [198, 154] width 11 height 16
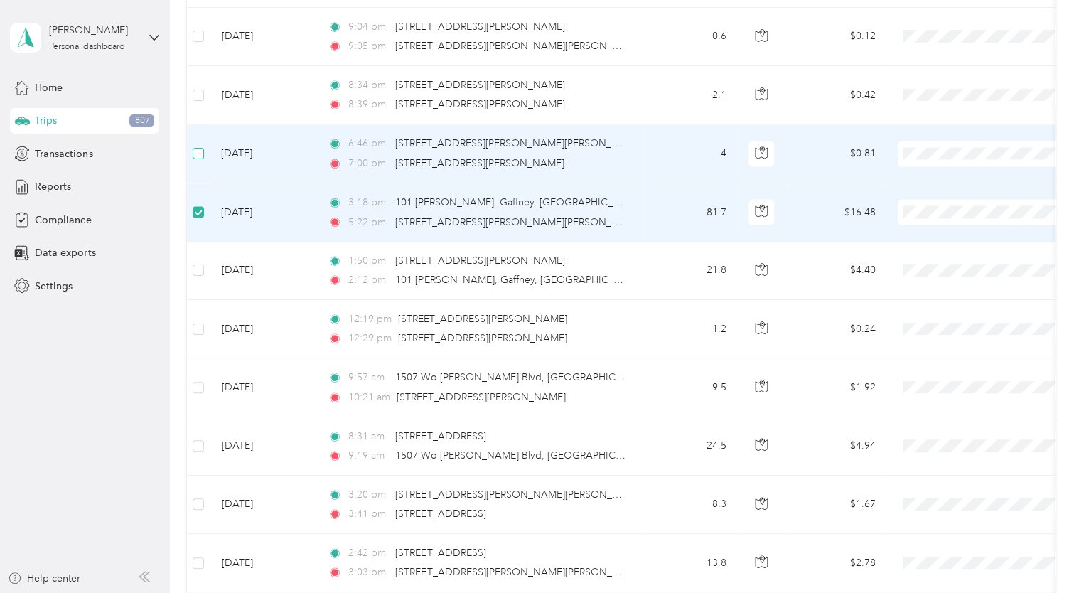
click at [200, 157] on label at bounding box center [198, 154] width 11 height 16
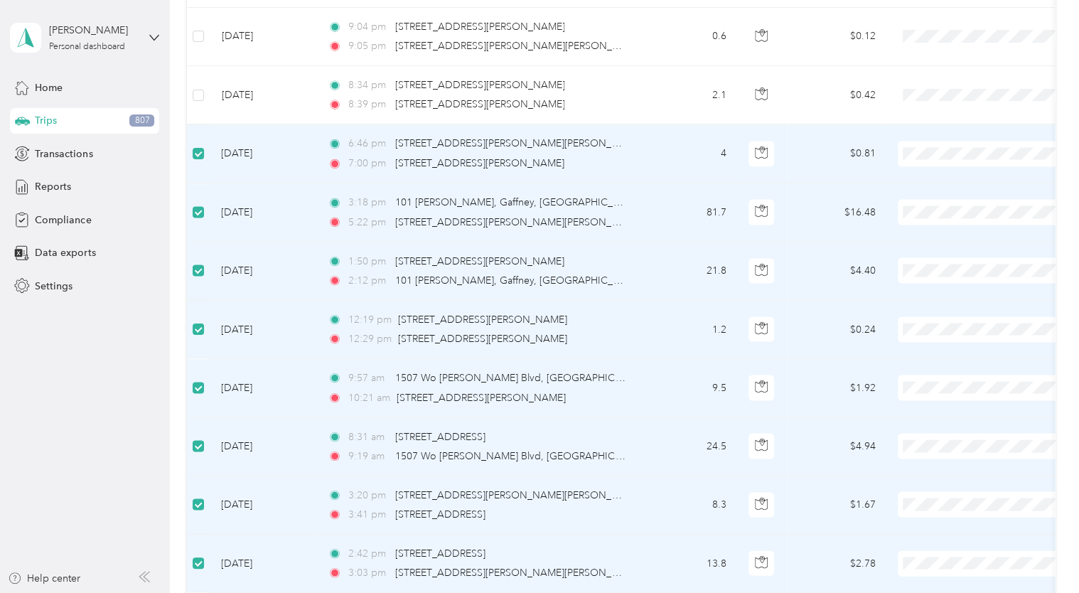
click at [941, 175] on span "Drive DeVilbiss Healthcare" at bounding box center [999, 176] width 132 height 15
click at [935, 217] on span at bounding box center [986, 212] width 176 height 26
click at [938, 232] on span "Drive DeVilbiss Healthcare" at bounding box center [999, 234] width 132 height 15
click at [938, 291] on span "Drive DeVilbiss Healthcare" at bounding box center [999, 293] width 132 height 15
click at [934, 348] on span "Drive DeVilbiss Healthcare" at bounding box center [999, 351] width 132 height 15
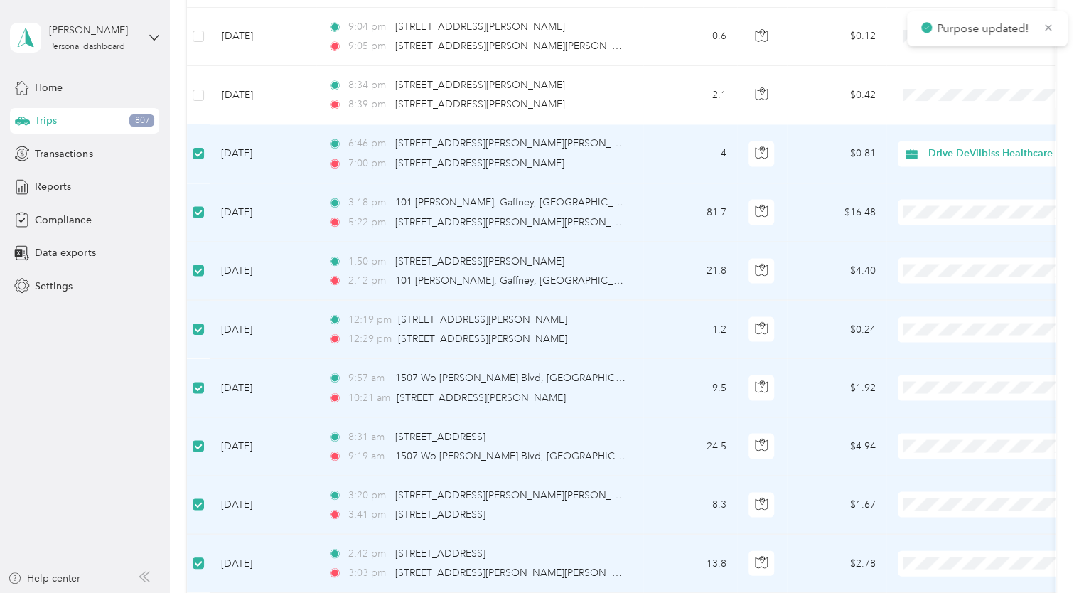
click at [927, 407] on span "Drive DeVilbiss Healthcare" at bounding box center [987, 409] width 156 height 15
click at [933, 461] on span "Drive DeVilbiss Healthcare" at bounding box center [987, 468] width 156 height 15
click at [932, 529] on span "Drive DeVilbiss Healthcare" at bounding box center [987, 527] width 156 height 15
click at [934, 509] on span "Drive DeVilbiss Healthcare" at bounding box center [999, 507] width 132 height 15
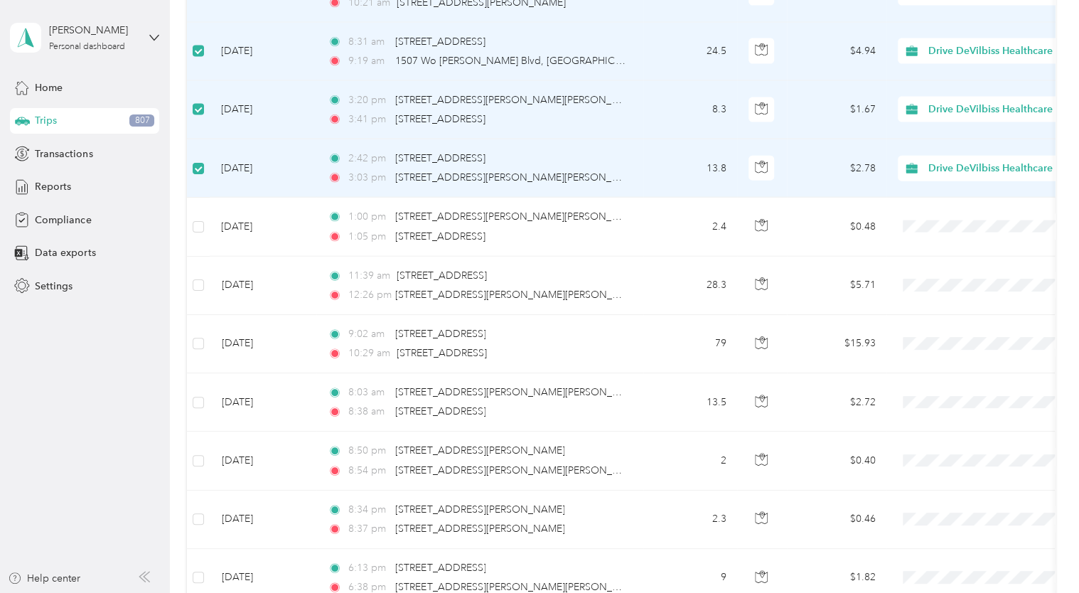
scroll to position [1749, 0]
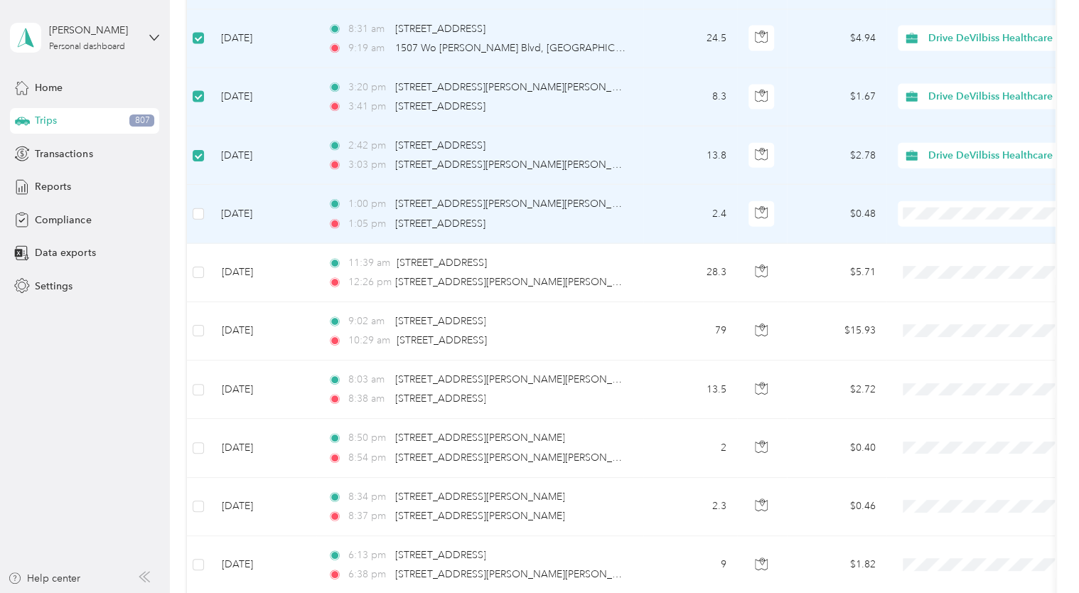
click at [927, 215] on span at bounding box center [986, 214] width 176 height 26
click at [931, 233] on span "Drive DeVilbiss Healthcare" at bounding box center [987, 235] width 156 height 15
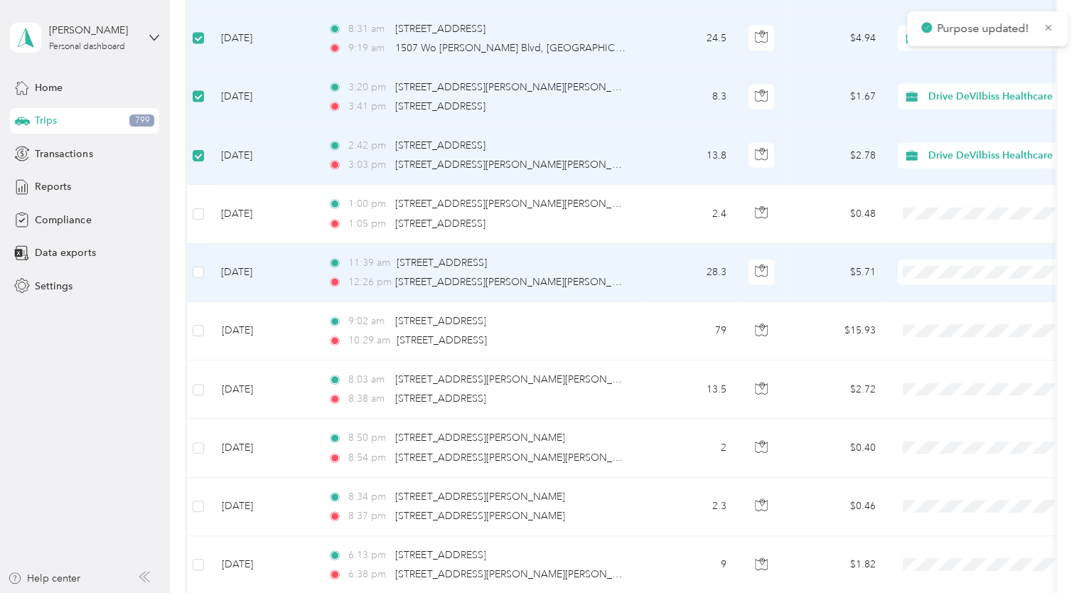
click at [931, 297] on span "Drive DeVilbiss Healthcare" at bounding box center [987, 293] width 156 height 15
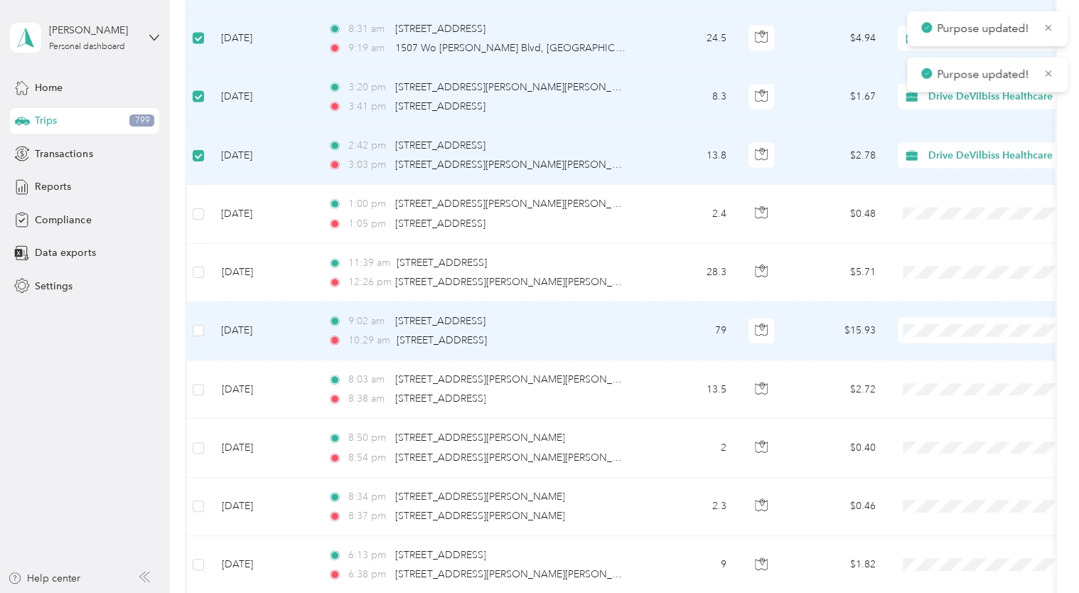
click at [930, 347] on span "Drive DeVilbiss Healthcare" at bounding box center [987, 352] width 156 height 15
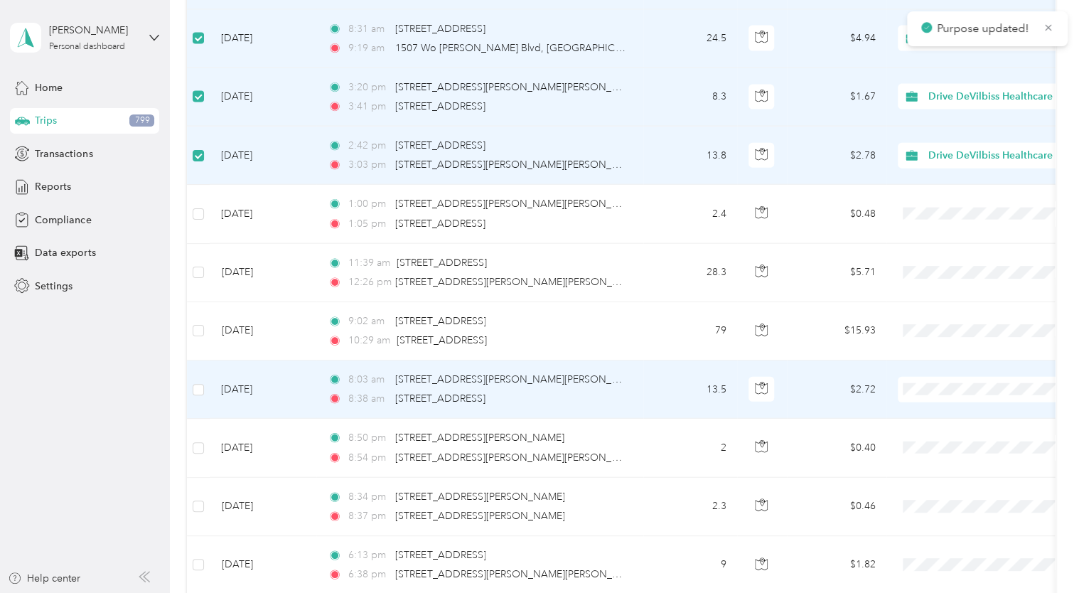
click at [923, 406] on icon at bounding box center [918, 410] width 18 height 11
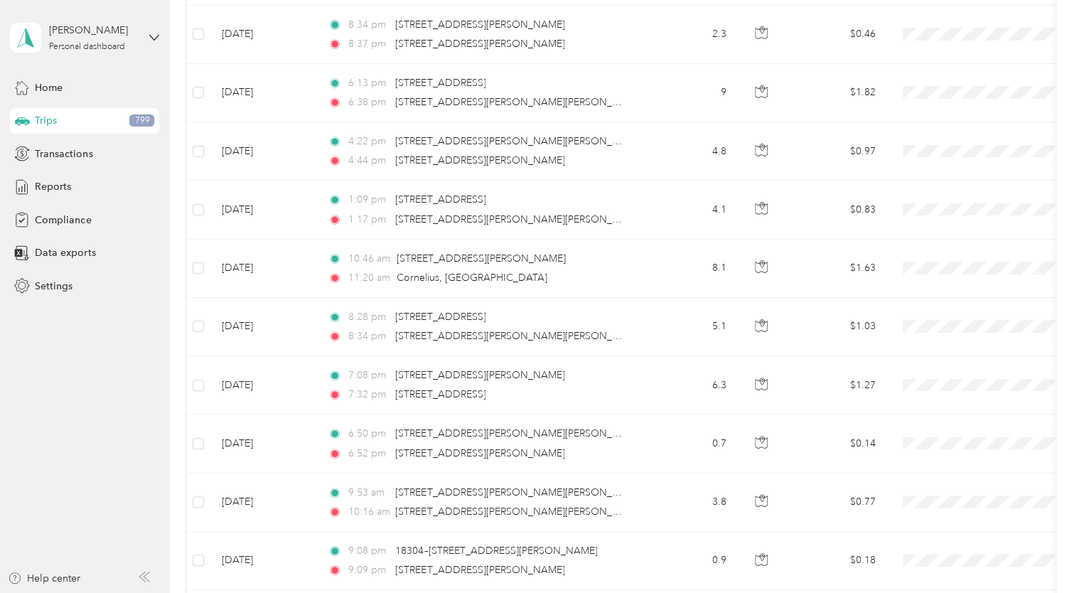
scroll to position [2234, 0]
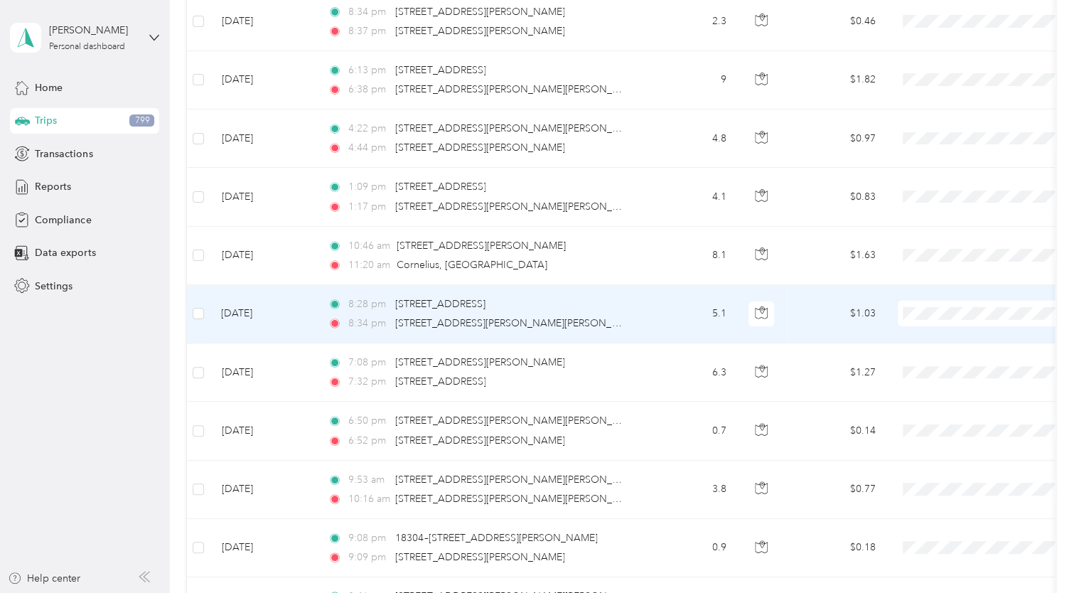
click at [205, 309] on td at bounding box center [198, 314] width 23 height 58
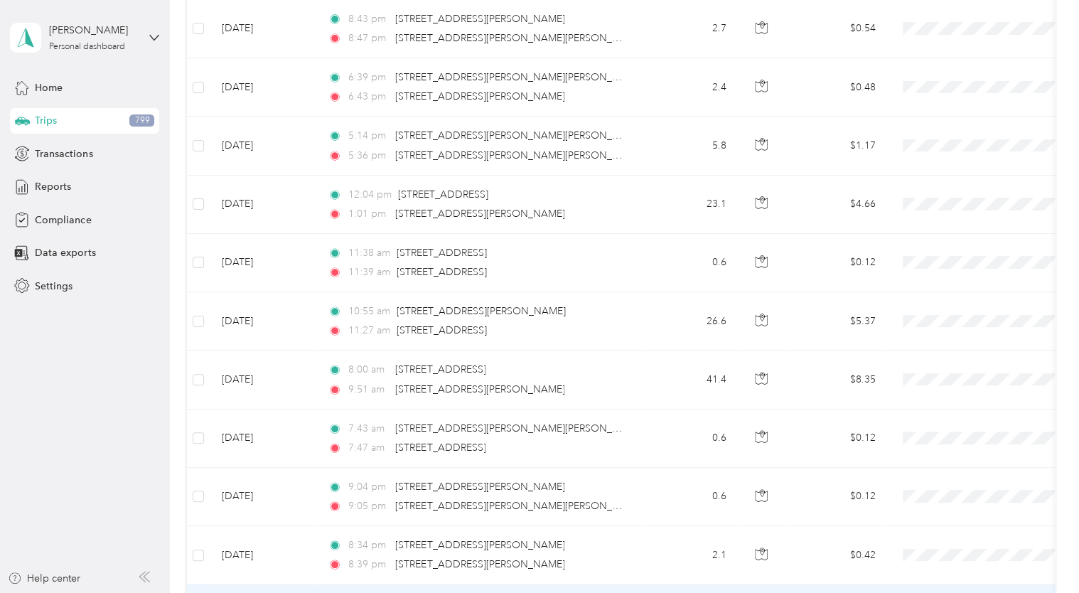
scroll to position [869, 0]
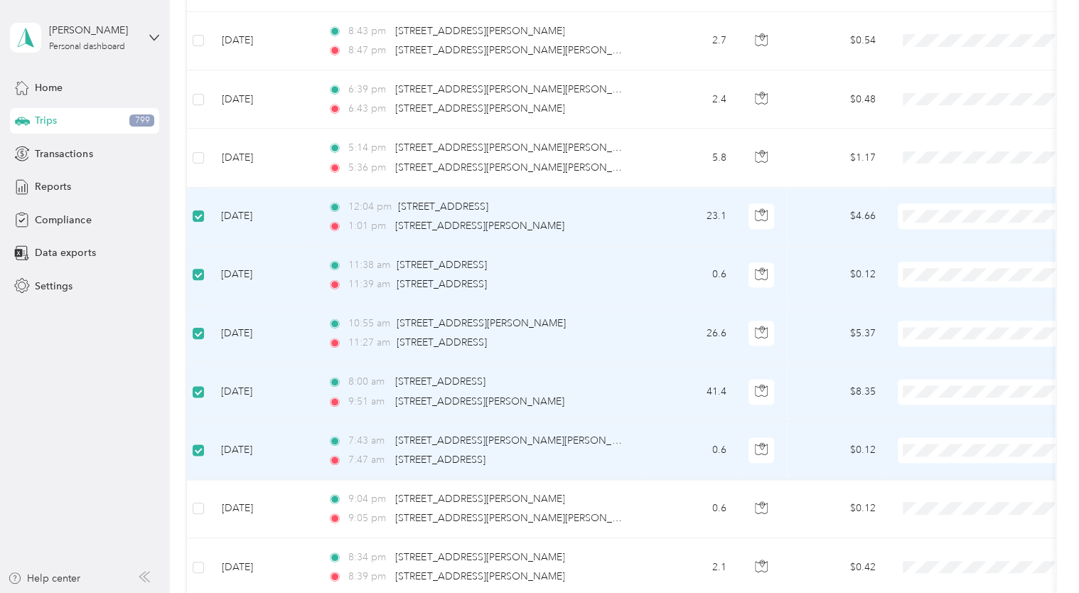
click at [945, 222] on span at bounding box center [986, 216] width 176 height 26
click at [932, 235] on span "Drive DeVilbiss Healthcare" at bounding box center [987, 239] width 156 height 15
click at [926, 291] on span "Drive DeVilbiss Healthcare" at bounding box center [987, 298] width 156 height 15
click at [927, 321] on span at bounding box center [986, 334] width 176 height 26
click at [931, 353] on span "Drive DeVilbiss Healthcare" at bounding box center [987, 357] width 156 height 15
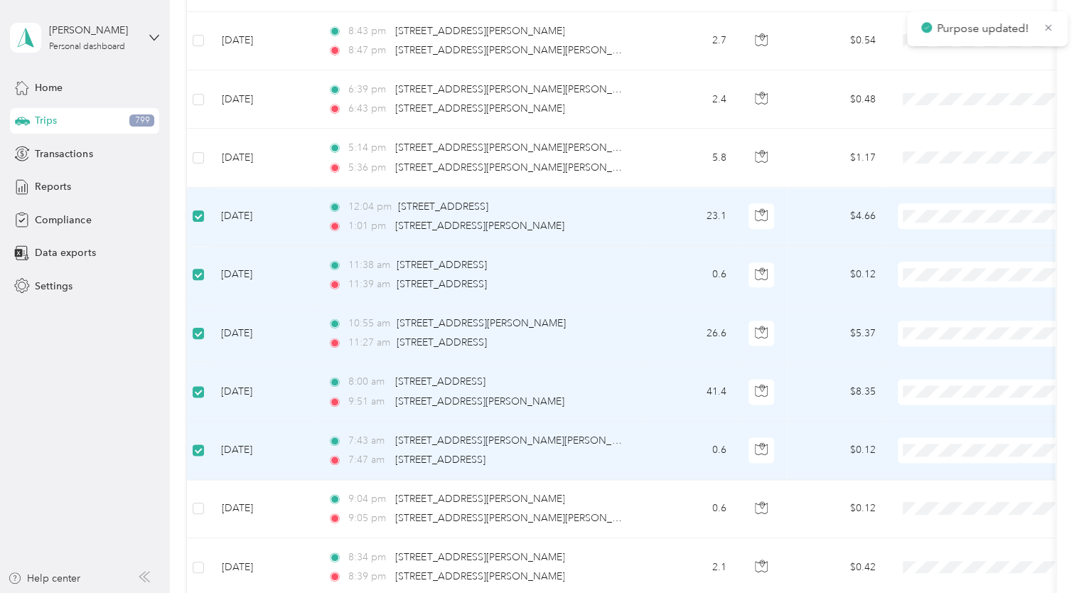
click at [927, 416] on span "Drive DeVilbiss Healthcare" at bounding box center [987, 415] width 156 height 15
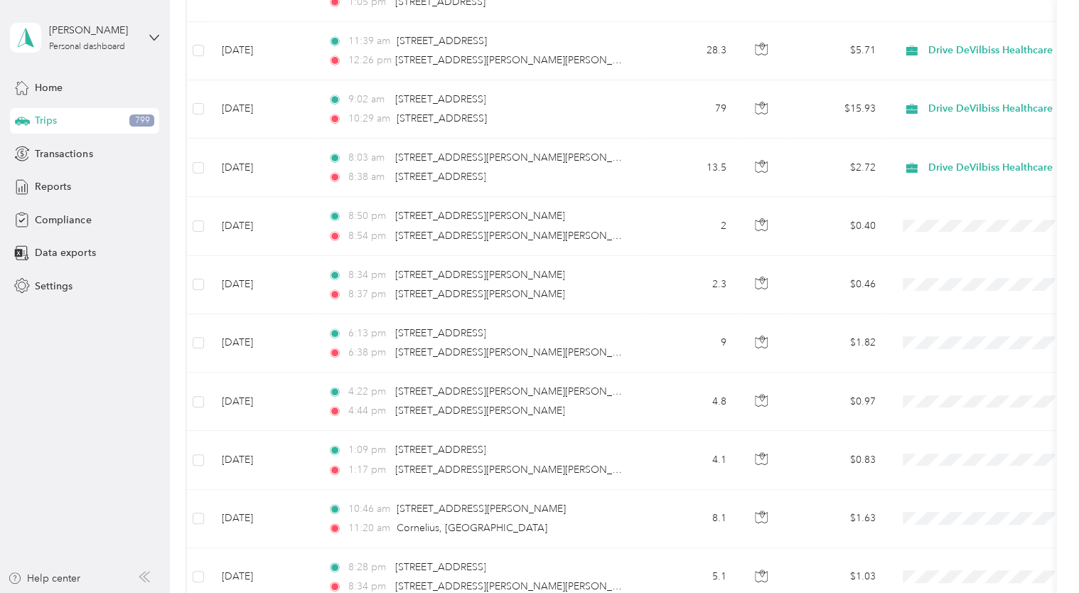
scroll to position [2144, 0]
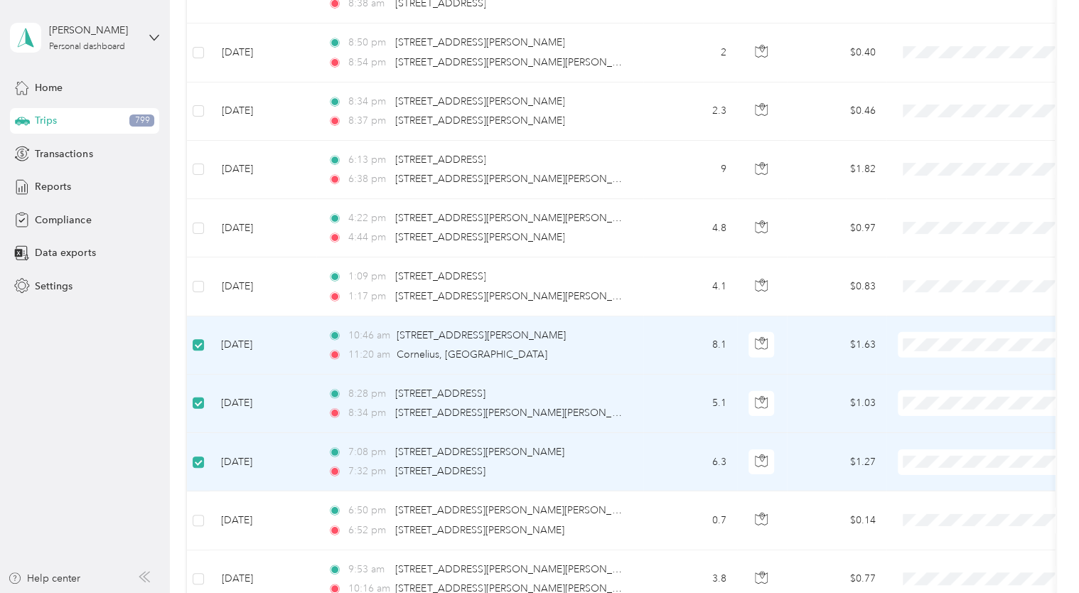
click at [938, 350] on span at bounding box center [986, 345] width 176 height 26
click at [936, 359] on span "Drive DeVilbiss Healthcare" at bounding box center [999, 365] width 132 height 15
click at [928, 417] on span "Drive DeVilbiss Healthcare" at bounding box center [987, 424] width 156 height 15
click at [928, 476] on span "Drive DeVilbiss Healthcare" at bounding box center [987, 482] width 156 height 15
click at [968, 341] on span "Drive DeVilbiss Healthcare" at bounding box center [993, 345] width 130 height 16
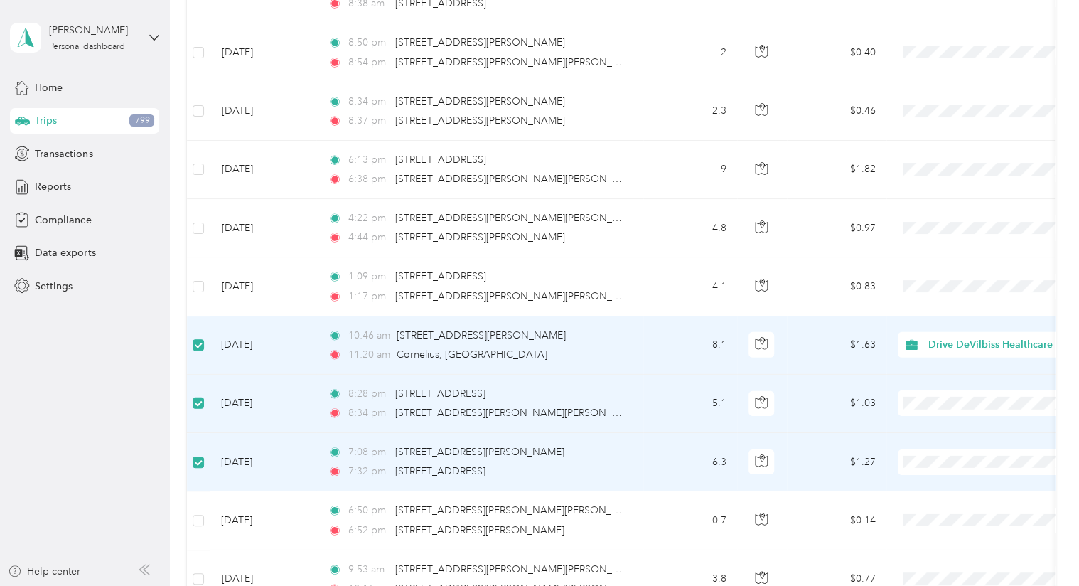
click at [950, 397] on li "Personal" at bounding box center [992, 390] width 187 height 25
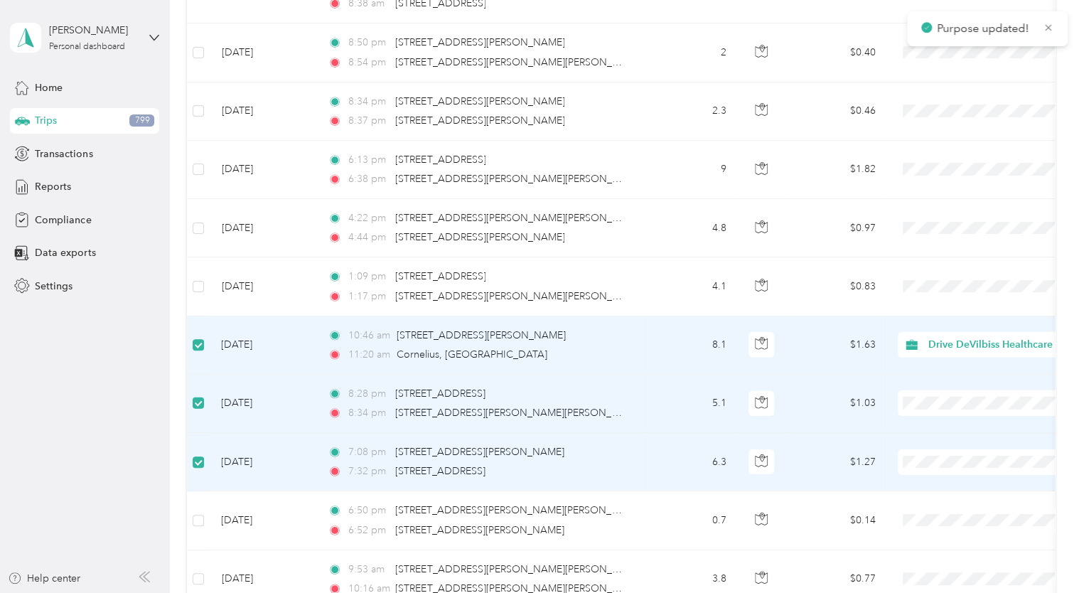
click at [943, 446] on span "Personal" at bounding box center [999, 448] width 132 height 15
click at [938, 505] on span "Personal" at bounding box center [999, 507] width 132 height 15
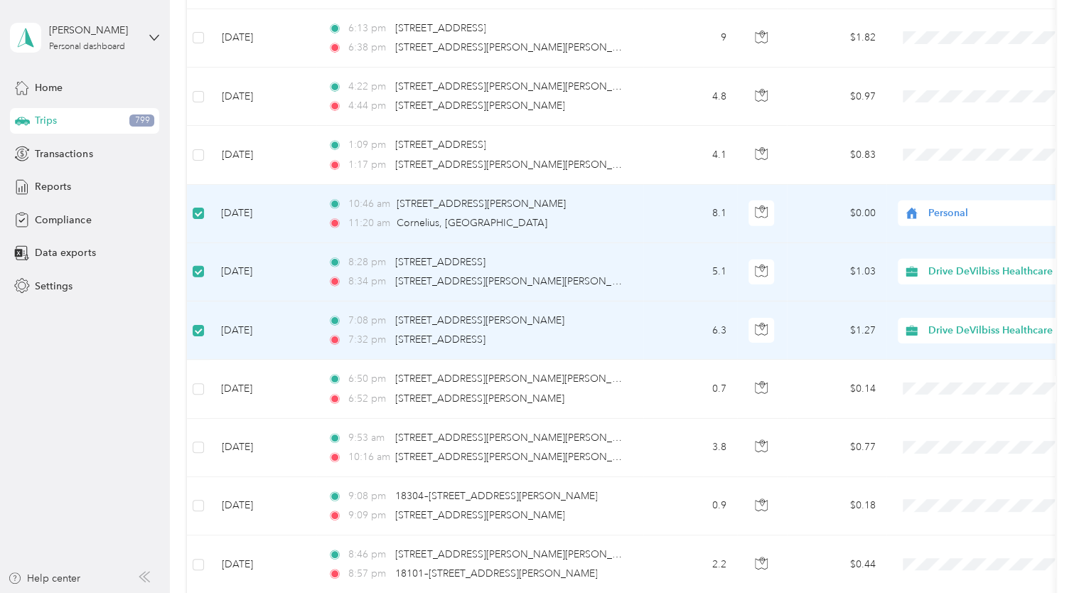
scroll to position [2288, 0]
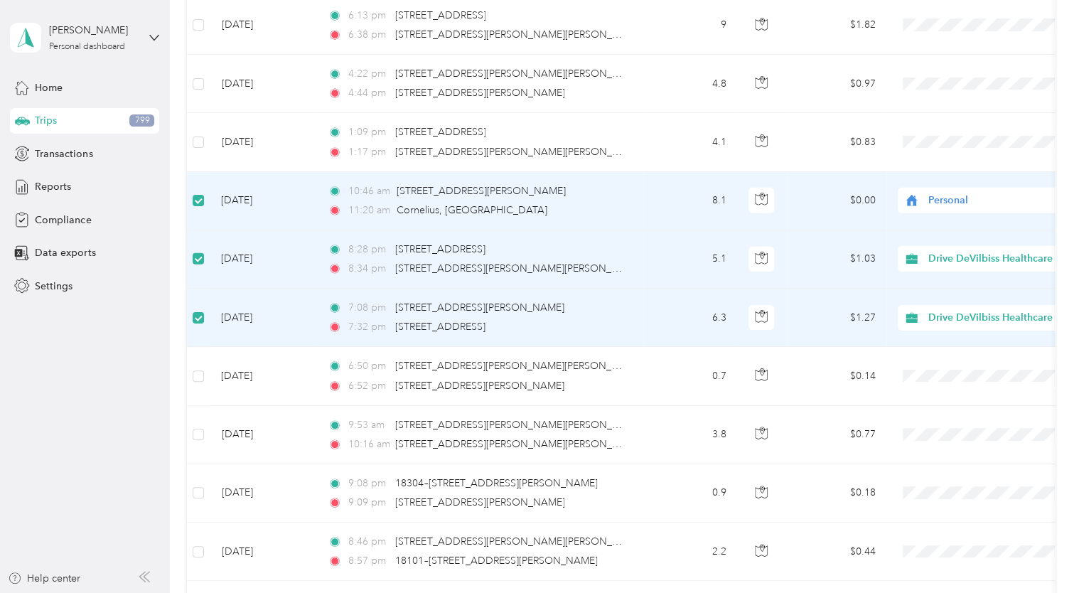
click at [961, 251] on span "Drive DeVilbiss Healthcare" at bounding box center [993, 259] width 130 height 16
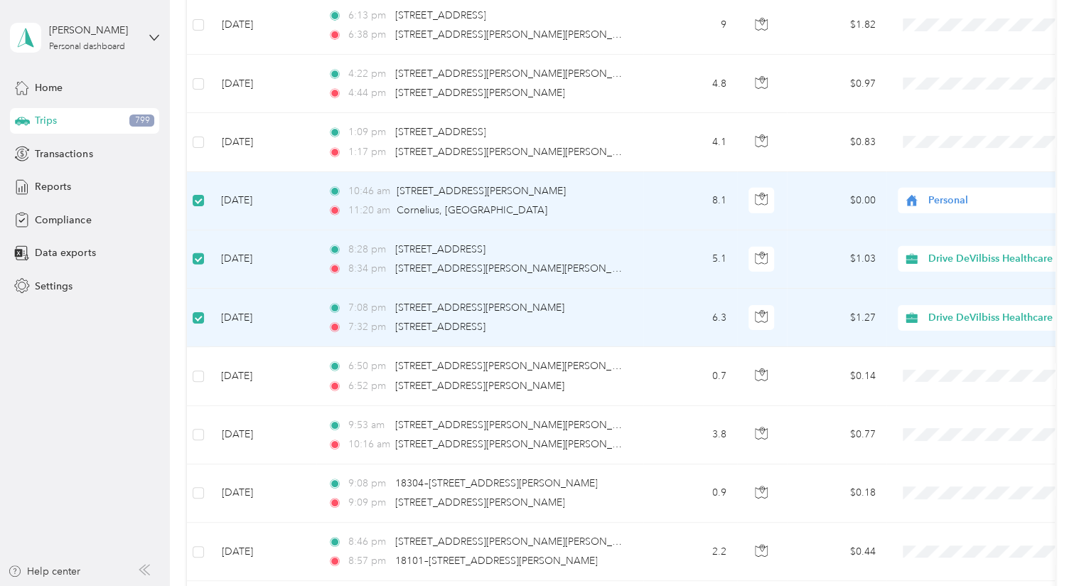
click at [947, 302] on span "Personal" at bounding box center [1004, 304] width 142 height 15
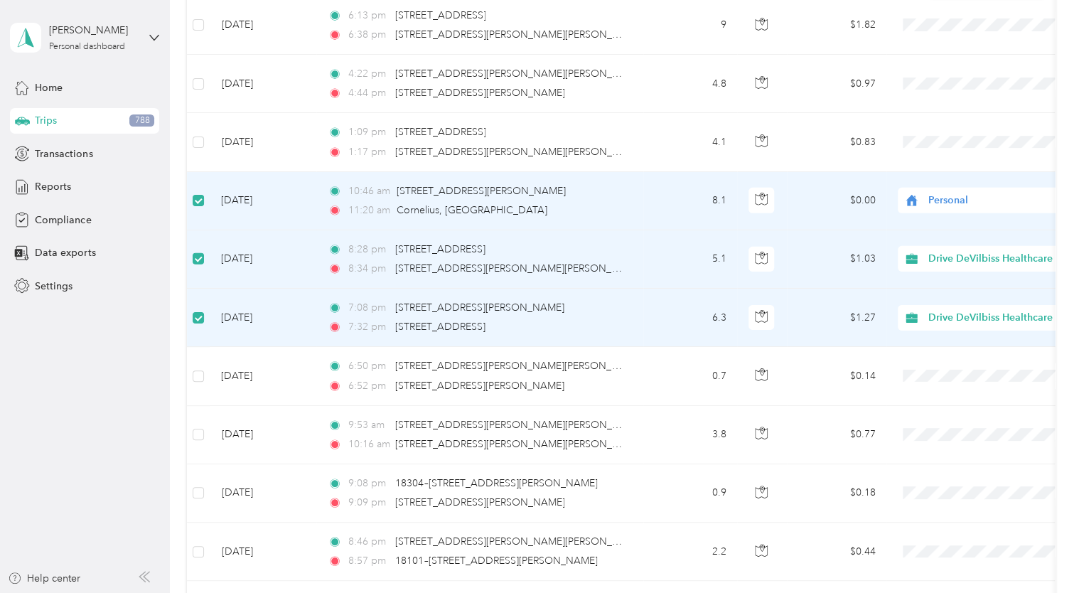
click at [942, 313] on span "Drive DeVilbiss Healthcare" at bounding box center [993, 318] width 130 height 16
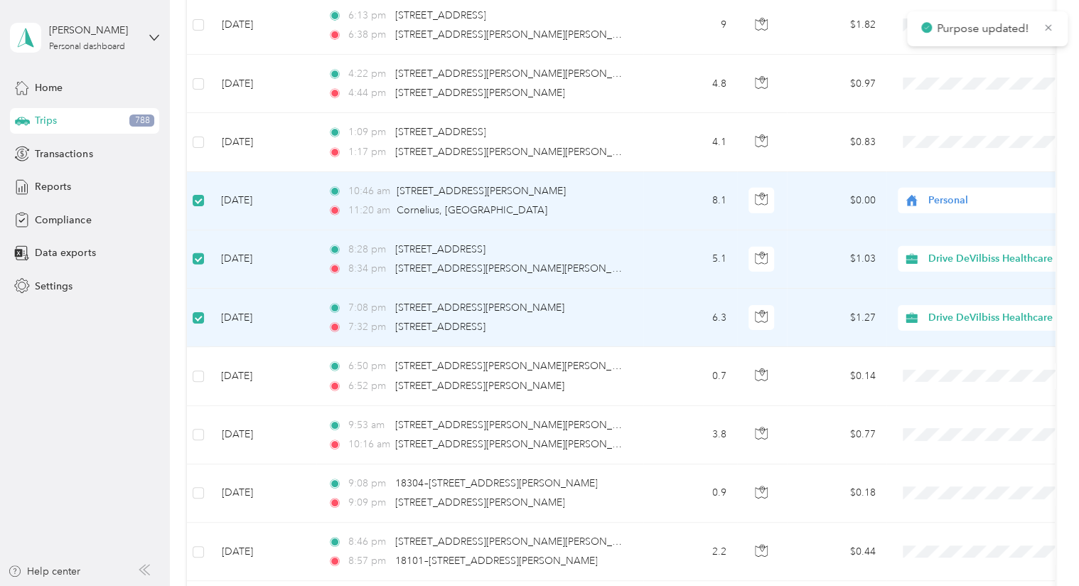
click at [940, 363] on span "Personal" at bounding box center [1004, 362] width 142 height 15
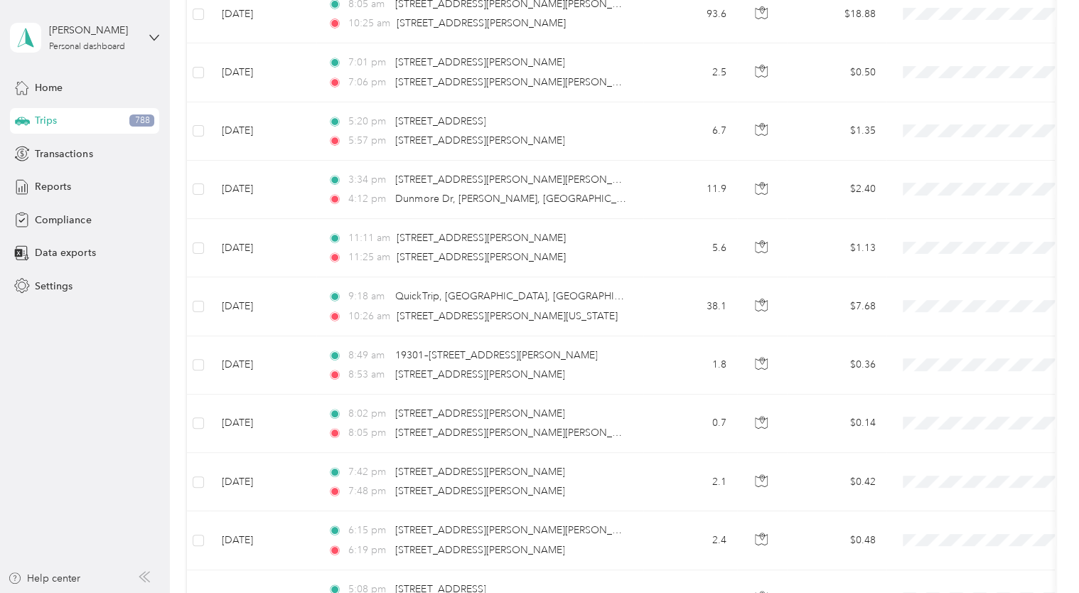
scroll to position [3262, 0]
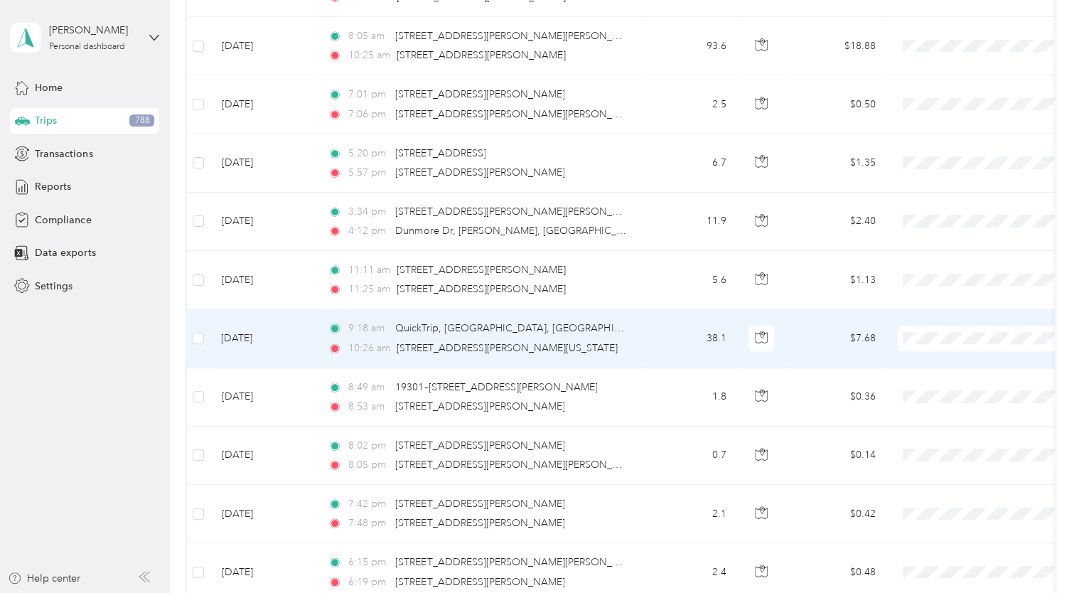
click at [205, 331] on td at bounding box center [198, 338] width 23 height 58
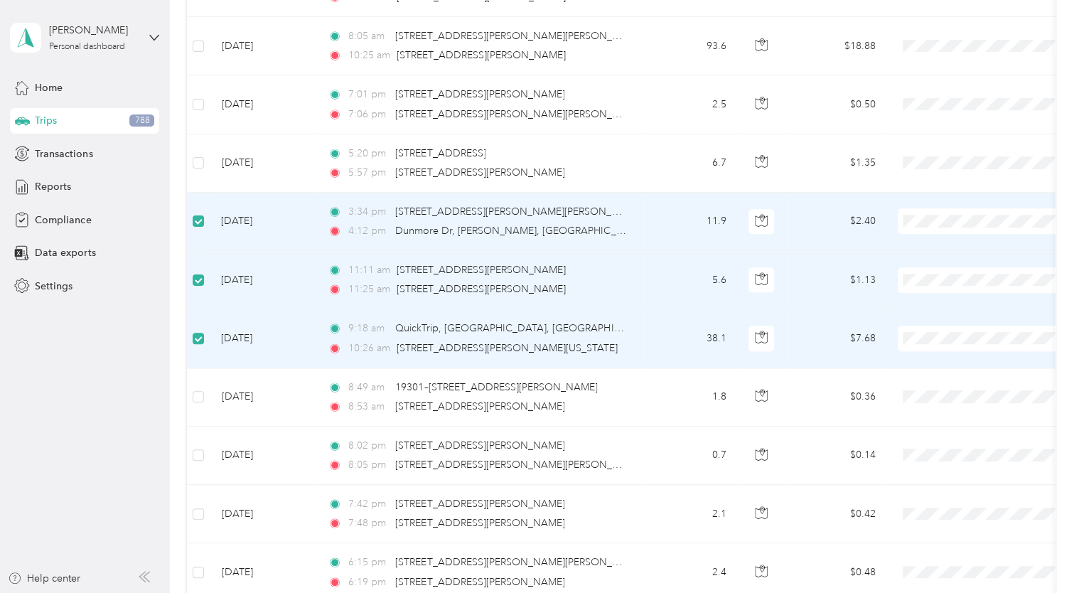
click at [947, 241] on span "Drive DeVilbiss Healthcare" at bounding box center [999, 239] width 132 height 15
click at [930, 300] on span "Drive DeVilbiss Healthcare" at bounding box center [987, 296] width 156 height 15
click at [927, 356] on span "Drive DeVilbiss Healthcare" at bounding box center [987, 356] width 156 height 15
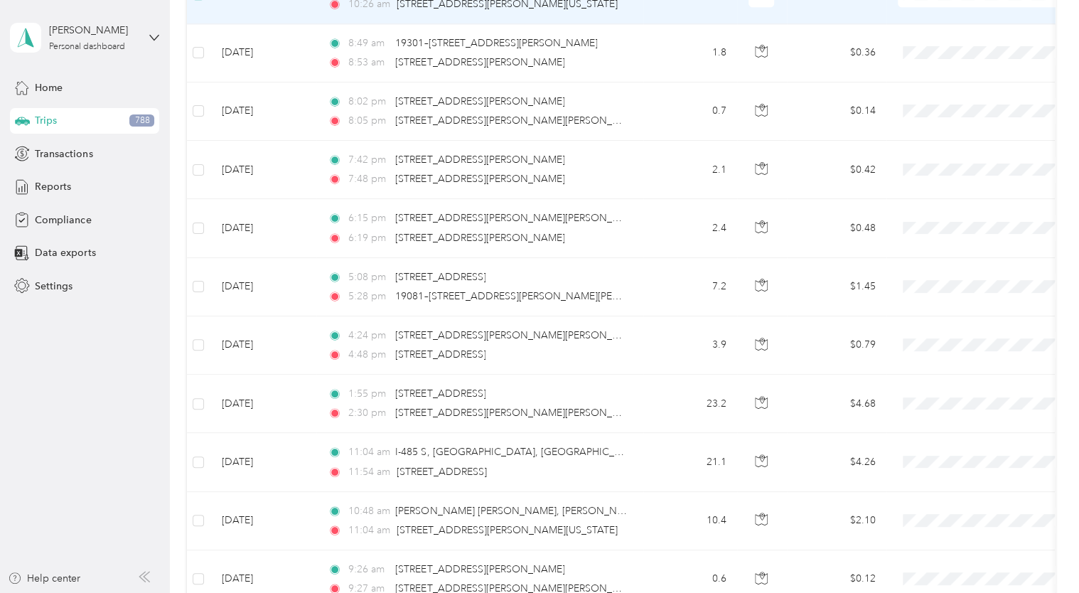
scroll to position [3624, 0]
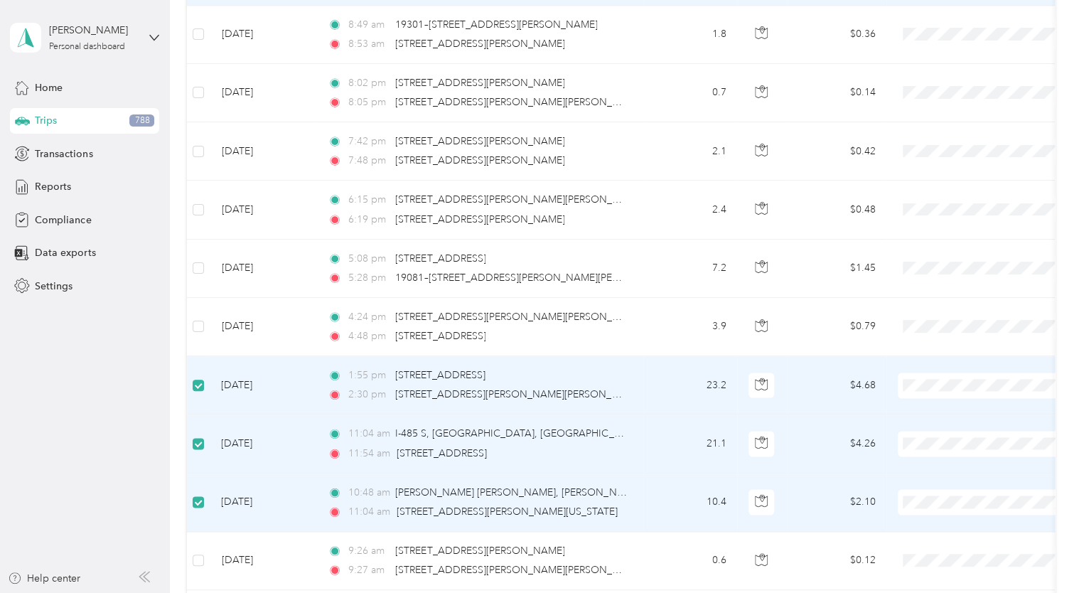
click at [948, 400] on span "Drive DeVilbiss Healthcare" at bounding box center [999, 402] width 132 height 15
click at [935, 456] on span "Drive DeVilbiss Healthcare" at bounding box center [999, 460] width 132 height 15
click at [938, 518] on span "Drive DeVilbiss Healthcare" at bounding box center [999, 518] width 132 height 15
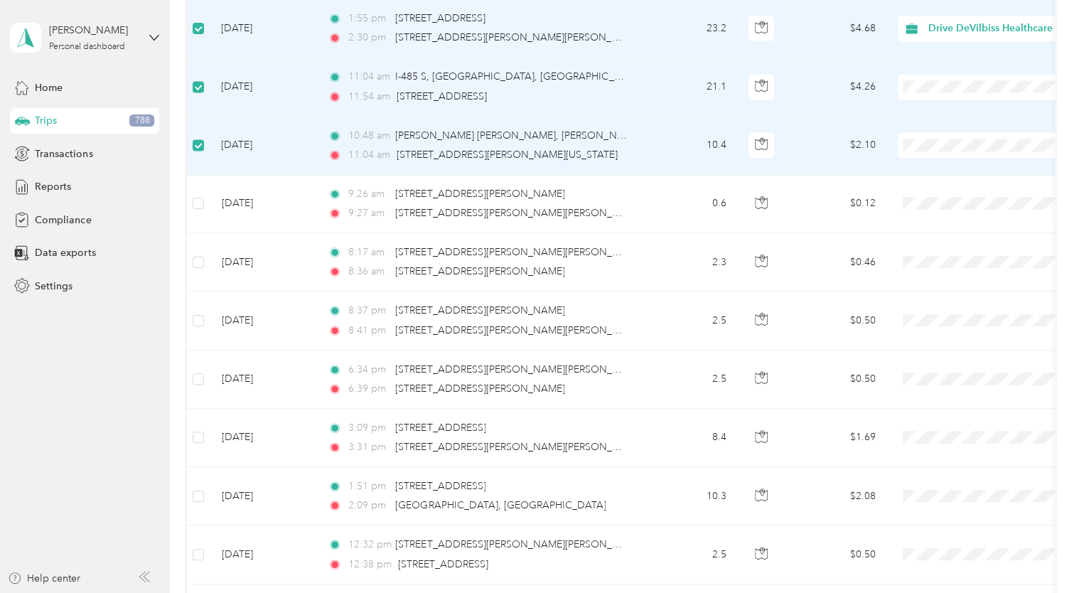
scroll to position [4026, 0]
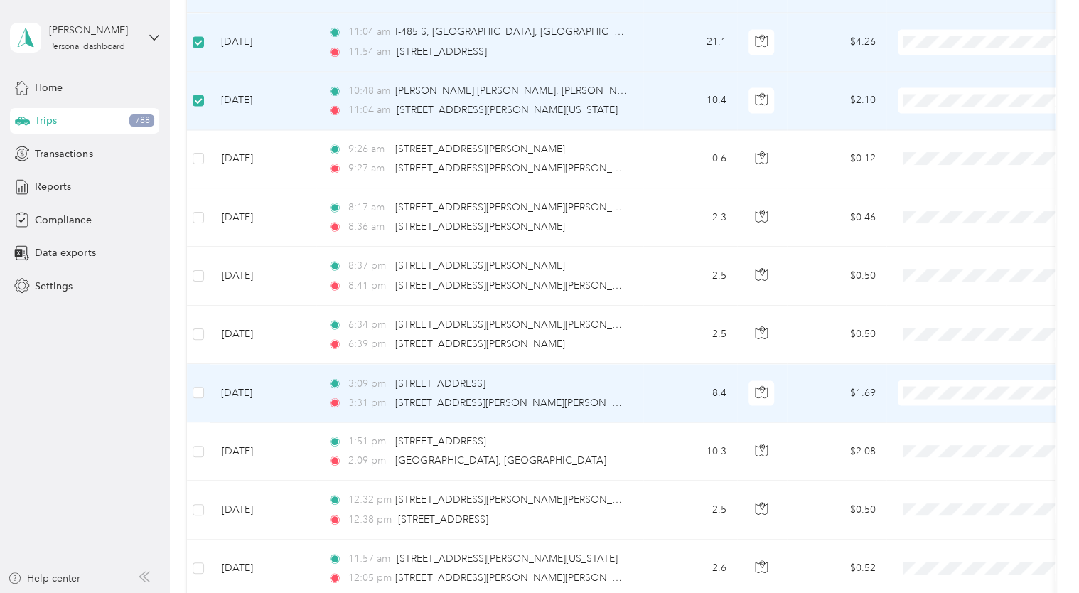
click at [202, 397] on td at bounding box center [198, 393] width 23 height 58
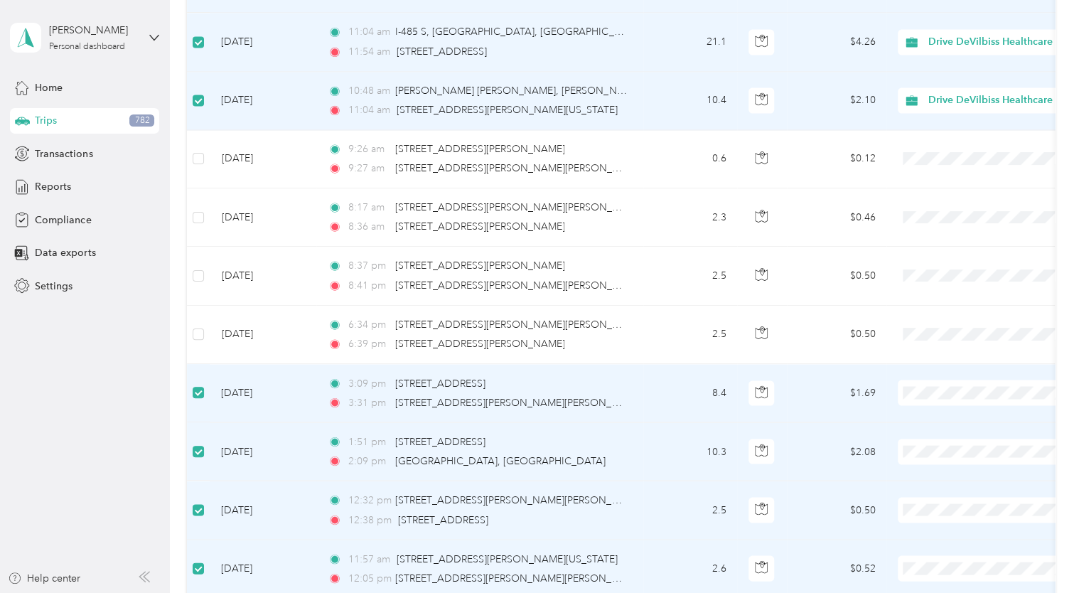
click at [945, 414] on li "Drive DeVilbiss Healthcare" at bounding box center [987, 407] width 176 height 25
click at [943, 471] on span "Drive DeVilbiss Healthcare" at bounding box center [999, 467] width 132 height 15
click at [938, 505] on span at bounding box center [986, 510] width 176 height 26
click at [955, 506] on span at bounding box center [986, 510] width 176 height 26
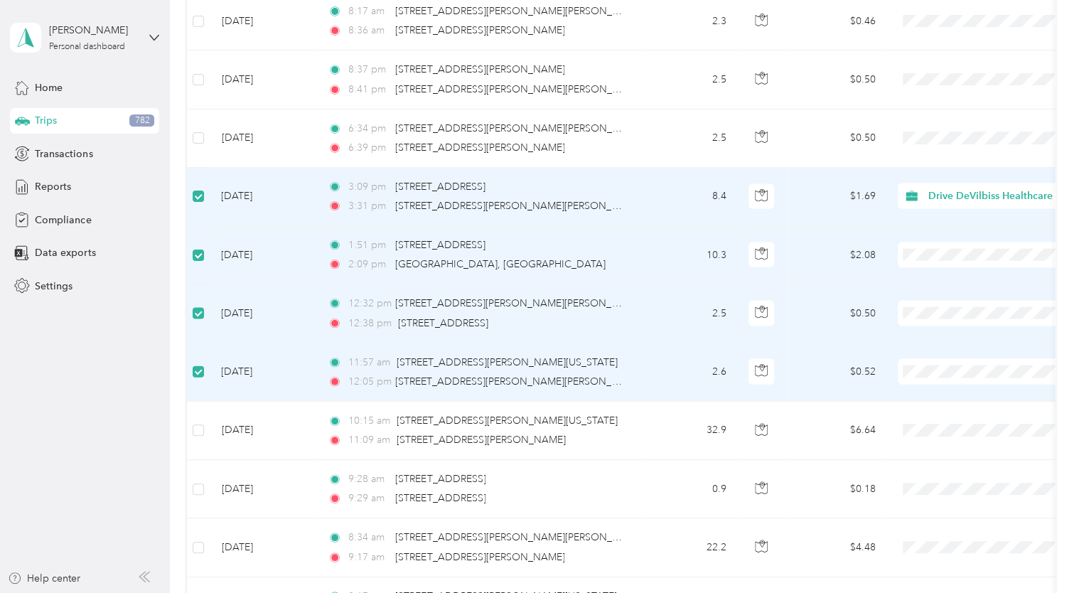
scroll to position [4248, 0]
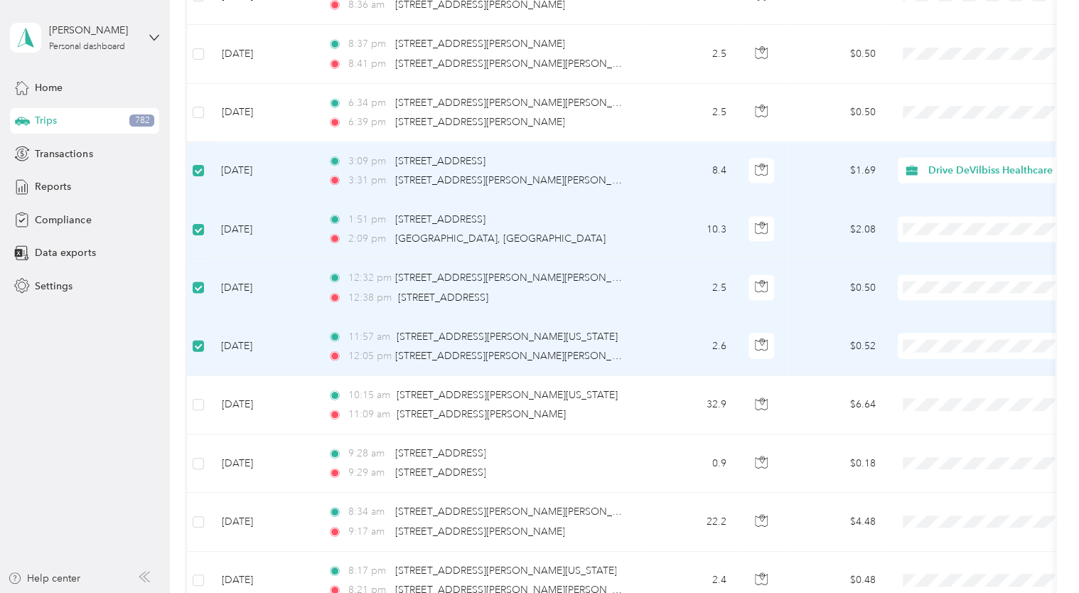
click at [923, 233] on td at bounding box center [985, 229] width 199 height 58
click at [929, 360] on span "Drive DeVilbiss Healthcare" at bounding box center [987, 360] width 156 height 15
click at [959, 306] on span "Drive DeVilbiss Healthcare" at bounding box center [999, 303] width 132 height 15
click at [950, 223] on span "Drive DeVilbiss Healthcare" at bounding box center [993, 230] width 130 height 16
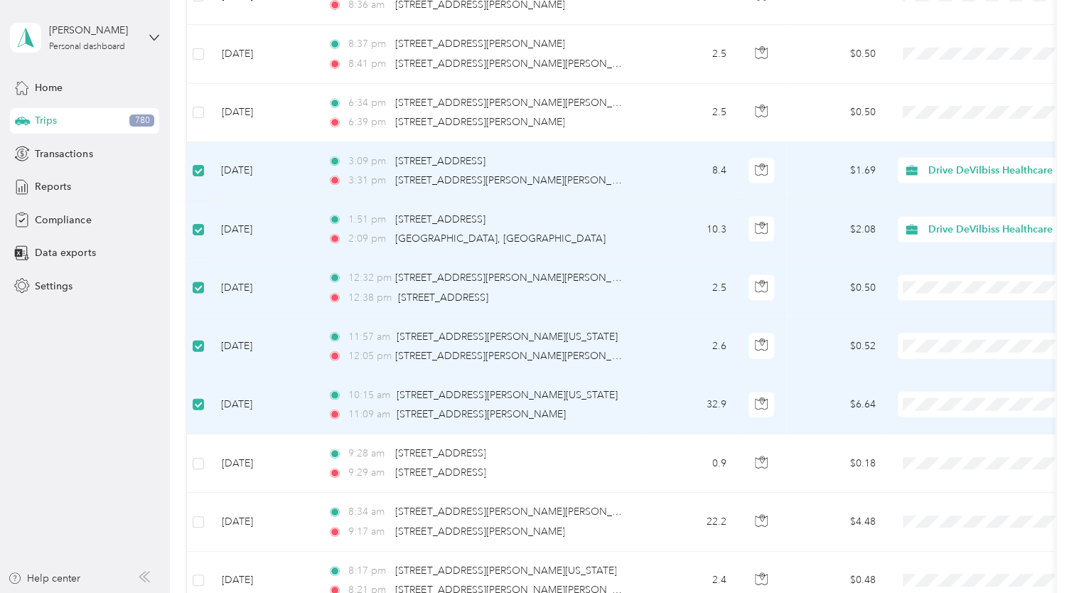
click at [941, 414] on span "Drive DeVilbiss Healthcare" at bounding box center [999, 420] width 132 height 15
click at [955, 304] on span "Drive DeVilbiss Healthcare" at bounding box center [999, 303] width 132 height 15
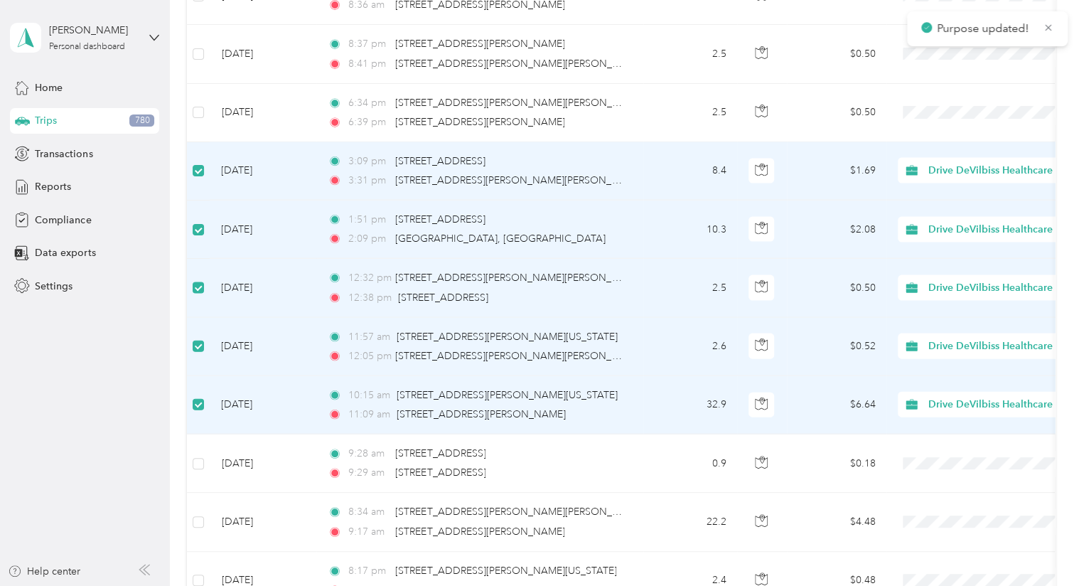
click at [948, 363] on span "Drive DeVilbiss Healthcare" at bounding box center [996, 361] width 126 height 15
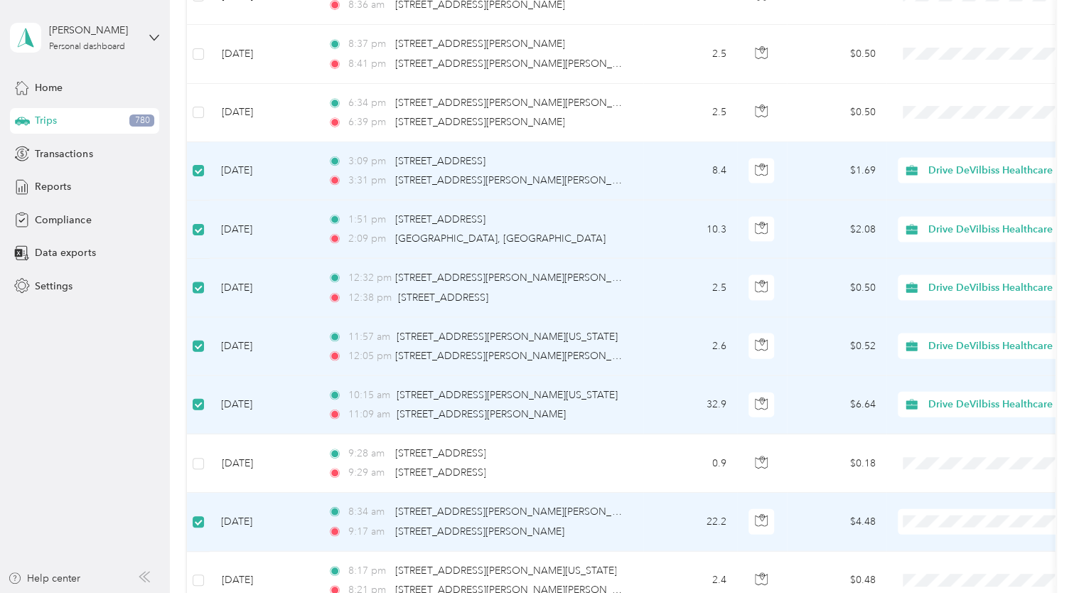
click at [938, 530] on span "Drive DeVilbiss Healthcare" at bounding box center [999, 537] width 132 height 15
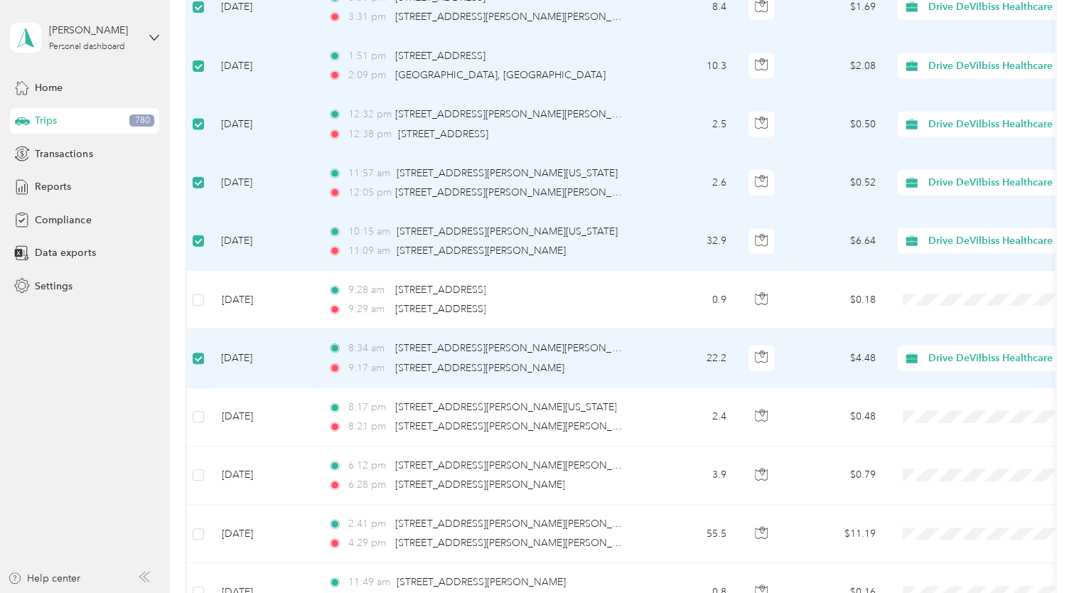
scroll to position [4437, 0]
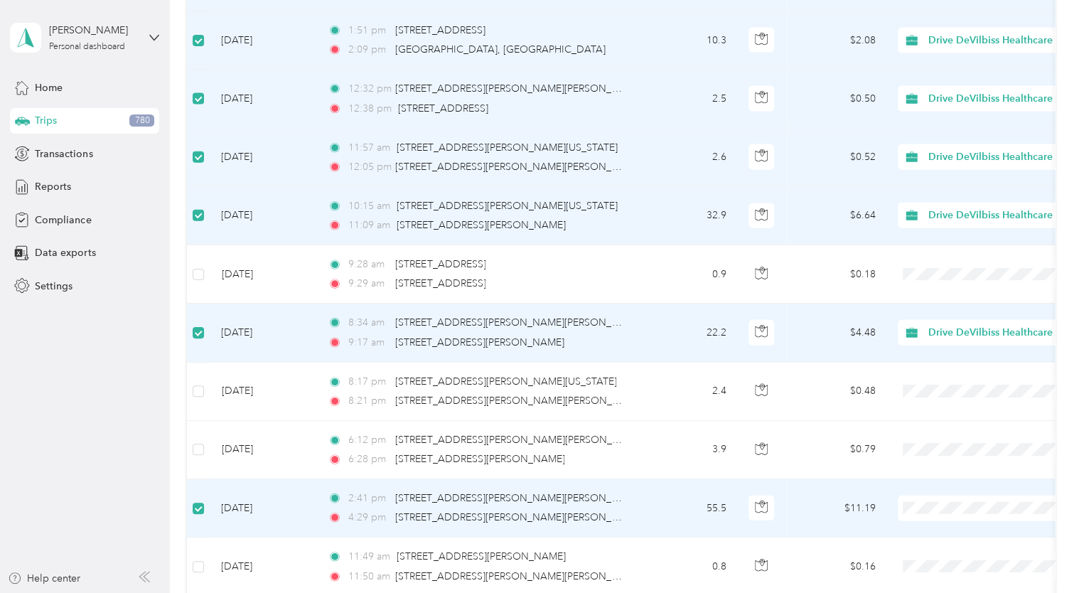
click at [953, 529] on li "Drive DeVilbiss Healthcare" at bounding box center [987, 522] width 176 height 25
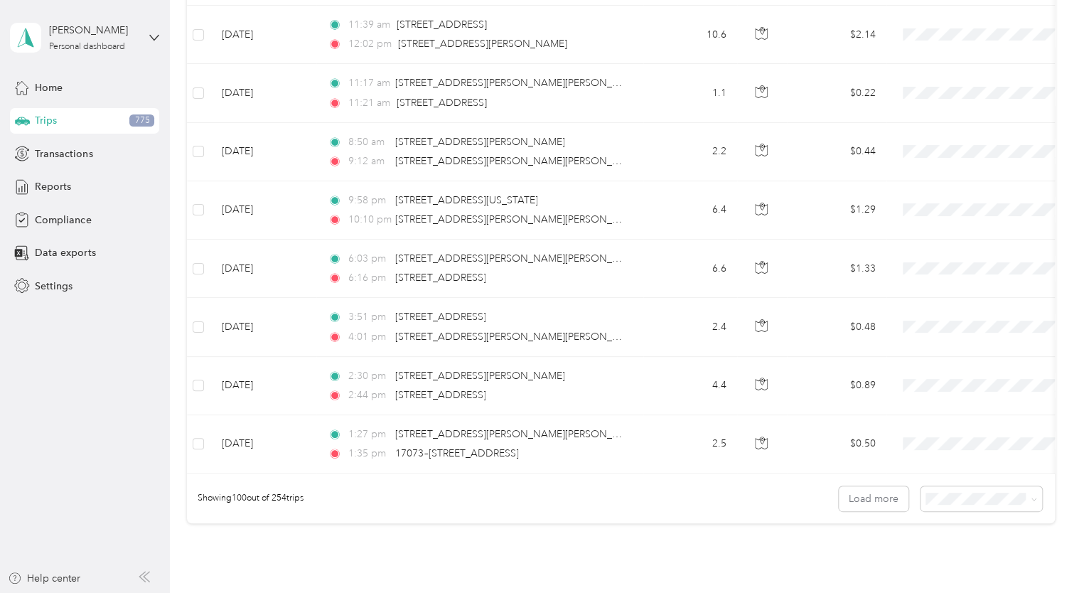
scroll to position [5644, 0]
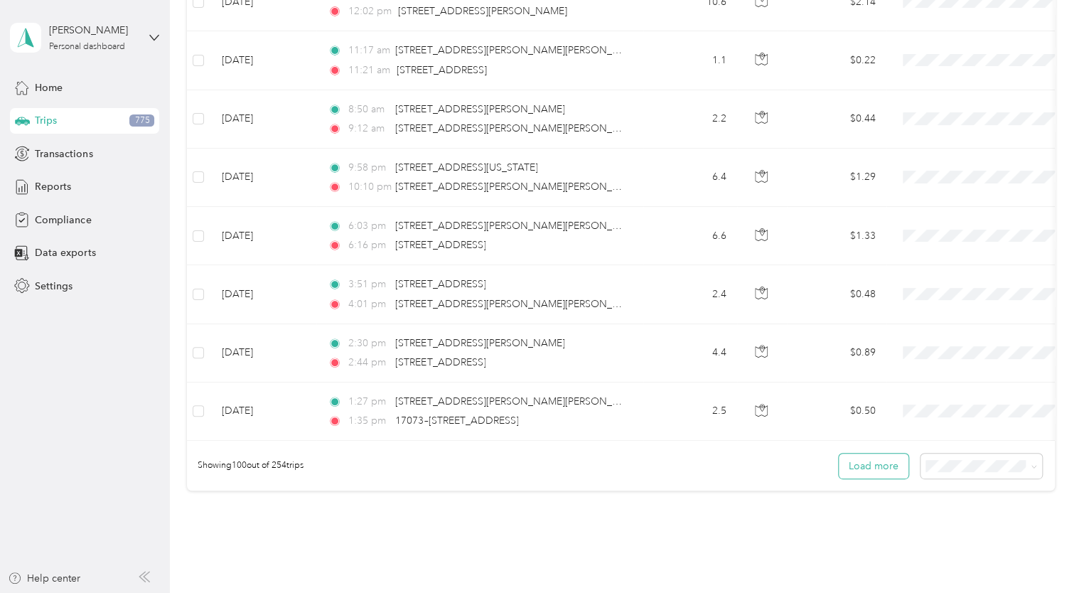
click at [879, 471] on button "Load more" at bounding box center [874, 466] width 70 height 25
click at [873, 461] on button "Load more" at bounding box center [874, 466] width 70 height 25
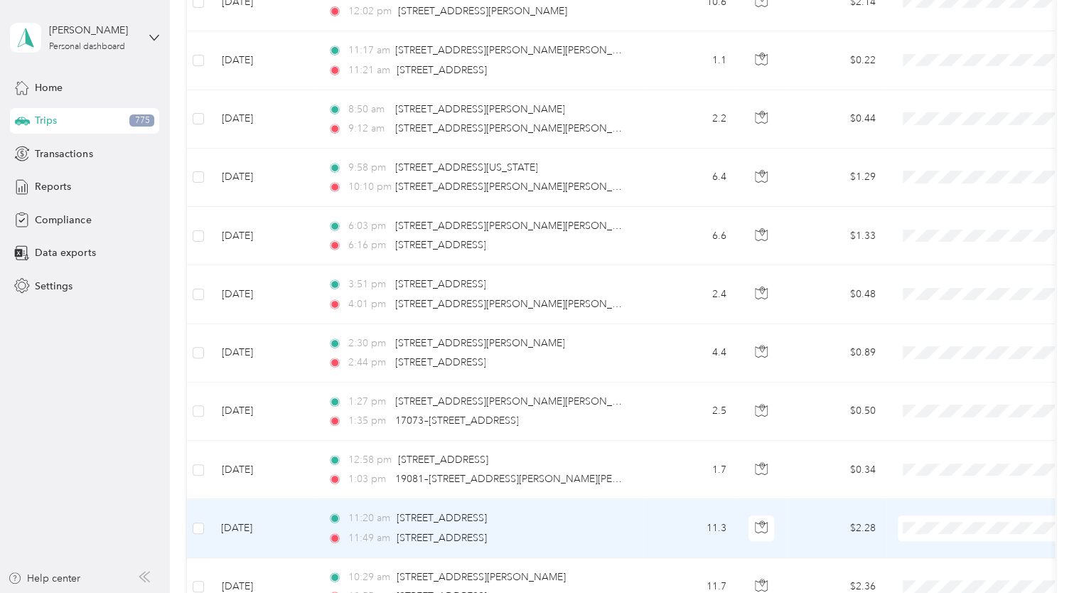
click at [943, 538] on span "Drive DeVilbiss Healthcare" at bounding box center [999, 538] width 132 height 15
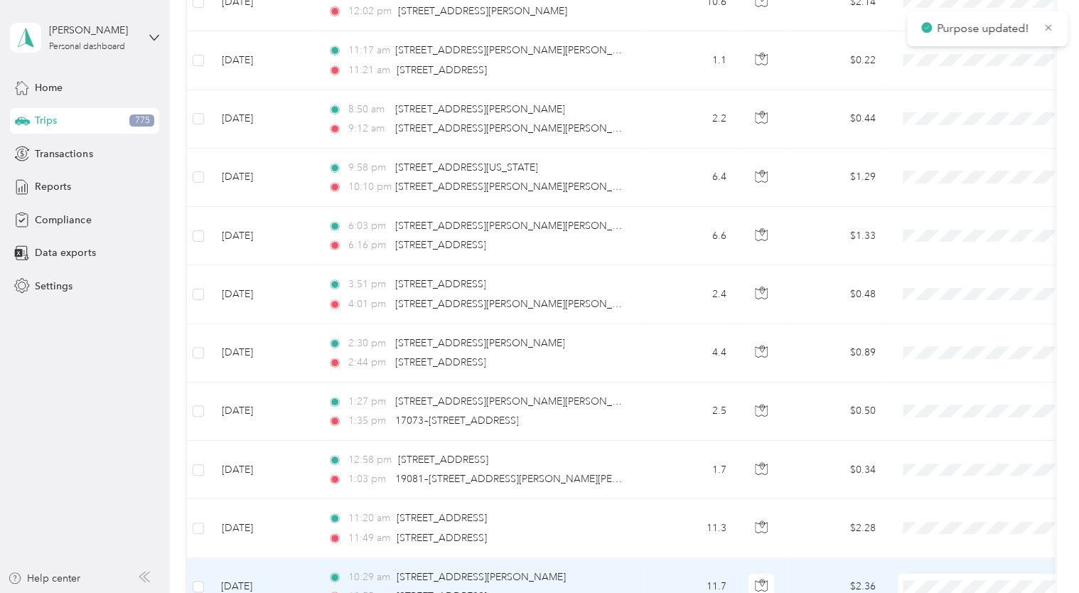
click at [953, 523] on span "Drive DeVilbiss Healthcare" at bounding box center [999, 520] width 132 height 15
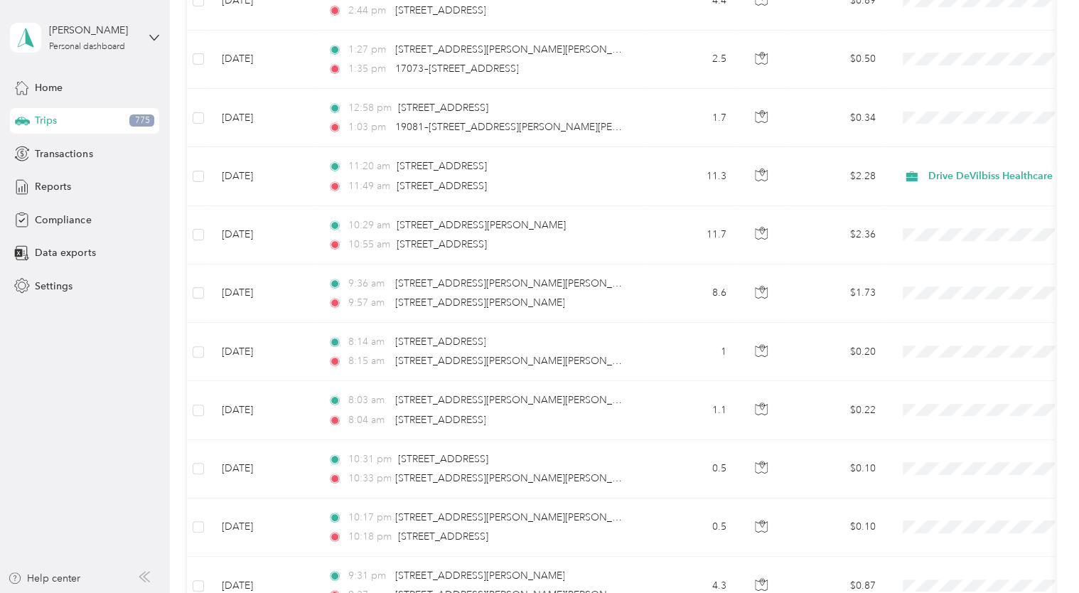
scroll to position [6021, 0]
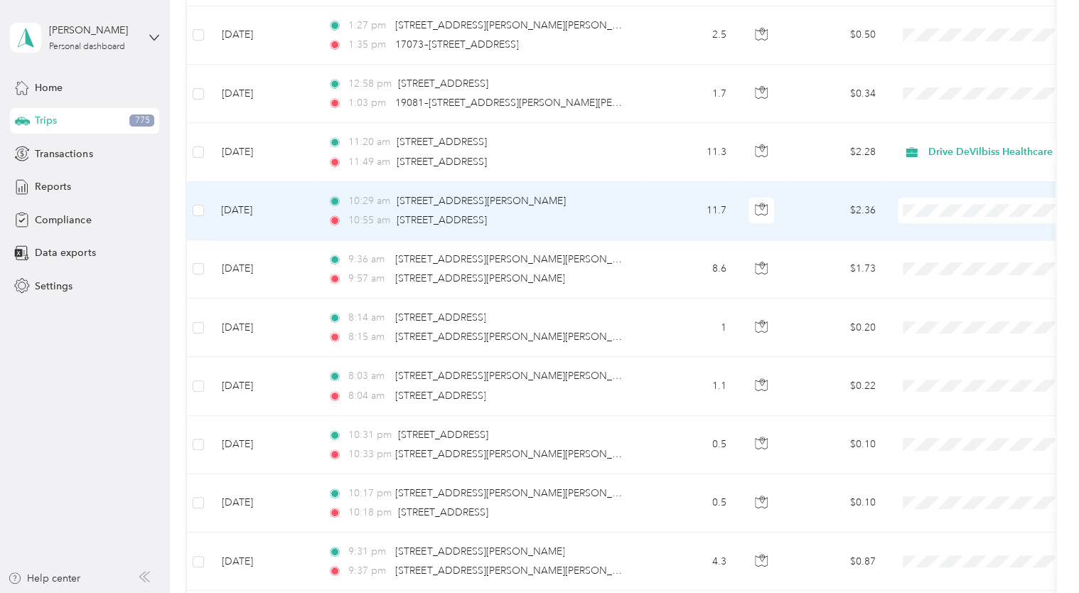
click at [943, 219] on span "Drive DeVilbiss Healthcare" at bounding box center [999, 222] width 132 height 15
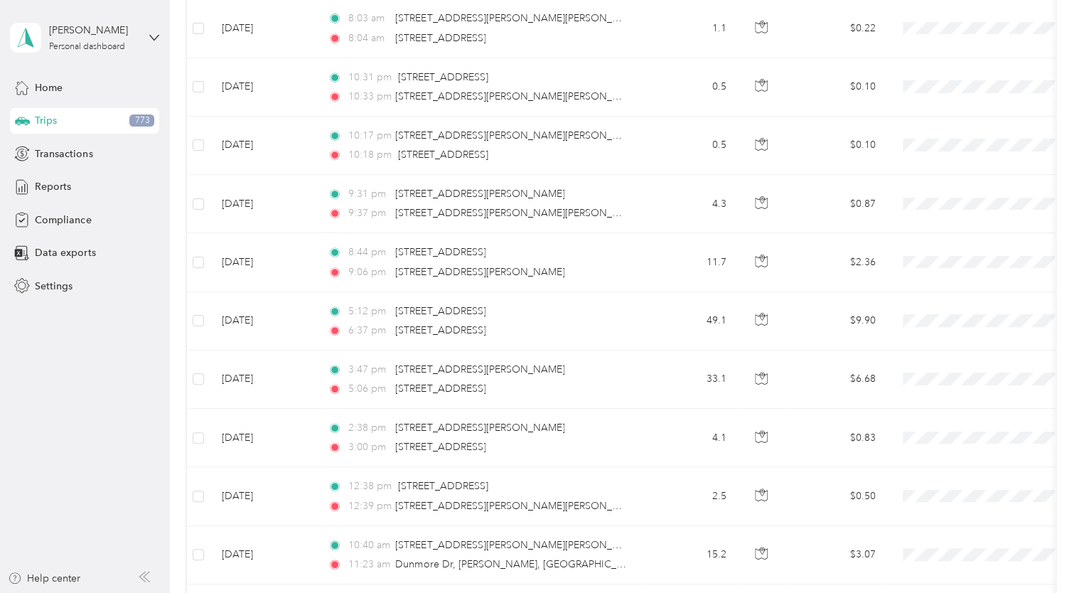
scroll to position [6404, 0]
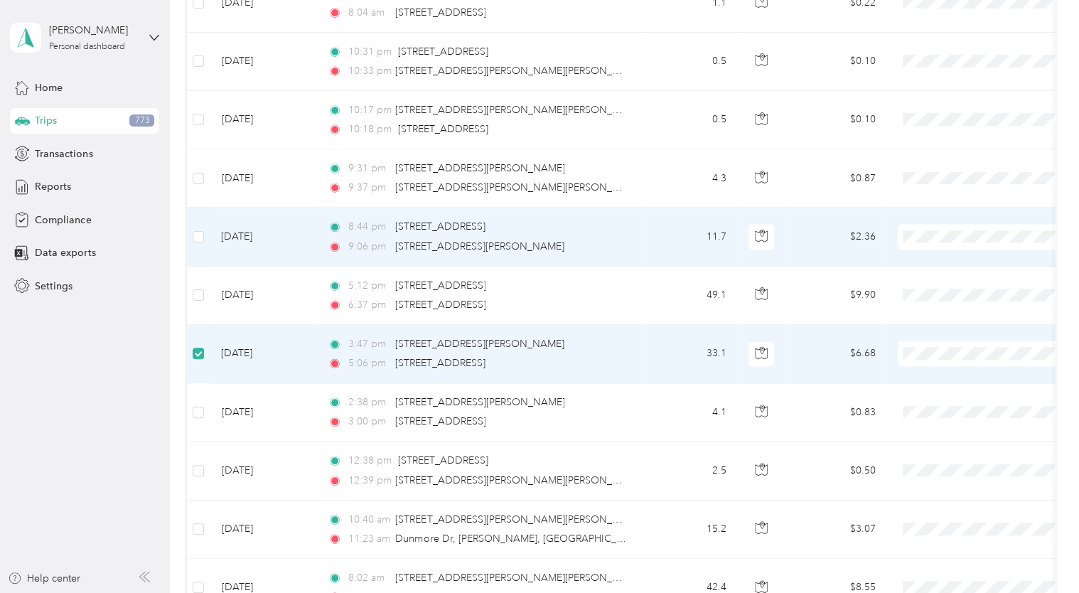
click at [206, 221] on td at bounding box center [198, 237] width 23 height 58
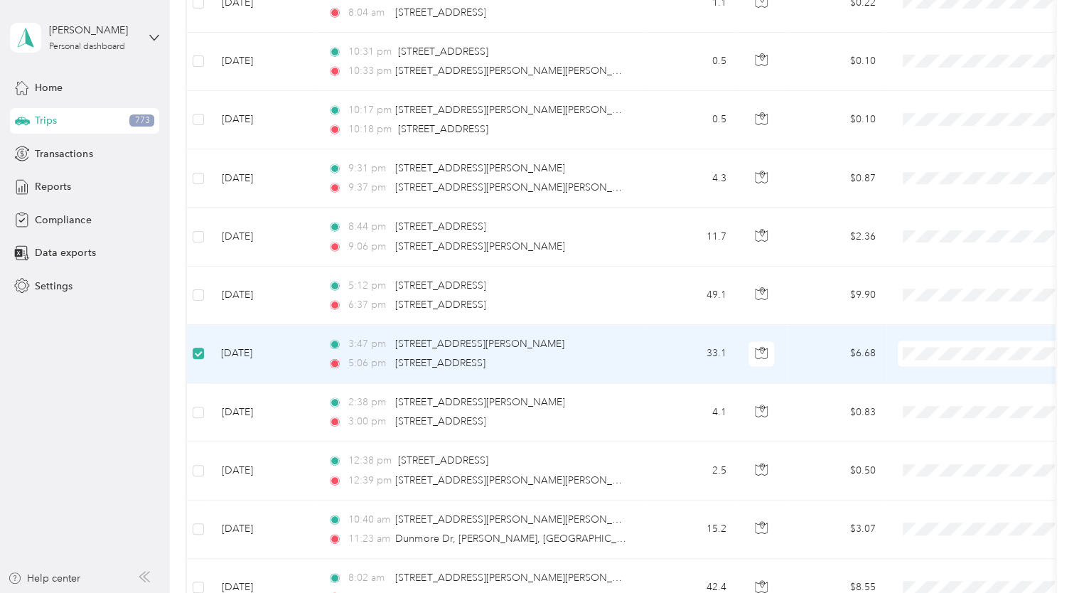
click at [936, 360] on span "Drive DeVilbiss Healthcare" at bounding box center [999, 364] width 132 height 15
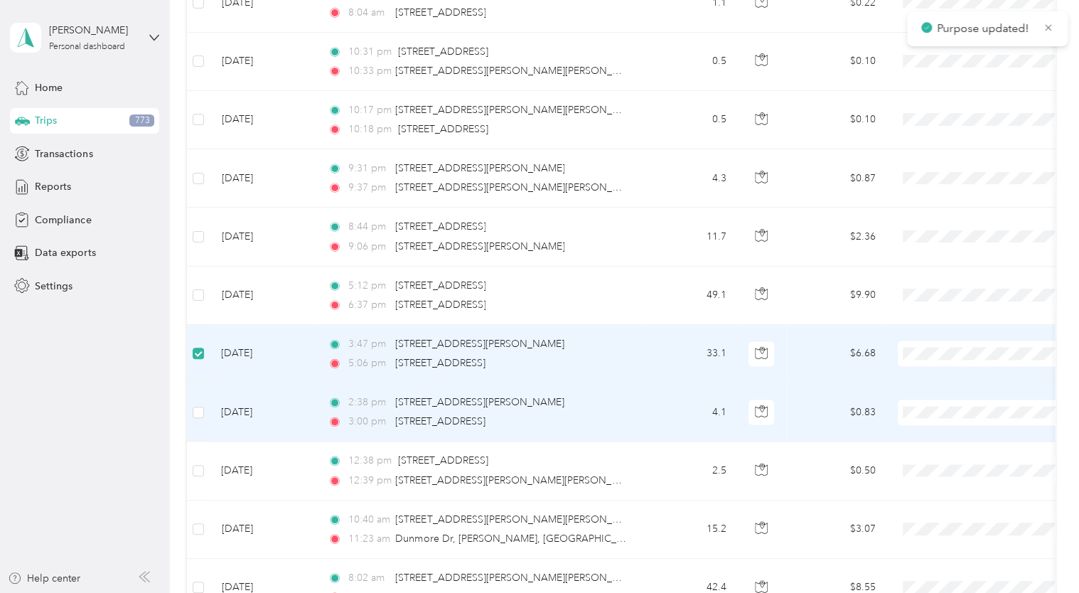
click at [933, 417] on span "Drive DeVilbiss Healthcare" at bounding box center [987, 422] width 156 height 15
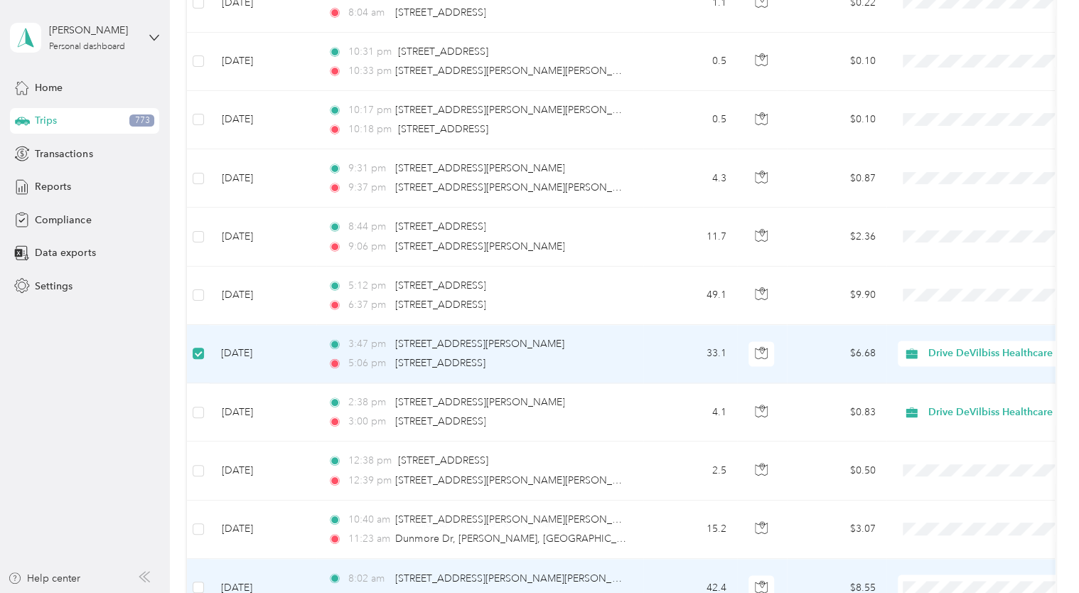
click at [512, 591] on span "[STREET_ADDRESS][PERSON_NAME][PERSON_NAME]" at bounding box center [519, 597] width 248 height 12
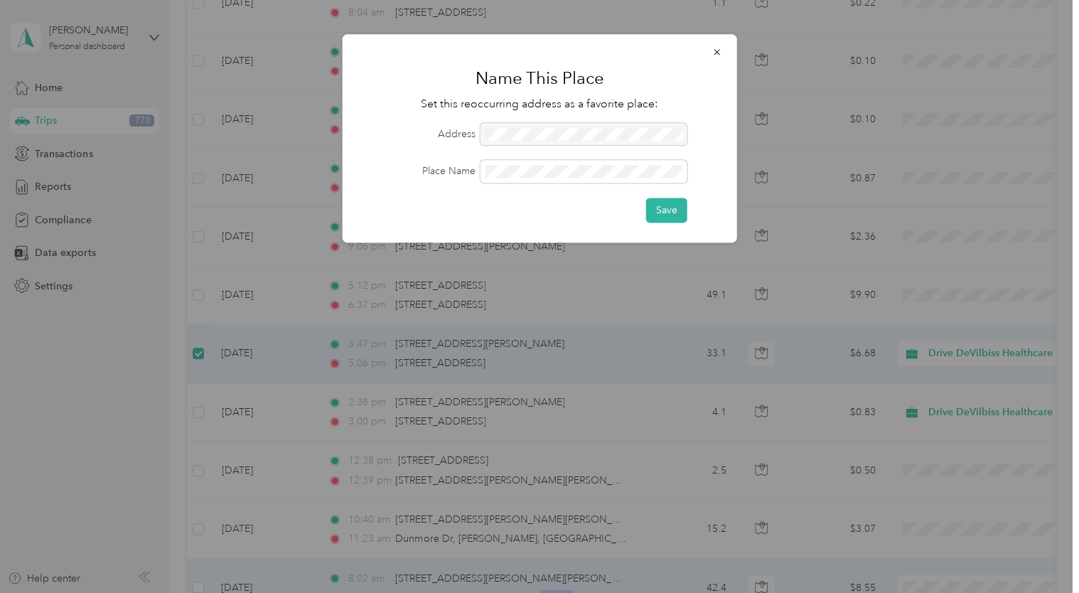
click at [201, 572] on div at bounding box center [539, 296] width 1079 height 593
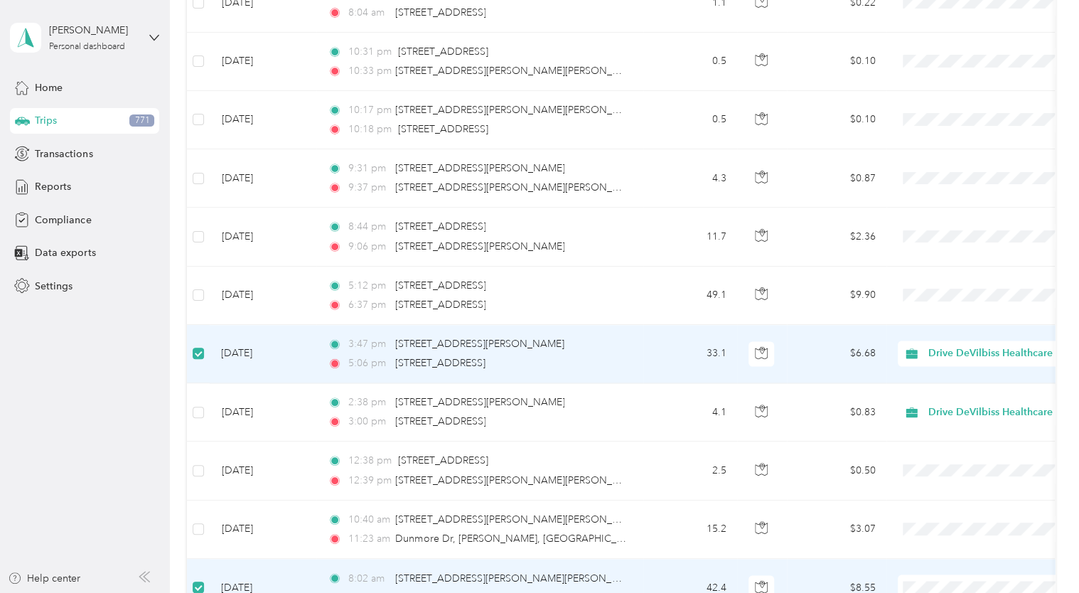
click at [958, 518] on span "Drive DeVilbiss Healthcare" at bounding box center [999, 519] width 132 height 15
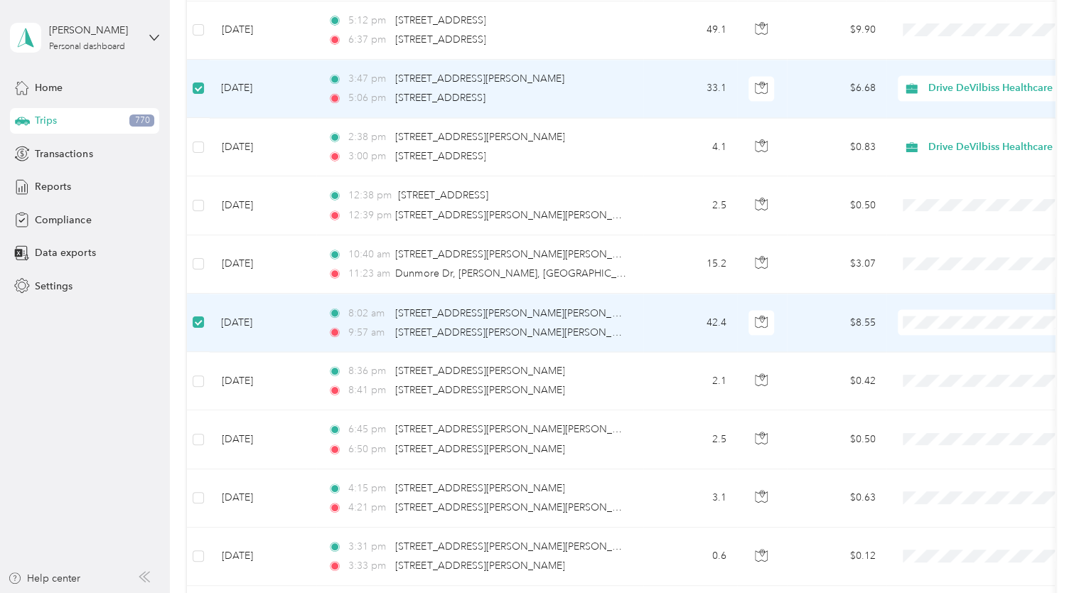
scroll to position [6866, 0]
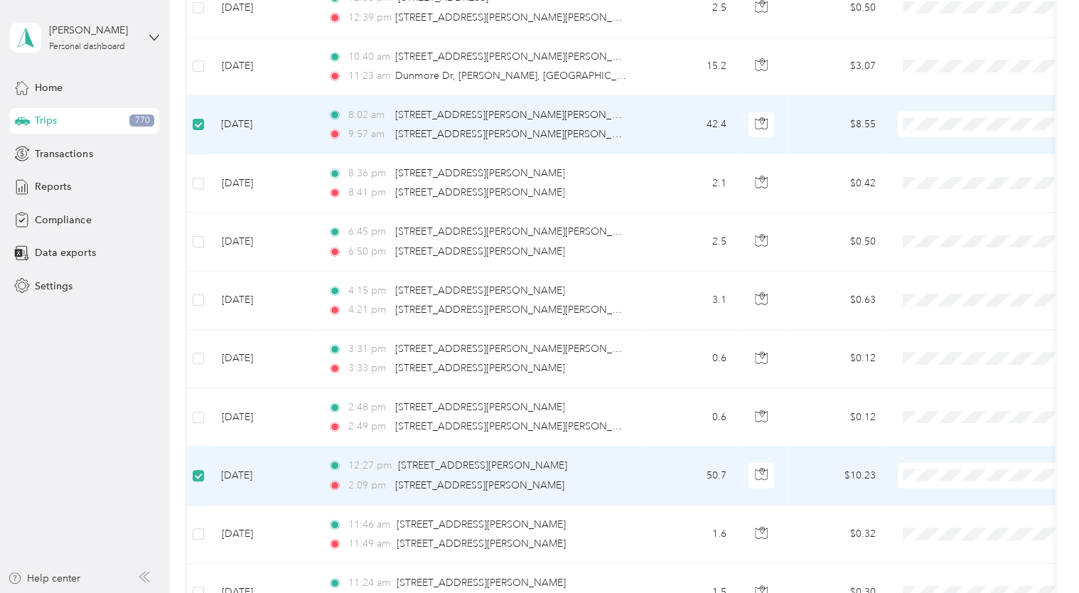
click at [933, 477] on span "Drive DeVilbiss Healthcare" at bounding box center [999, 484] width 132 height 15
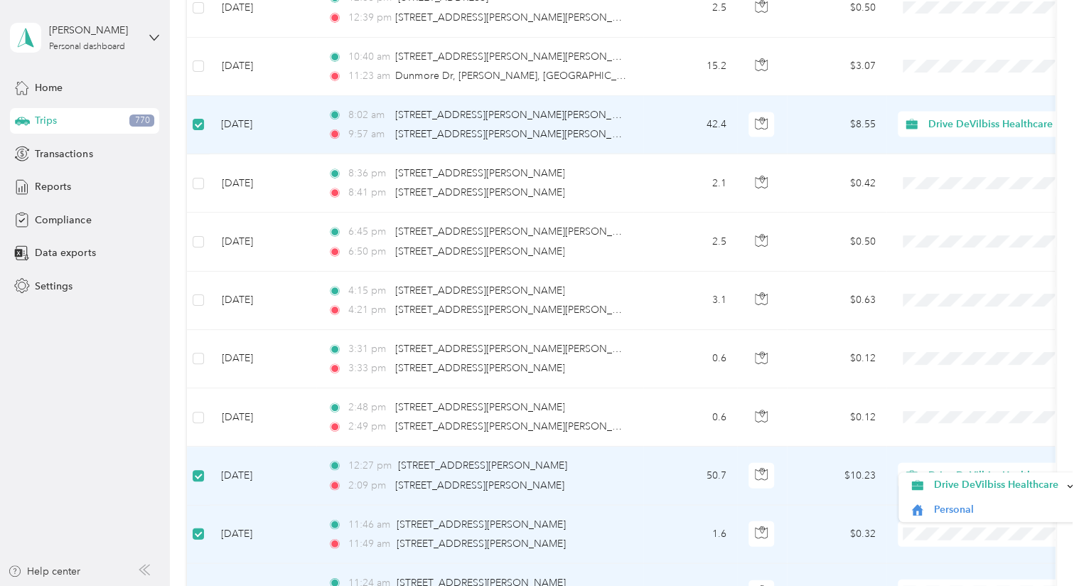
click at [960, 468] on span "Drive DeVilbiss Healthcare" at bounding box center [993, 476] width 130 height 16
click at [943, 480] on span "Drive DeVilbiss Healthcare" at bounding box center [996, 483] width 126 height 15
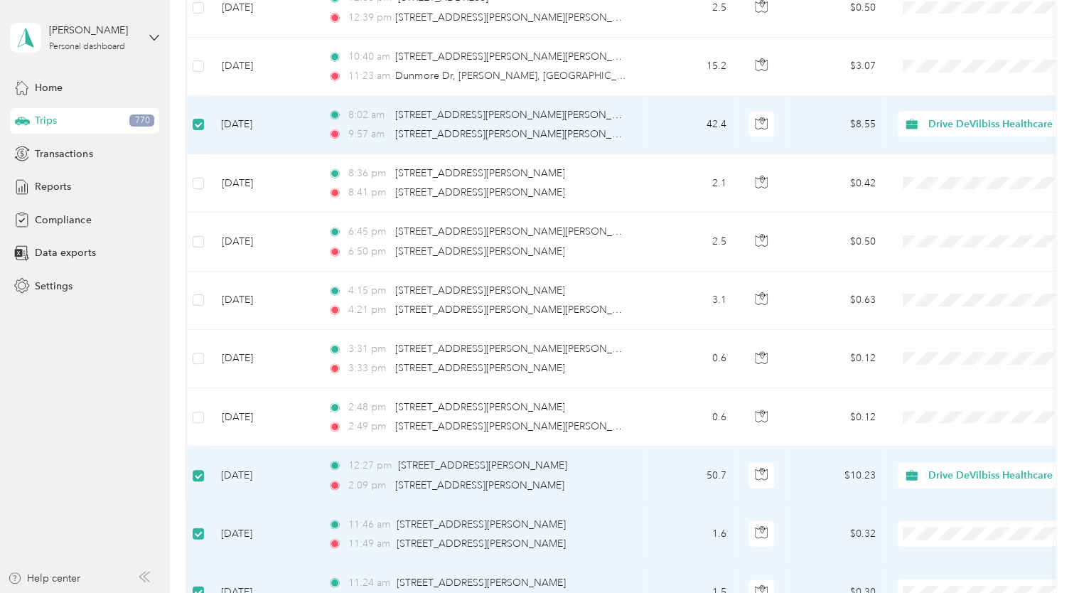
click at [927, 521] on span at bounding box center [986, 534] width 176 height 26
click at [938, 539] on span "Drive DeVilbiss Healthcare" at bounding box center [999, 542] width 132 height 15
click at [958, 525] on span "Drive DeVilbiss Healthcare" at bounding box center [999, 522] width 132 height 15
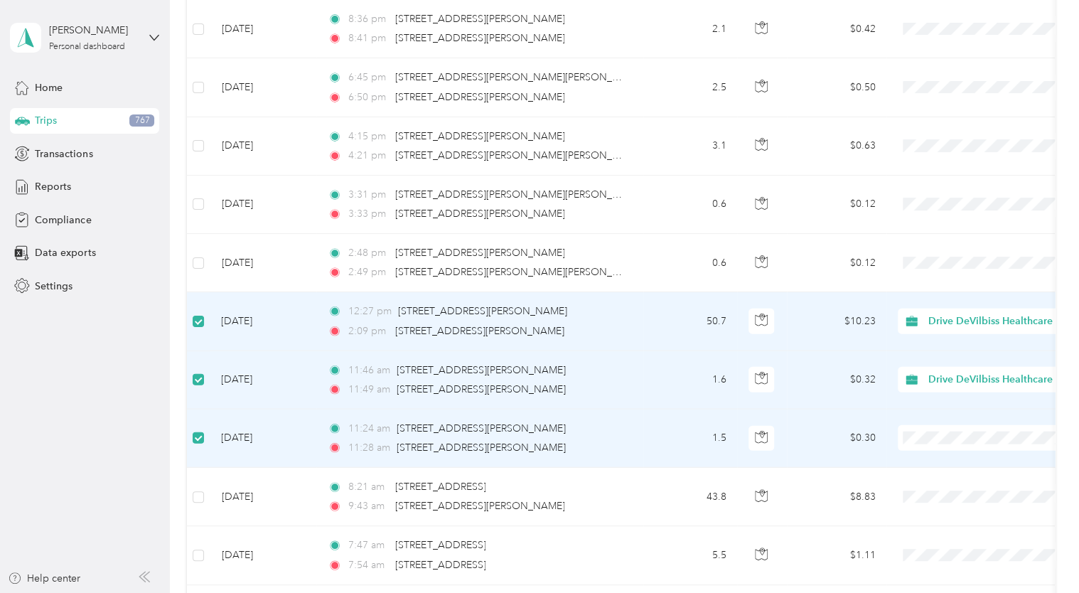
scroll to position [7243, 0]
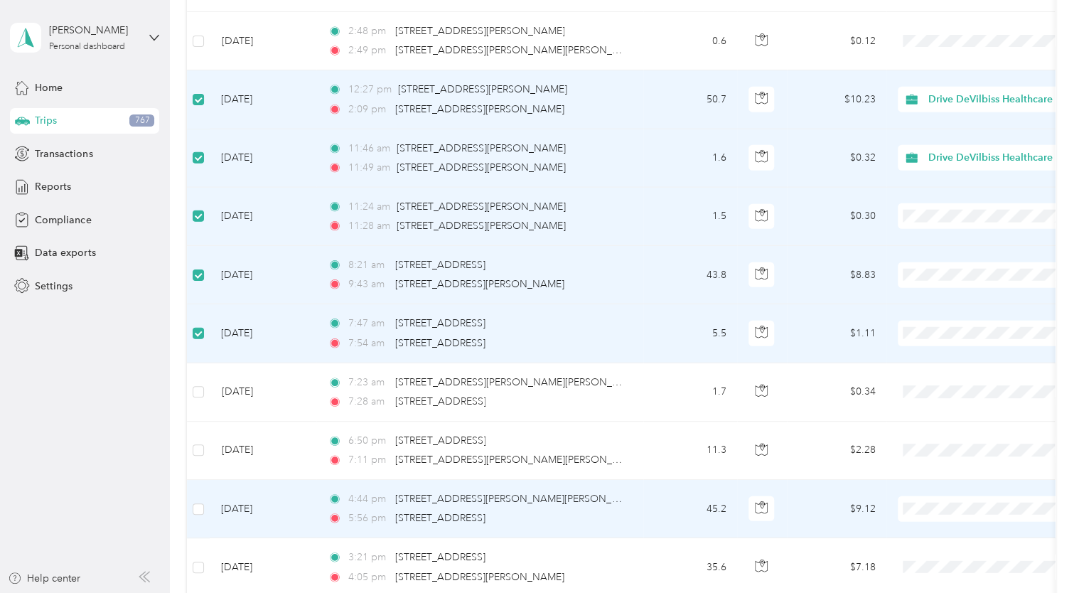
click at [205, 491] on td at bounding box center [198, 509] width 23 height 58
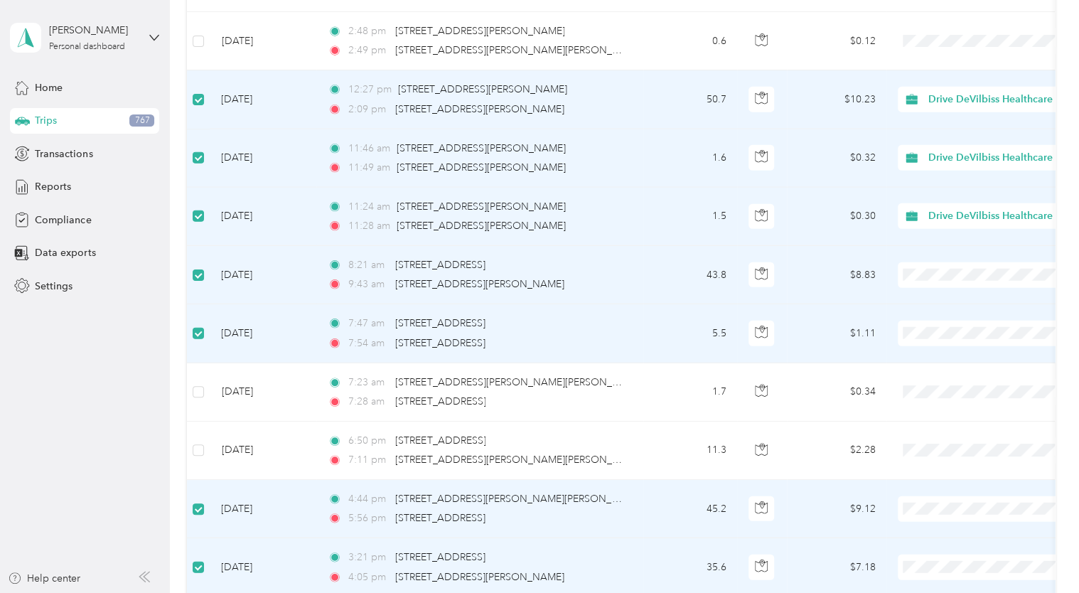
click at [936, 282] on span "Drive DeVilbiss Healthcare" at bounding box center [999, 283] width 132 height 15
click at [941, 338] on span "Drive DeVilbiss Healthcare" at bounding box center [999, 341] width 132 height 15
click at [959, 516] on span "Drive DeVilbiss Healthcare" at bounding box center [999, 516] width 132 height 15
click at [955, 500] on span "Drive DeVilbiss Healthcare" at bounding box center [999, 496] width 132 height 15
click at [940, 338] on span "Drive DeVilbiss Healthcare" at bounding box center [999, 341] width 132 height 15
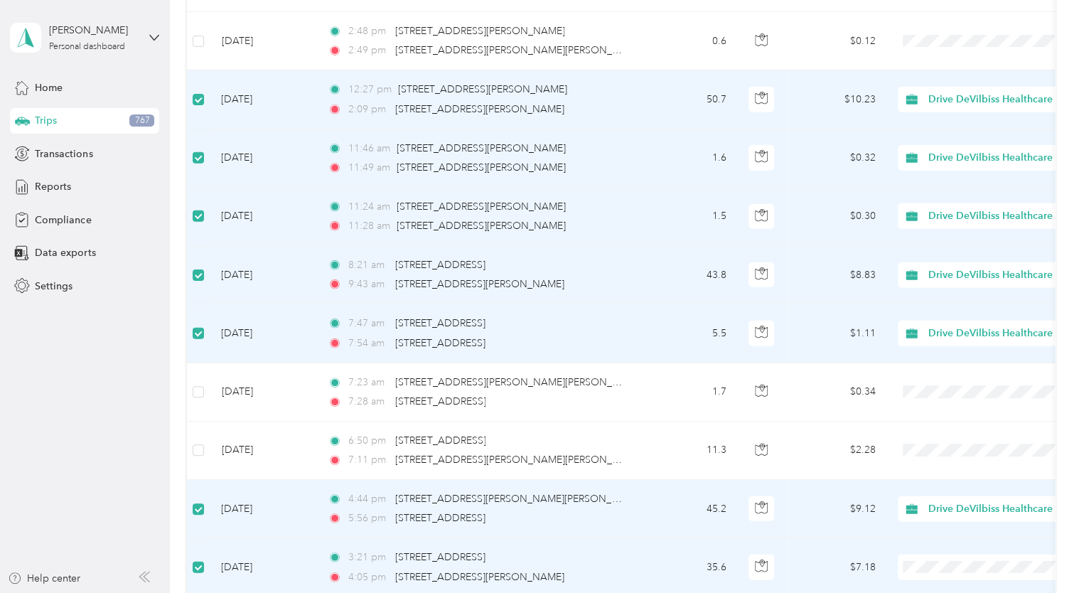
click at [955, 489] on span "Drive DeVilbiss Healthcare" at bounding box center [999, 496] width 132 height 15
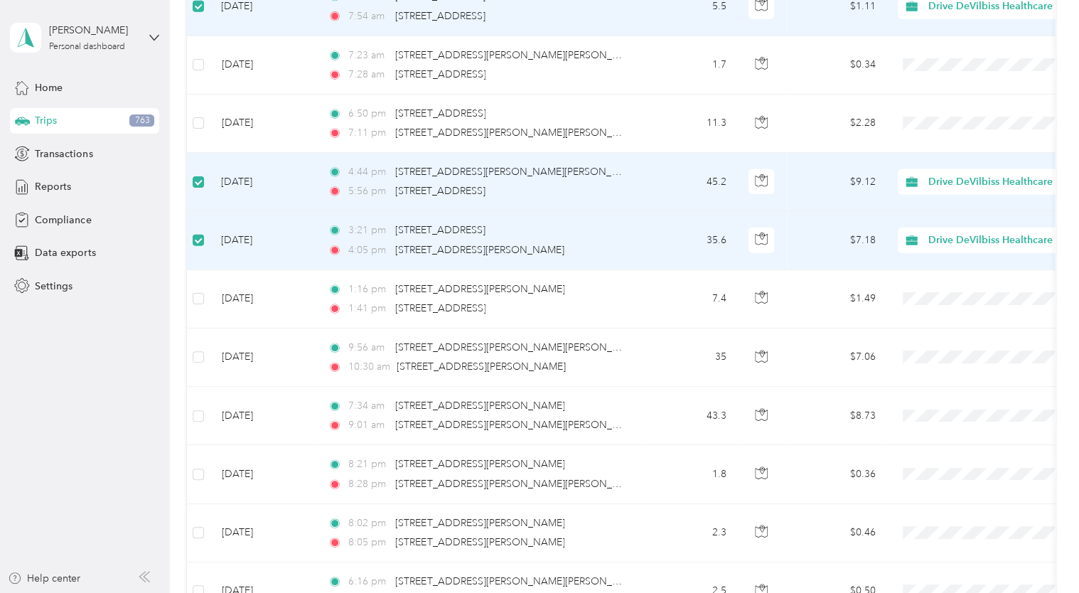
scroll to position [7595, 0]
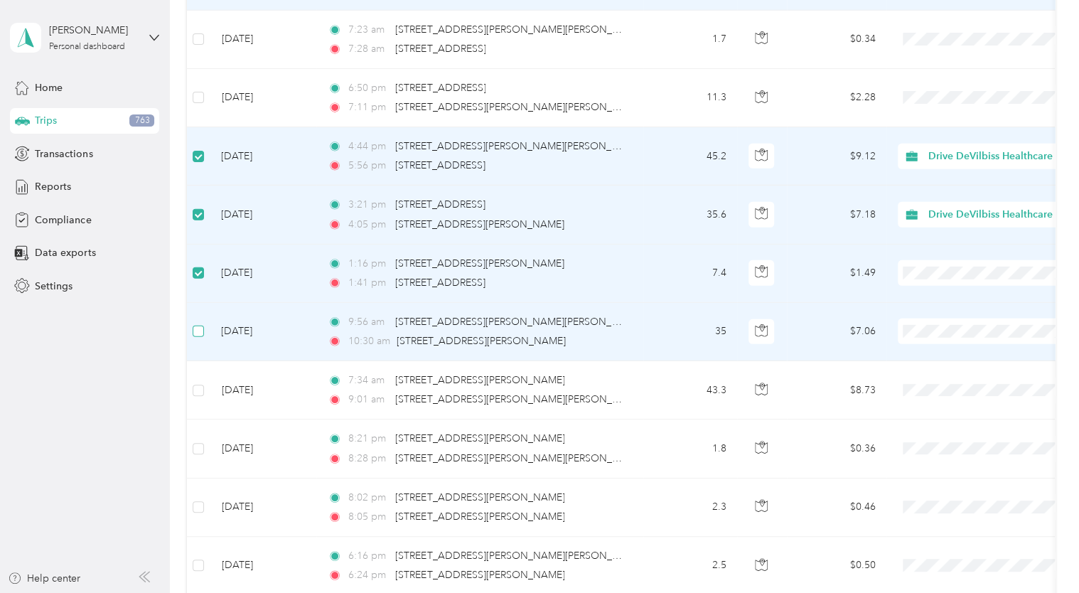
click at [197, 323] on label at bounding box center [198, 331] width 11 height 16
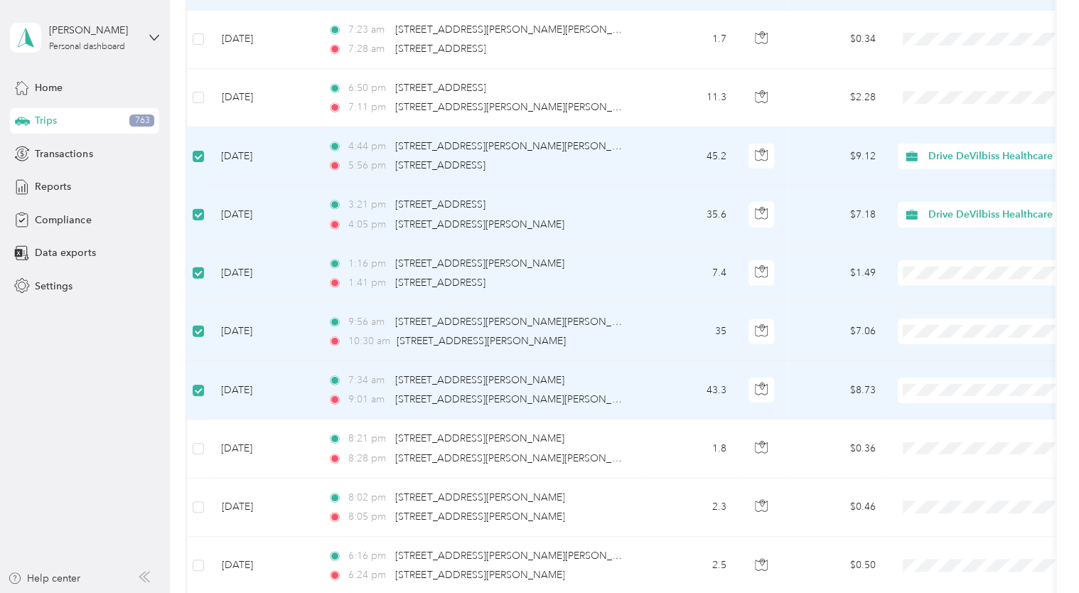
click at [941, 274] on span "Drive DeVilbiss Healthcare" at bounding box center [999, 281] width 132 height 15
click at [941, 339] on span "Drive DeVilbiss Healthcare" at bounding box center [999, 339] width 132 height 15
click at [943, 398] on span "Drive DeVilbiss Healthcare" at bounding box center [999, 397] width 132 height 15
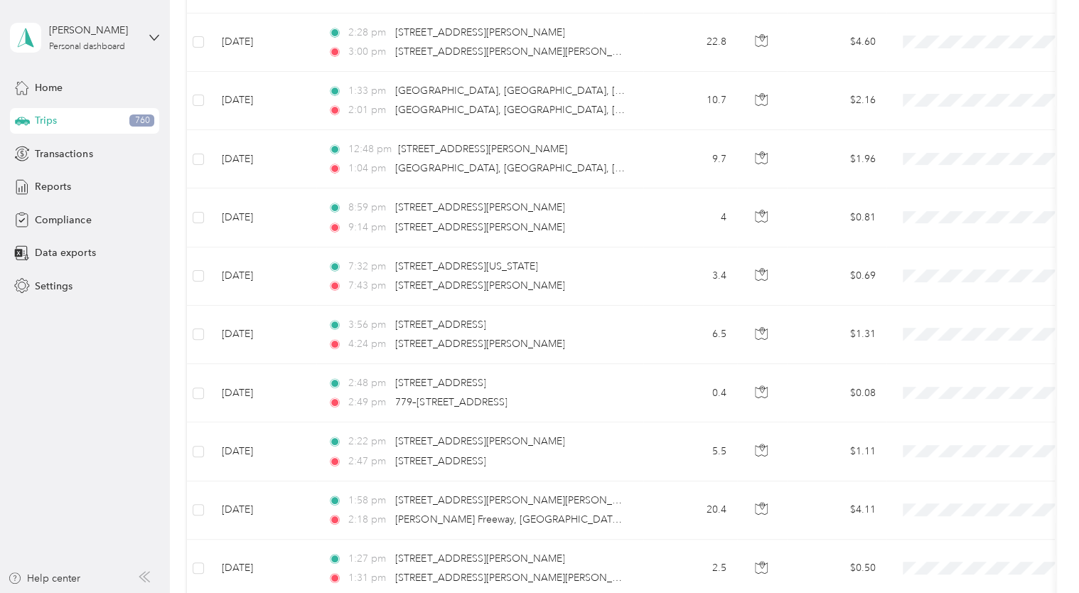
scroll to position [9131, 0]
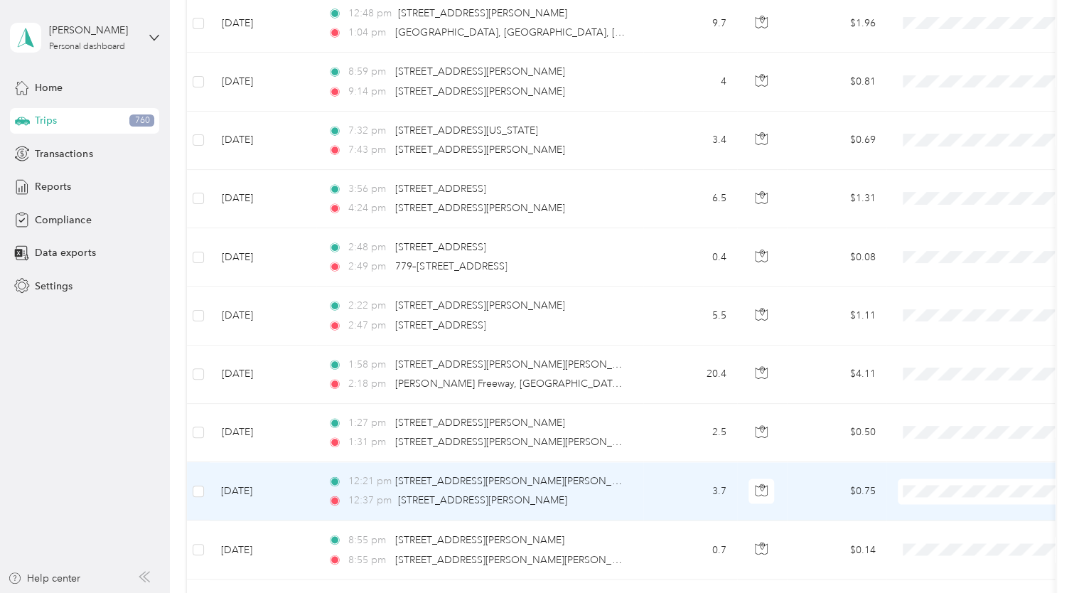
click at [598, 473] on div "12:21 pm [STREET_ADDRESS][PERSON_NAME][PERSON_NAME][PERSON_NAME]" at bounding box center [477, 481] width 299 height 16
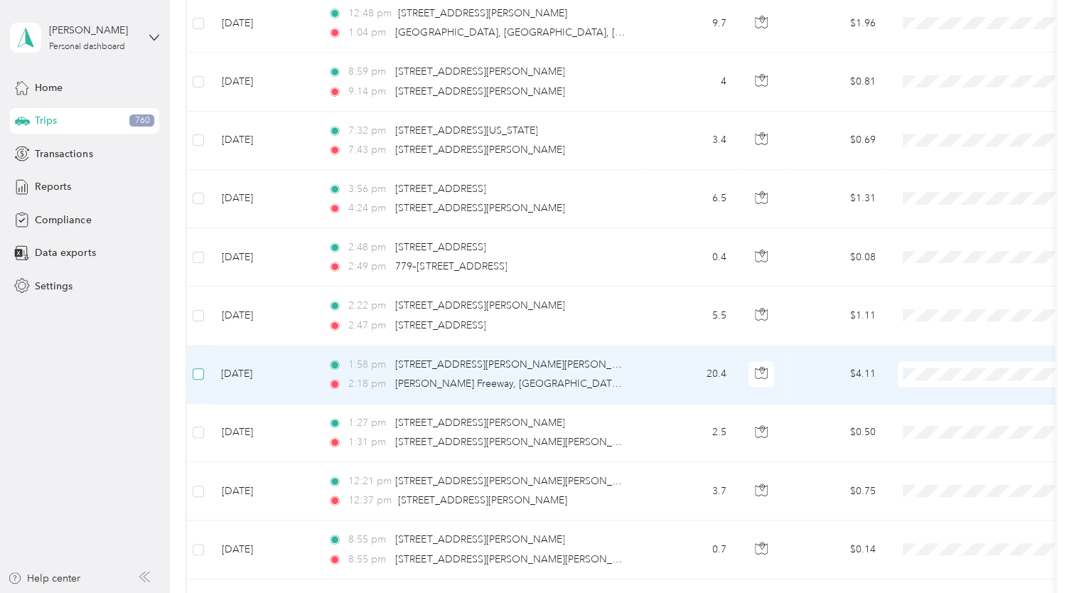
click at [193, 366] on label at bounding box center [198, 374] width 11 height 16
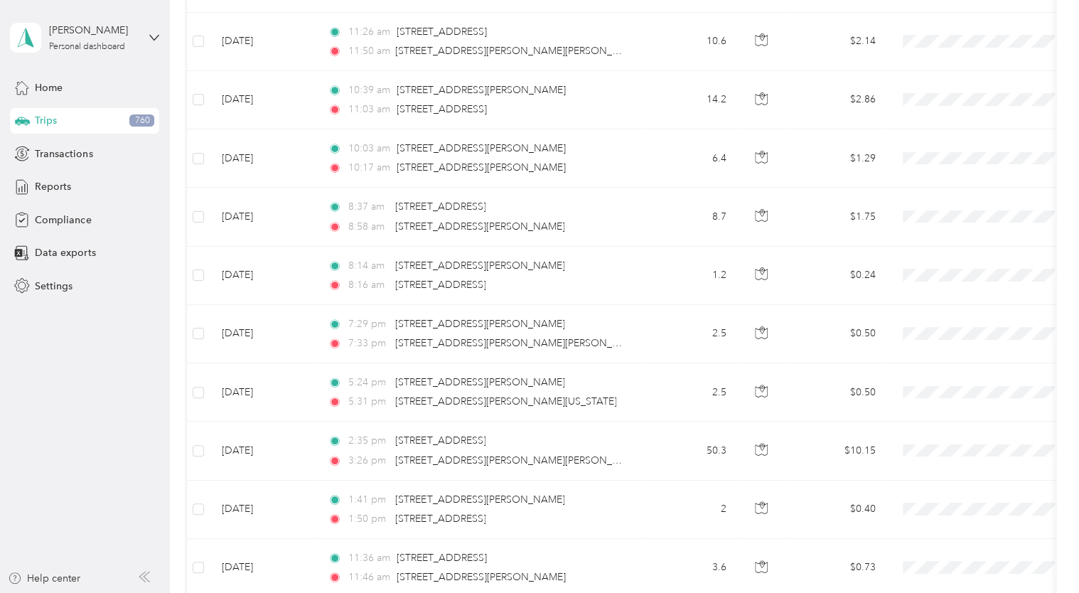
scroll to position [11360, 0]
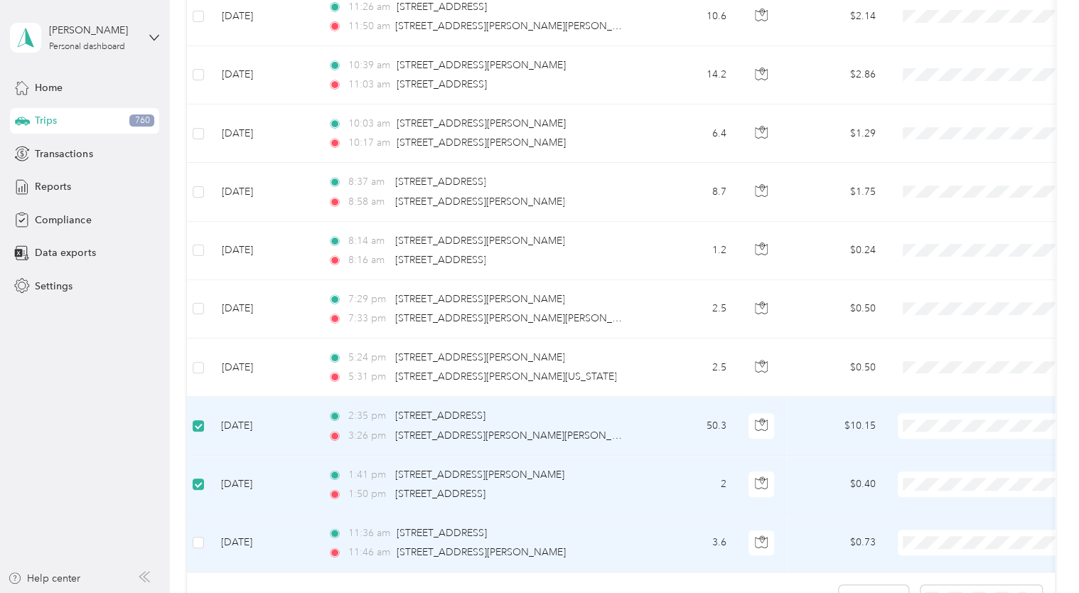
click at [208, 516] on td at bounding box center [198, 543] width 23 height 58
click at [941, 424] on span "Drive DeVilbiss Healthcare" at bounding box center [999, 423] width 132 height 15
click at [936, 475] on span "Drive DeVilbiss Healthcare" at bounding box center [999, 482] width 132 height 15
click at [943, 536] on span "Drive DeVilbiss Healthcare" at bounding box center [999, 540] width 132 height 15
click at [875, 585] on button "Load more" at bounding box center [874, 597] width 70 height 25
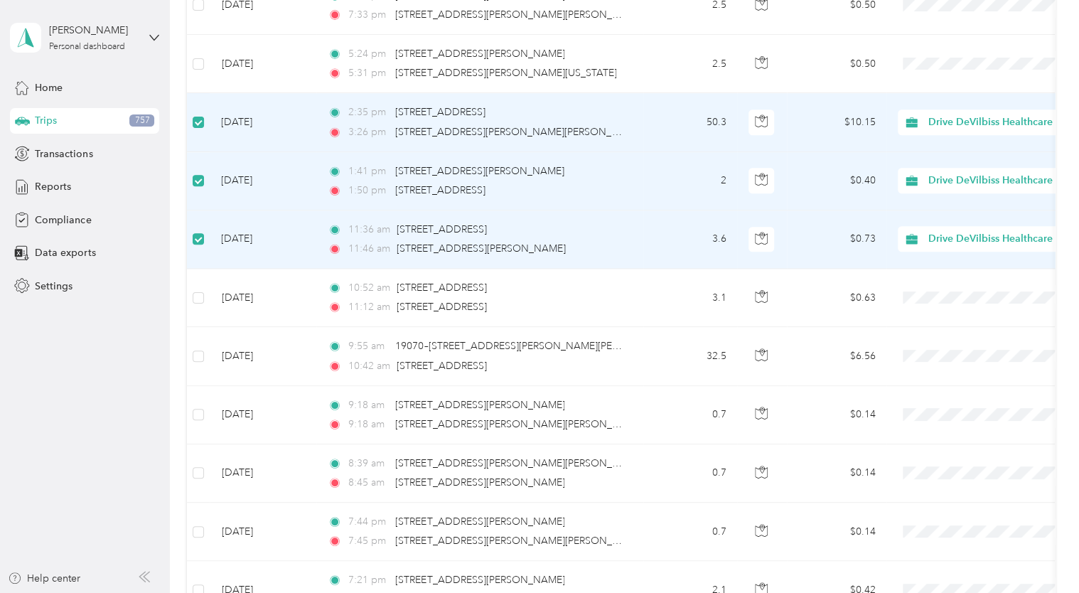
scroll to position [11804, 0]
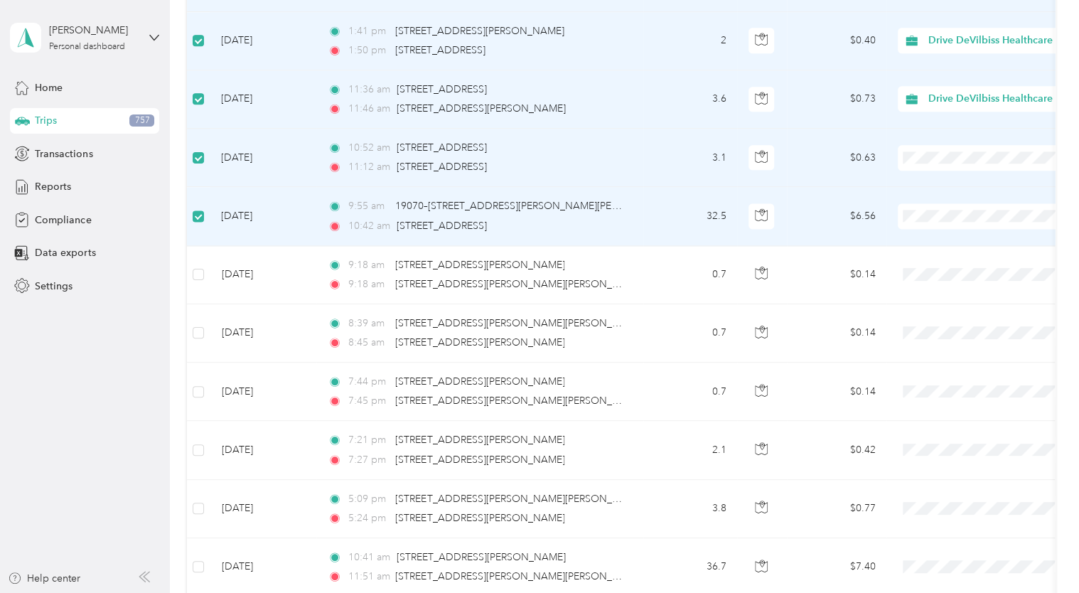
click at [941, 149] on span "Drive DeVilbiss Healthcare" at bounding box center [999, 155] width 132 height 15
click at [941, 209] on span "Drive DeVilbiss Healthcare" at bounding box center [999, 213] width 132 height 15
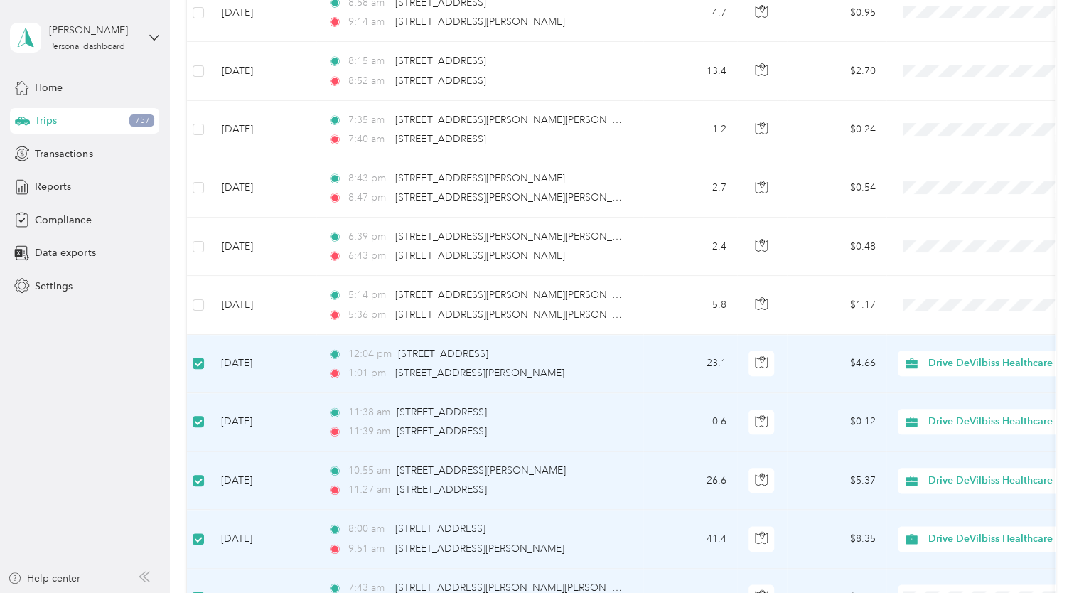
scroll to position [0, 0]
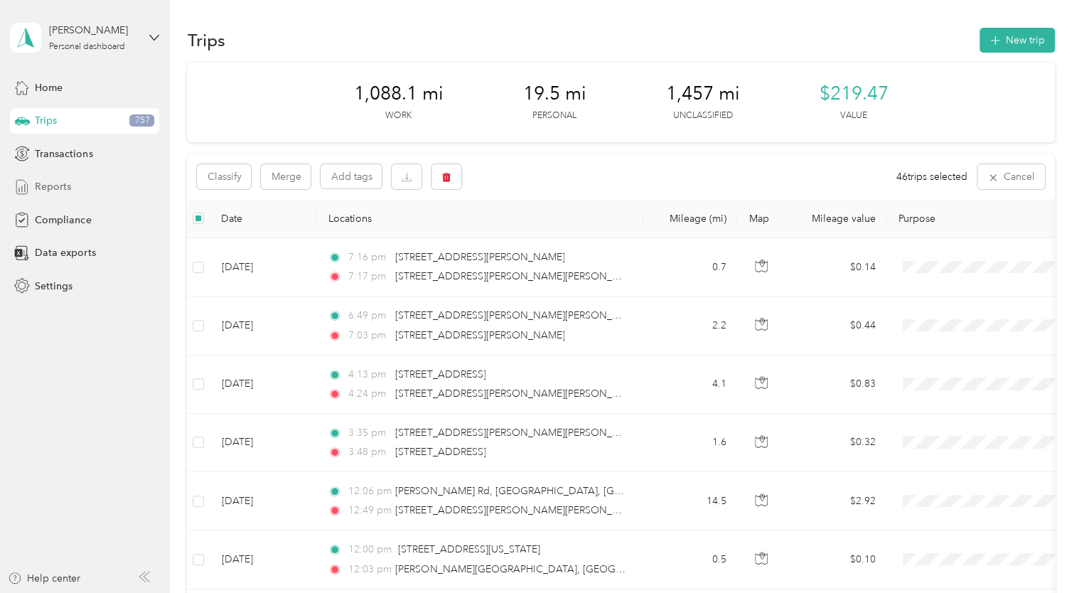
click at [65, 183] on span "Reports" at bounding box center [53, 186] width 36 height 15
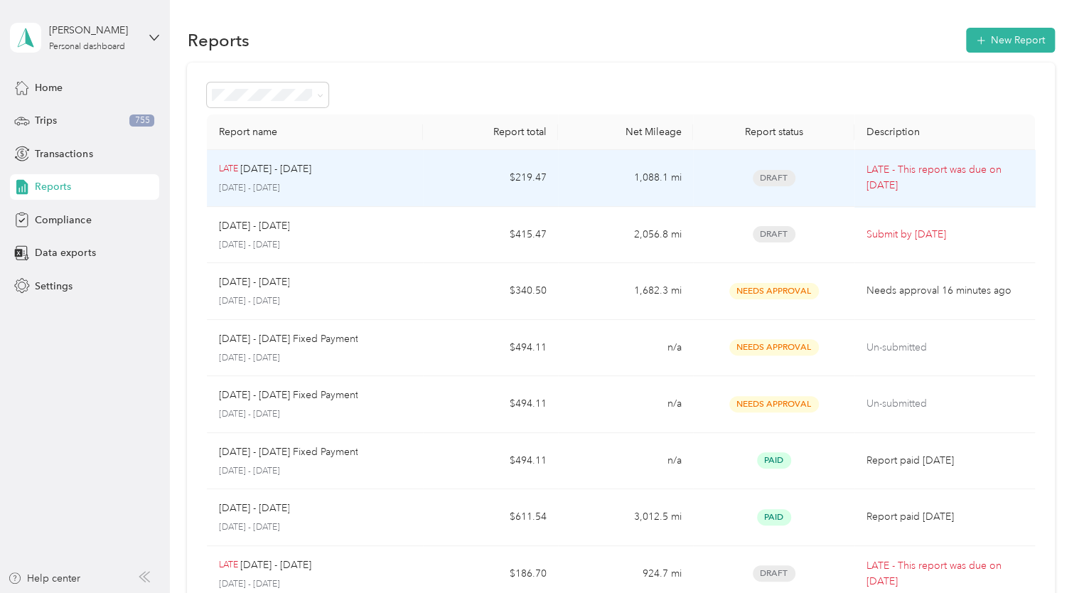
click at [777, 173] on span "Draft" at bounding box center [774, 178] width 43 height 16
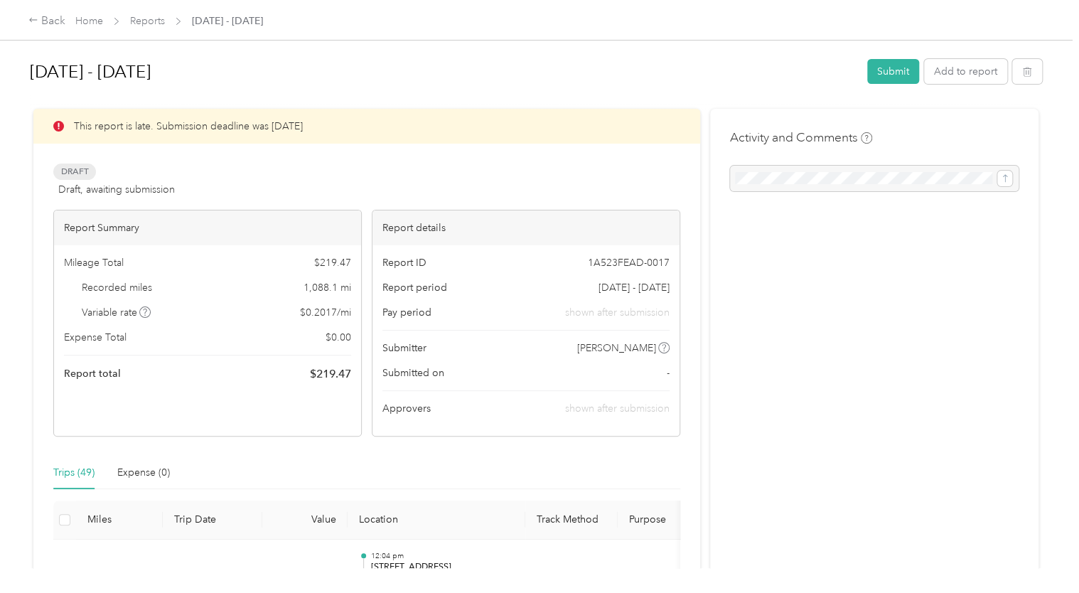
click at [768, 179] on div at bounding box center [874, 179] width 289 height 26
click at [768, 186] on div at bounding box center [874, 179] width 289 height 26
click at [788, 182] on div at bounding box center [874, 179] width 289 height 26
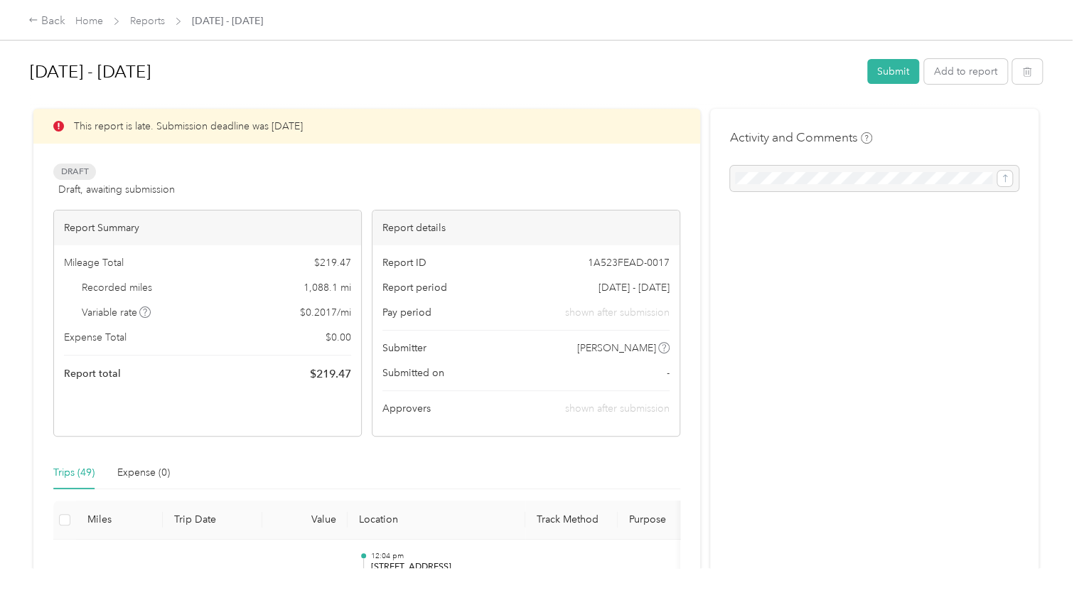
click at [788, 182] on div at bounding box center [874, 179] width 289 height 26
click at [782, 177] on div at bounding box center [874, 179] width 289 height 26
click at [780, 177] on div at bounding box center [874, 179] width 289 height 26
click at [832, 184] on div at bounding box center [874, 179] width 289 height 26
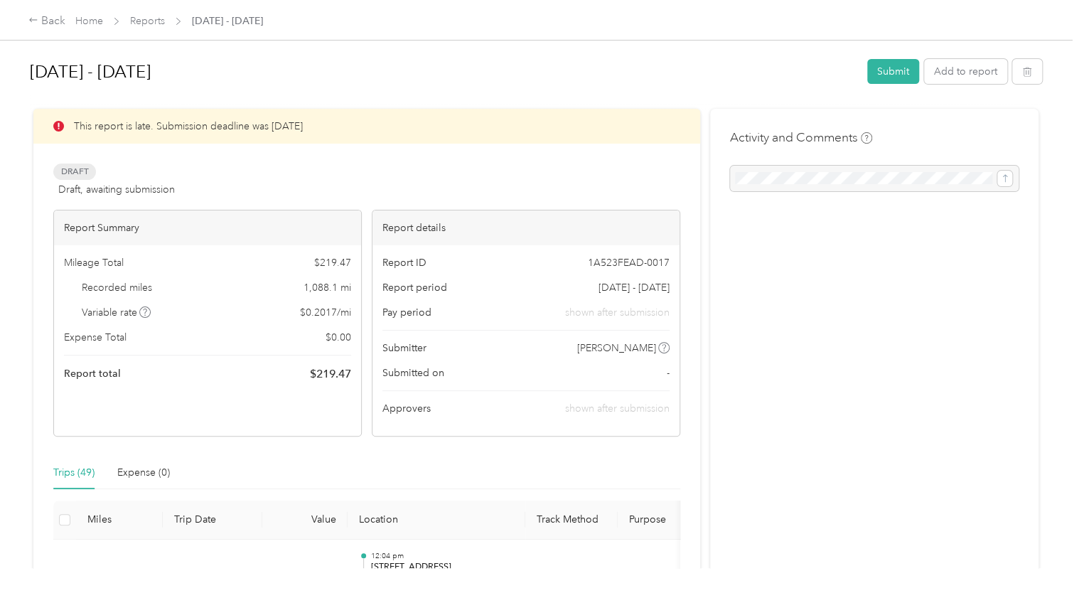
click at [776, 181] on div at bounding box center [874, 179] width 289 height 26
click at [886, 70] on button "Submit" at bounding box center [893, 71] width 52 height 25
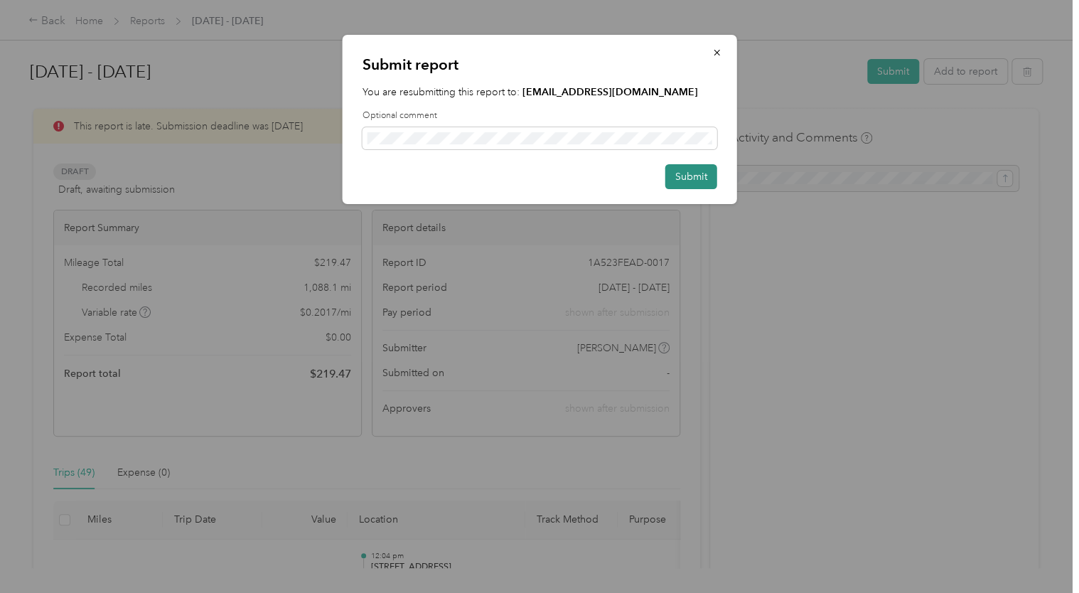
click at [680, 181] on button "Submit" at bounding box center [691, 176] width 52 height 25
click at [680, 181] on button "Submit" at bounding box center [683, 176] width 67 height 25
